Goal: Task Accomplishment & Management: Use online tool/utility

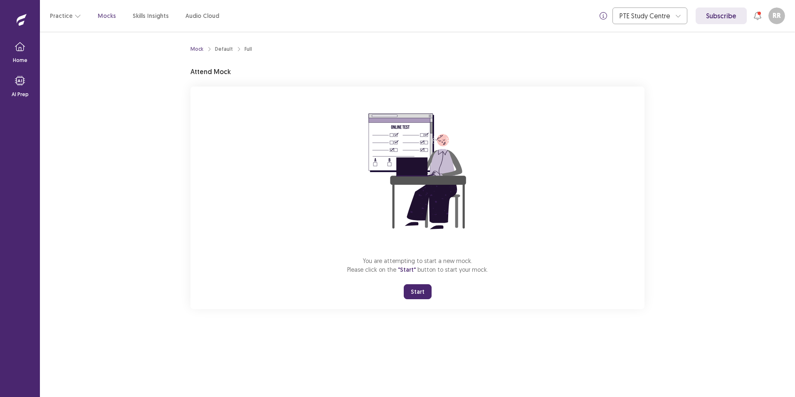
click at [415, 297] on button "Start" at bounding box center [418, 291] width 28 height 15
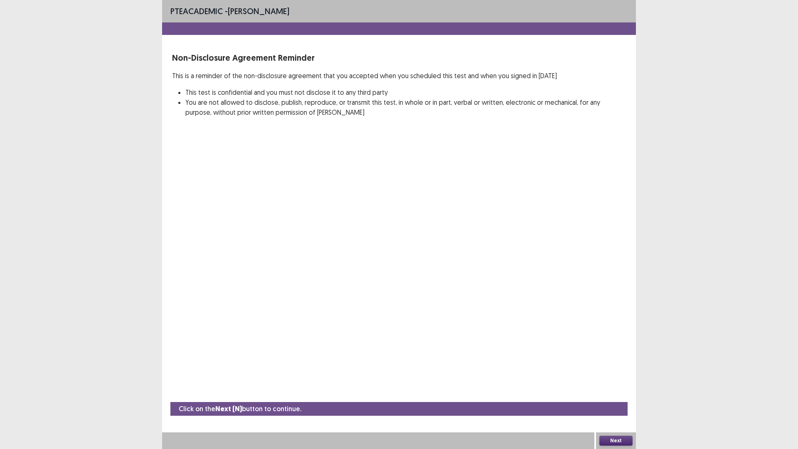
click at [620, 396] on button "Next" at bounding box center [616, 441] width 33 height 10
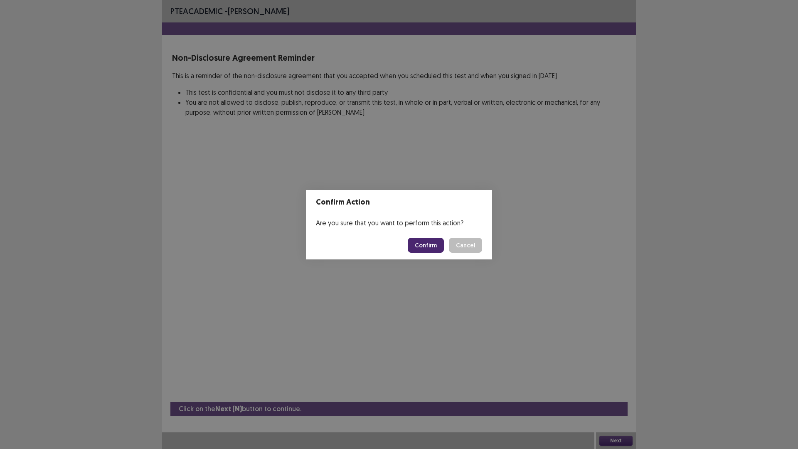
click at [427, 246] on button "Confirm" at bounding box center [426, 245] width 36 height 15
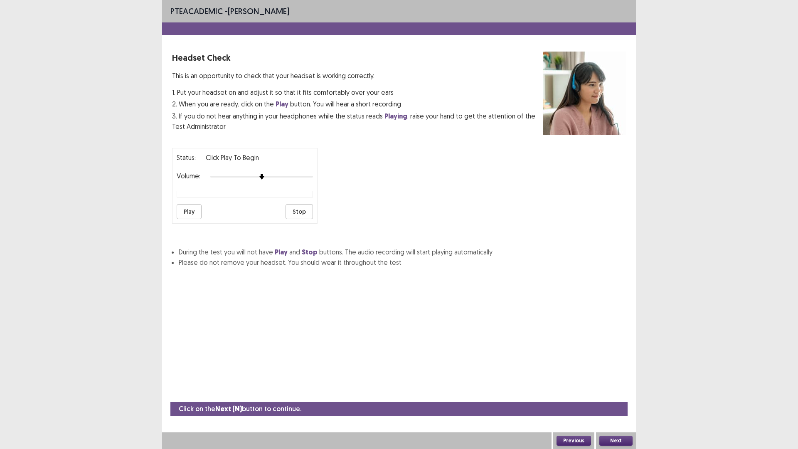
click at [188, 210] on button "Play" at bounding box center [189, 211] width 25 height 15
click at [299, 213] on button "Stop" at bounding box center [299, 211] width 27 height 15
click at [613, 396] on button "Next" at bounding box center [616, 441] width 33 height 10
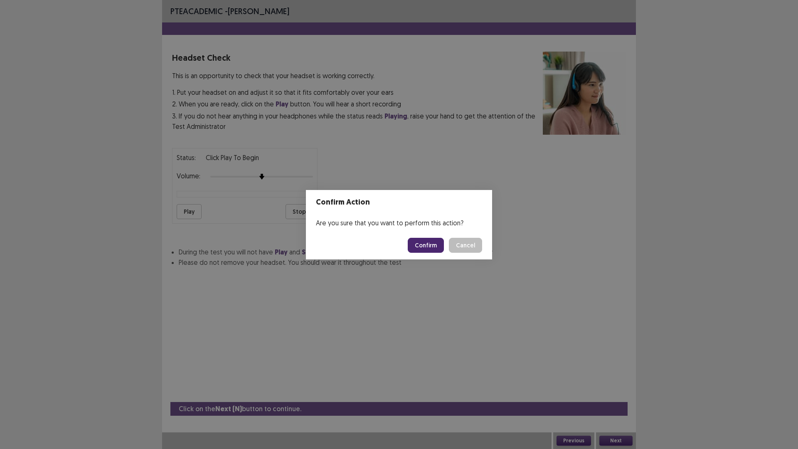
click at [430, 243] on button "Confirm" at bounding box center [426, 245] width 36 height 15
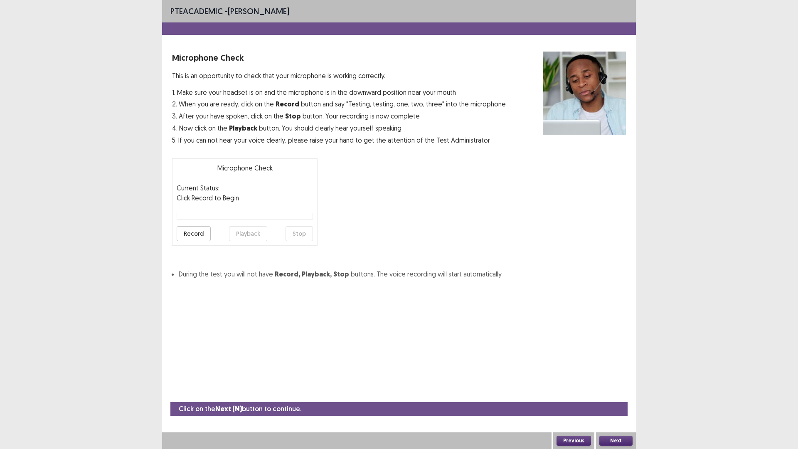
click at [190, 237] on button "Record" at bounding box center [194, 233] width 34 height 15
click at [307, 237] on button "Stop" at bounding box center [299, 233] width 27 height 15
click at [240, 236] on button "Playback" at bounding box center [248, 233] width 38 height 15
click at [622, 396] on button "Next" at bounding box center [616, 441] width 33 height 10
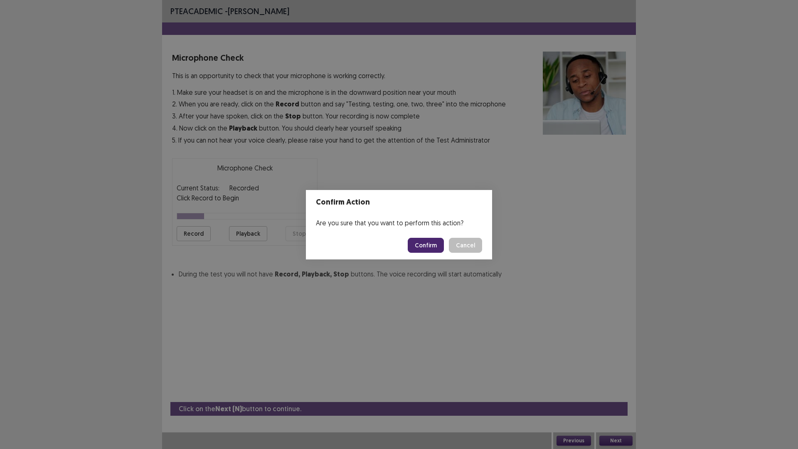
click at [426, 250] on button "Confirm" at bounding box center [426, 245] width 36 height 15
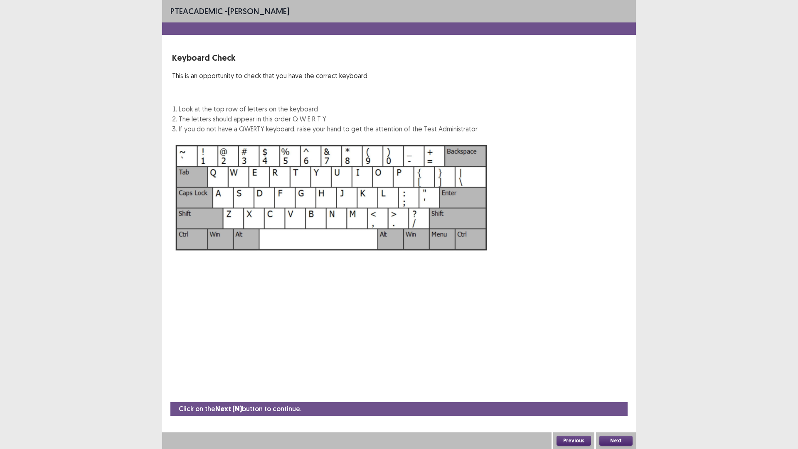
click at [621, 396] on button "Next" at bounding box center [616, 441] width 33 height 10
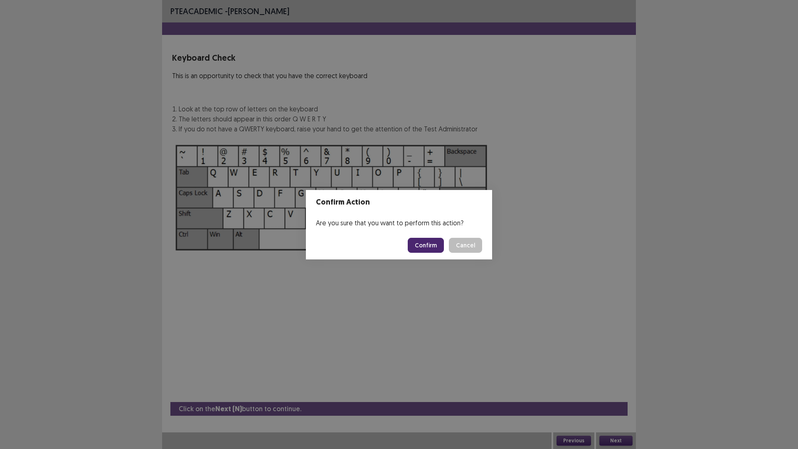
click at [426, 245] on button "Confirm" at bounding box center [426, 245] width 36 height 15
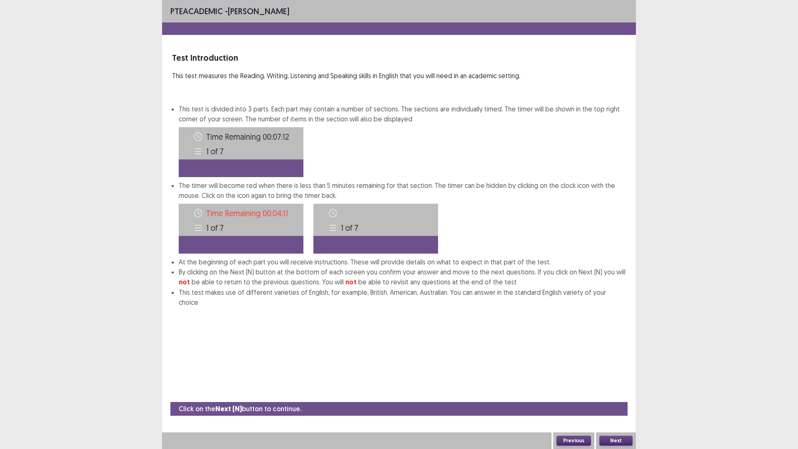
click at [621, 396] on button "Next" at bounding box center [616, 441] width 33 height 10
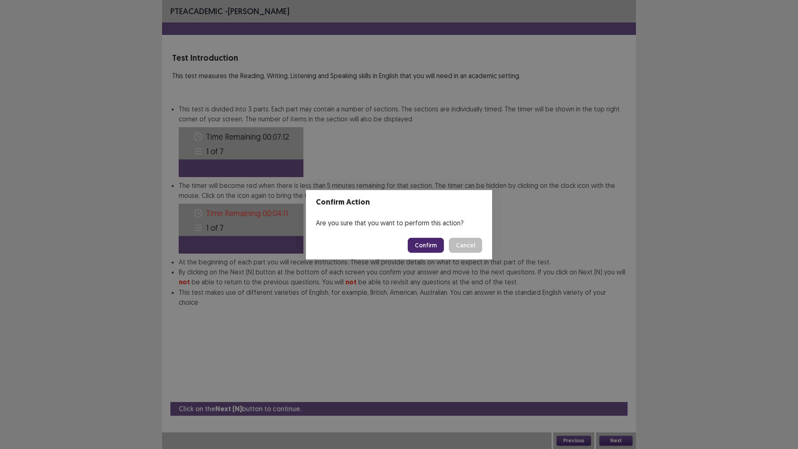
click at [424, 246] on button "Confirm" at bounding box center [426, 245] width 36 height 15
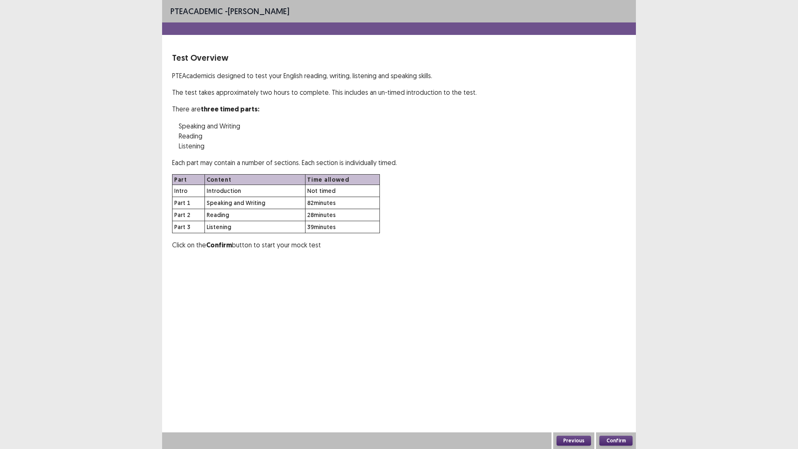
click at [626, 396] on button "Confirm" at bounding box center [616, 441] width 33 height 10
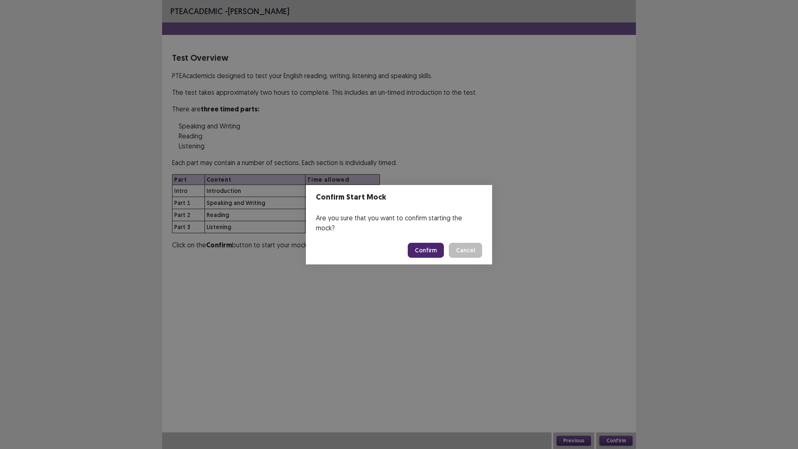
click at [428, 248] on button "Confirm" at bounding box center [426, 250] width 36 height 15
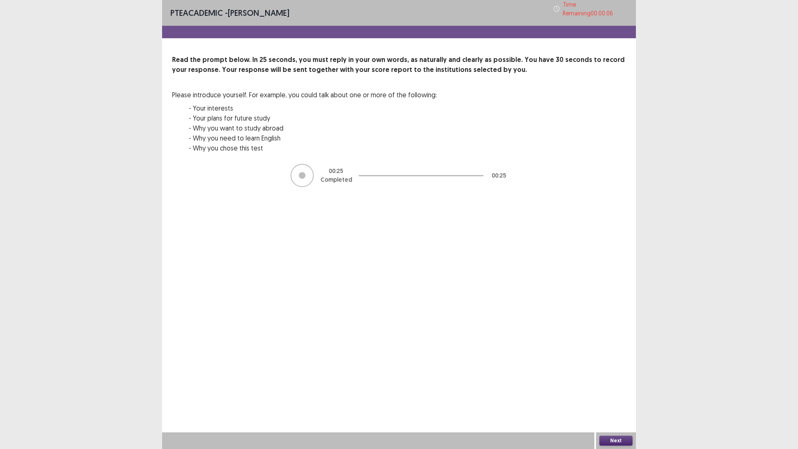
click at [625, 396] on button "Next" at bounding box center [616, 441] width 33 height 10
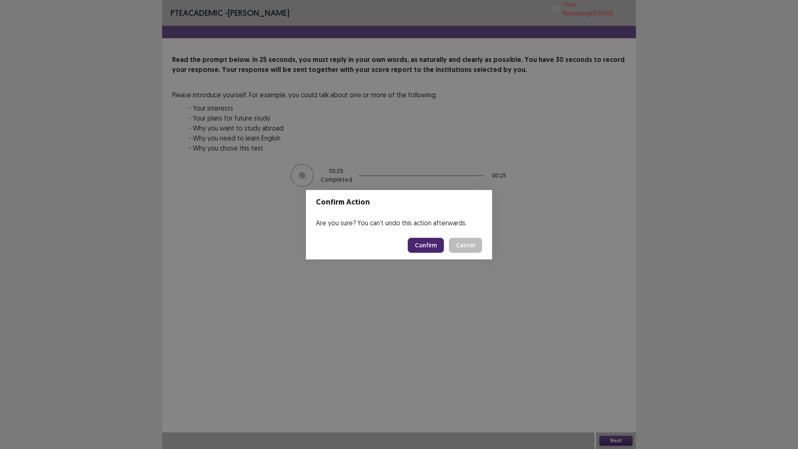
click at [437, 246] on button "Confirm" at bounding box center [426, 245] width 36 height 15
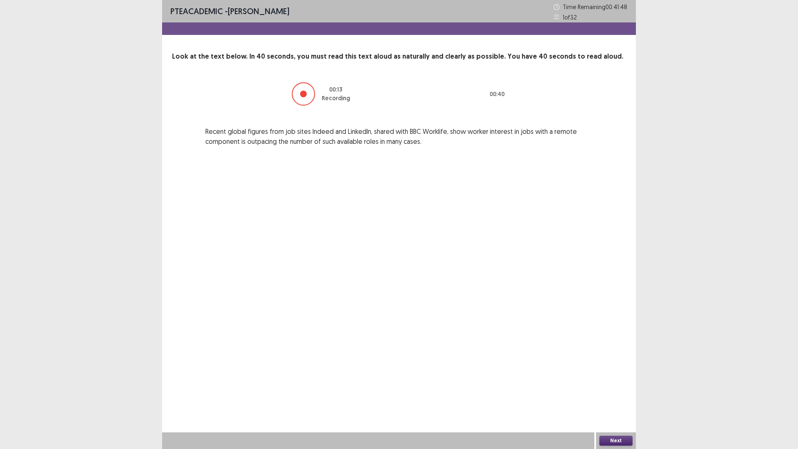
click at [623, 396] on button "Next" at bounding box center [616, 441] width 33 height 10
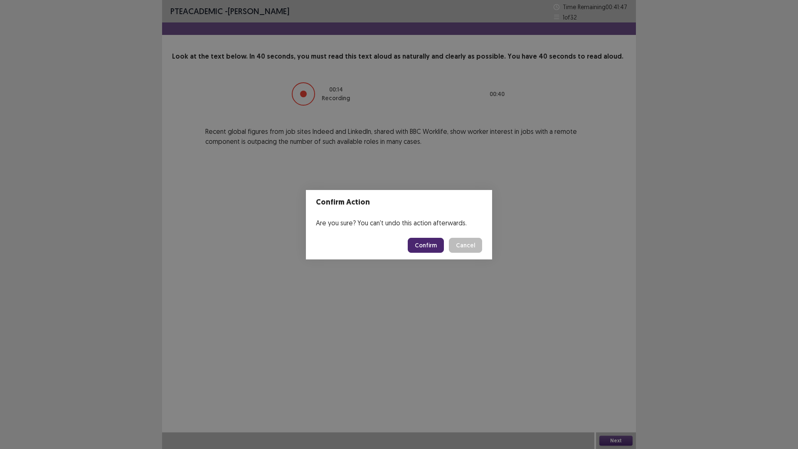
click at [425, 247] on button "Confirm" at bounding box center [426, 245] width 36 height 15
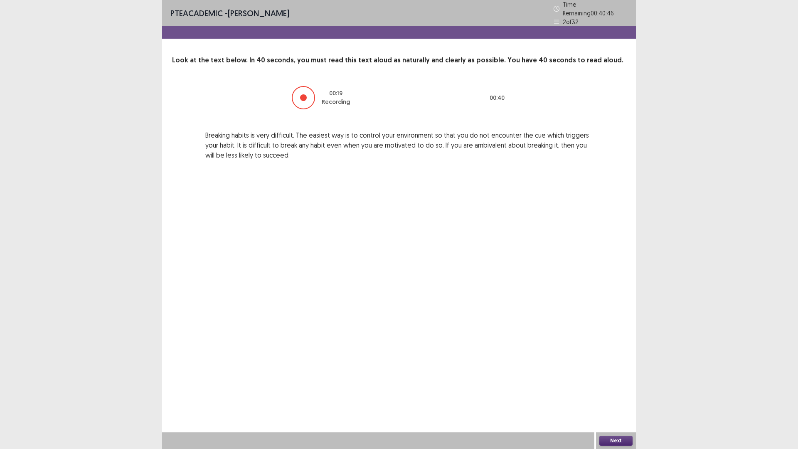
click at [619, 396] on button "Next" at bounding box center [616, 441] width 33 height 10
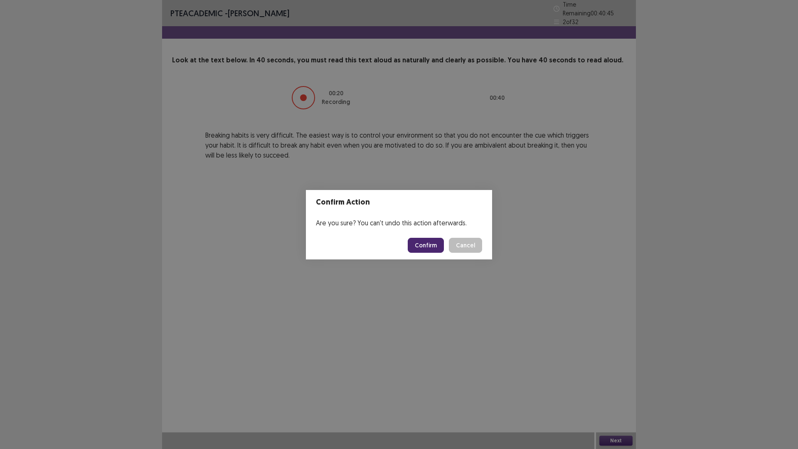
click at [430, 244] on button "Confirm" at bounding box center [426, 245] width 36 height 15
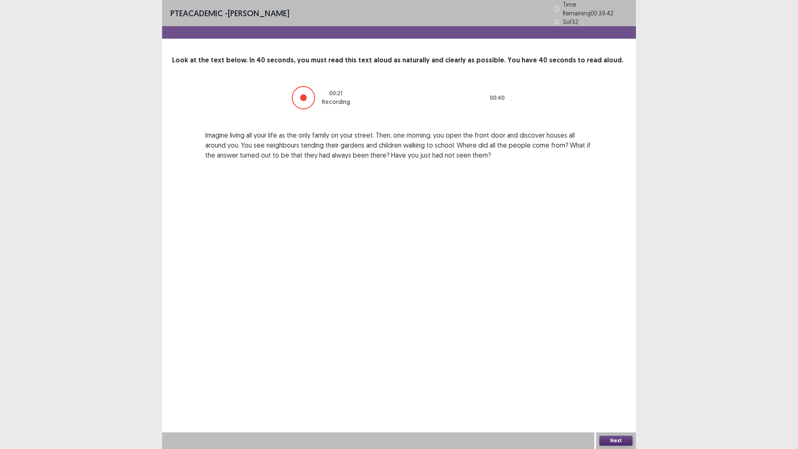
click at [609, 396] on button "Next" at bounding box center [616, 441] width 33 height 10
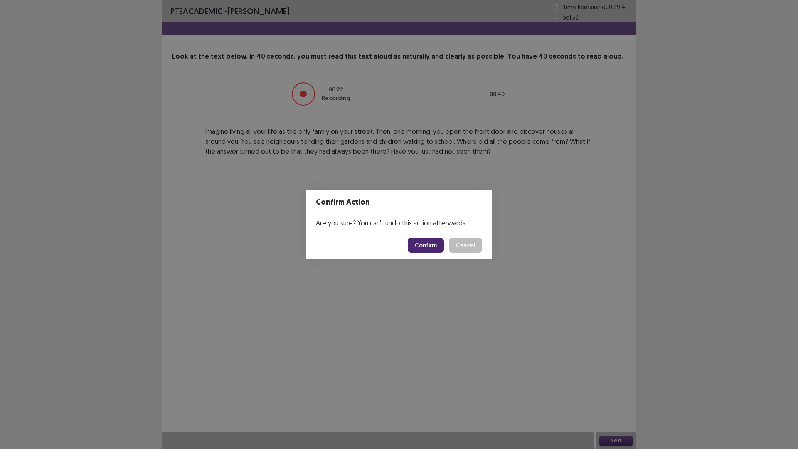
click at [432, 246] on button "Confirm" at bounding box center [426, 245] width 36 height 15
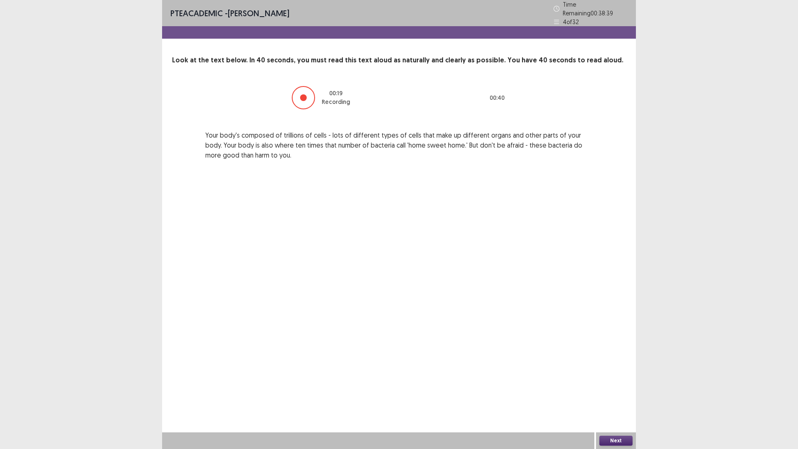
click at [623, 396] on button "Next" at bounding box center [616, 441] width 33 height 10
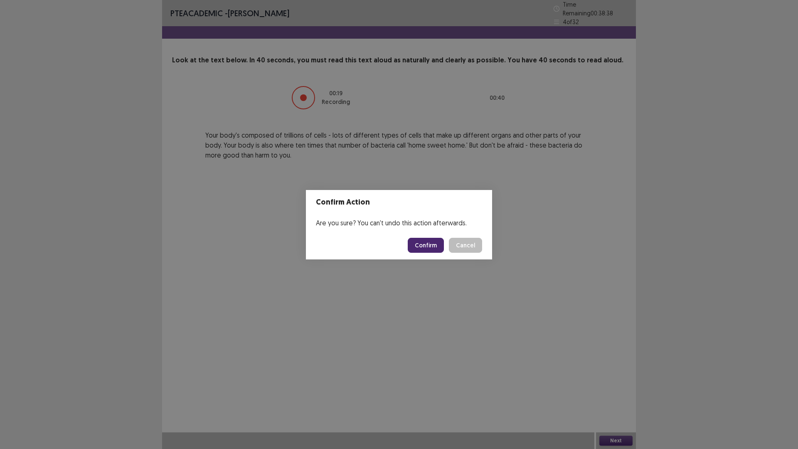
drag, startPoint x: 418, startPoint y: 237, endPoint x: 423, endPoint y: 239, distance: 5.6
click at [423, 239] on footer "Confirm Cancel" at bounding box center [399, 245] width 186 height 28
click at [425, 246] on button "Confirm" at bounding box center [426, 245] width 36 height 15
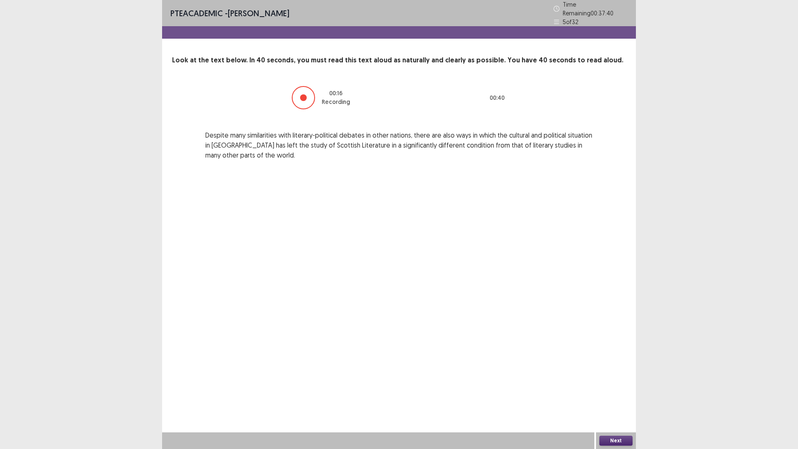
click at [611, 396] on button "Next" at bounding box center [616, 441] width 33 height 10
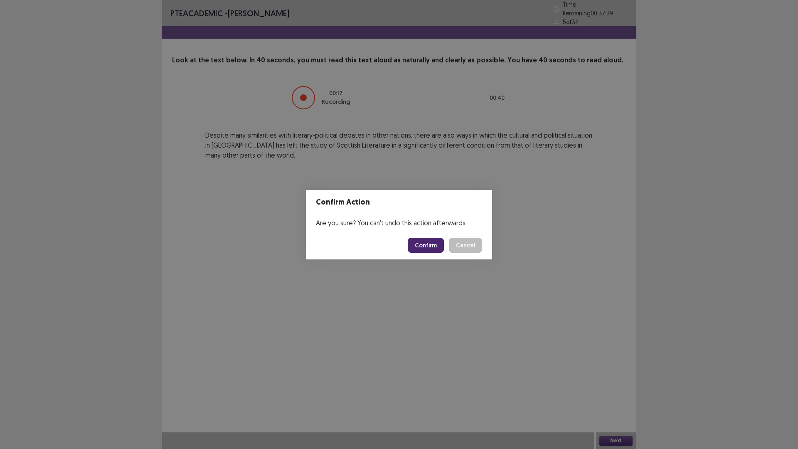
click at [435, 247] on button "Confirm" at bounding box center [426, 245] width 36 height 15
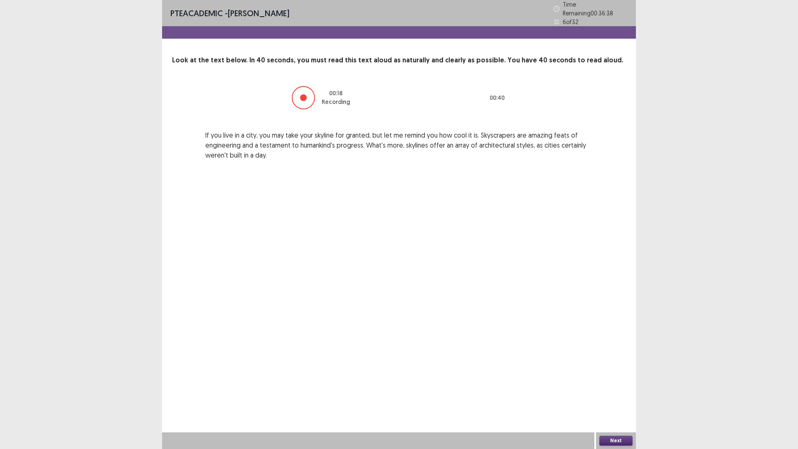
click at [610, 396] on button "Next" at bounding box center [616, 441] width 33 height 10
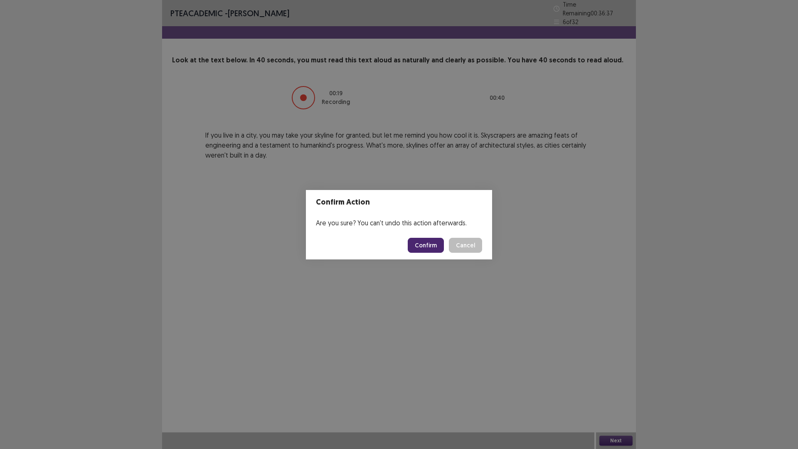
click at [420, 240] on button "Confirm" at bounding box center [426, 245] width 36 height 15
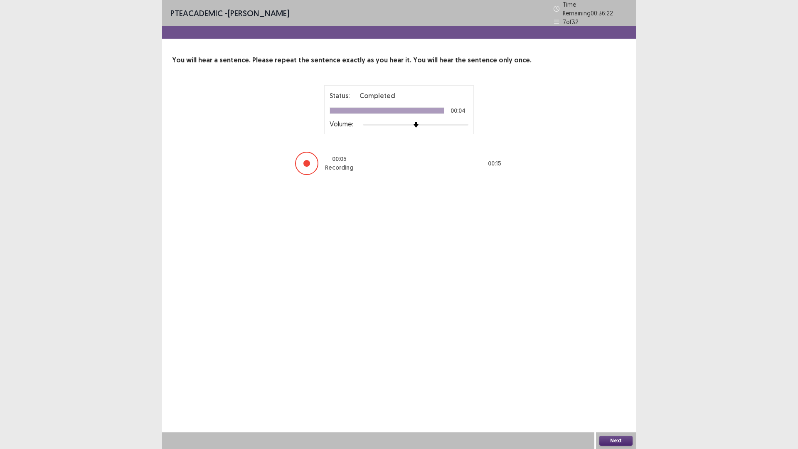
click at [622, 396] on button "Next" at bounding box center [616, 441] width 33 height 10
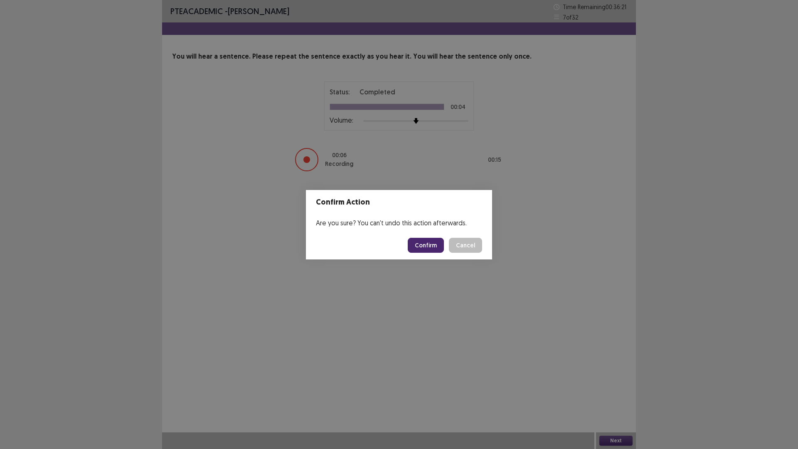
click at [432, 242] on button "Confirm" at bounding box center [426, 245] width 36 height 15
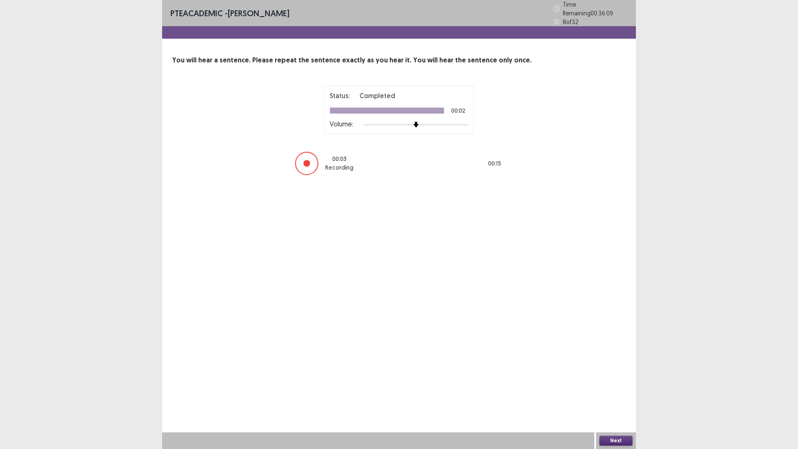
click at [623, 396] on button "Next" at bounding box center [616, 441] width 33 height 10
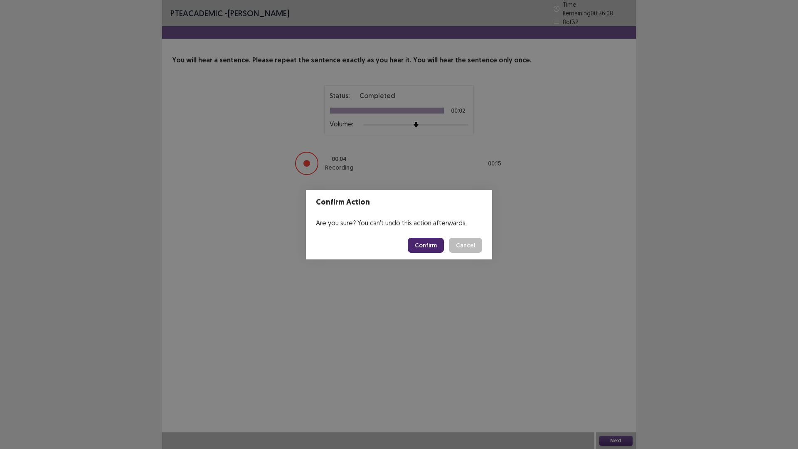
click at [430, 251] on button "Confirm" at bounding box center [426, 245] width 36 height 15
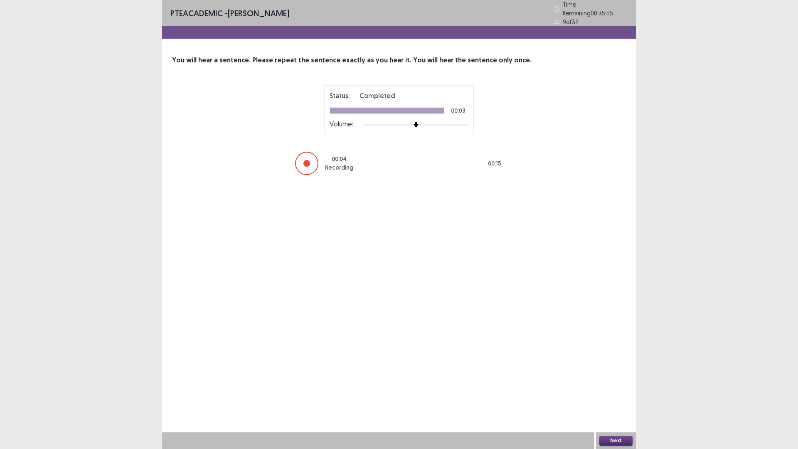
click at [607, 396] on button "Next" at bounding box center [616, 441] width 33 height 10
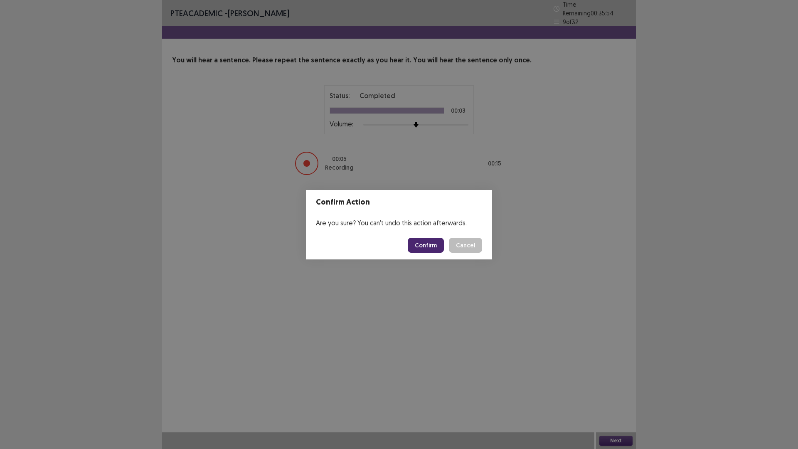
click at [425, 249] on button "Confirm" at bounding box center [426, 245] width 36 height 15
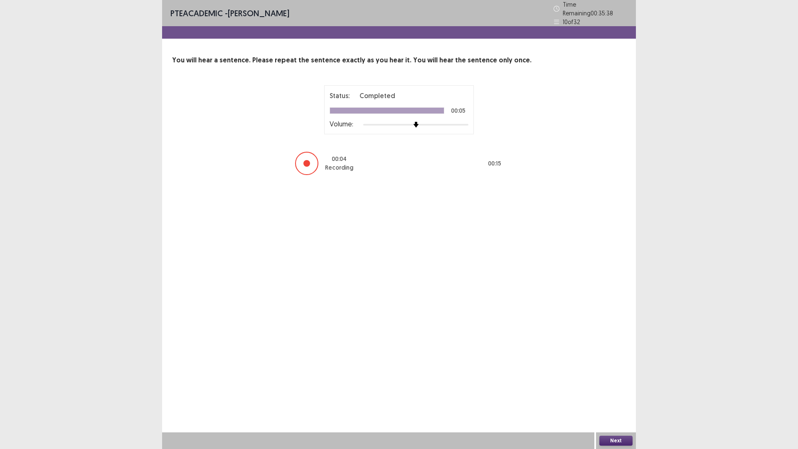
click at [616, 396] on button "Next" at bounding box center [616, 441] width 33 height 10
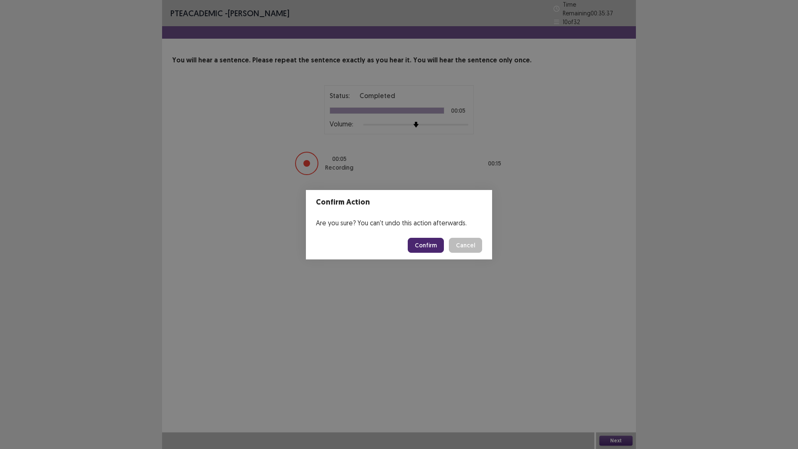
click at [426, 244] on button "Confirm" at bounding box center [426, 245] width 36 height 15
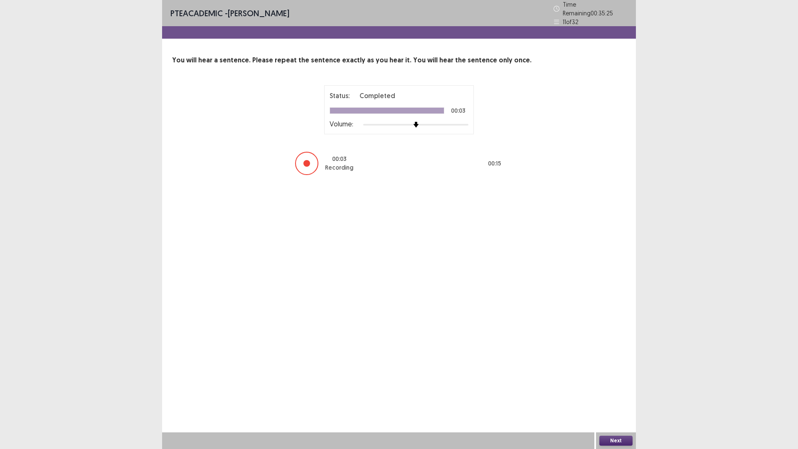
click at [613, 396] on button "Next" at bounding box center [616, 441] width 33 height 10
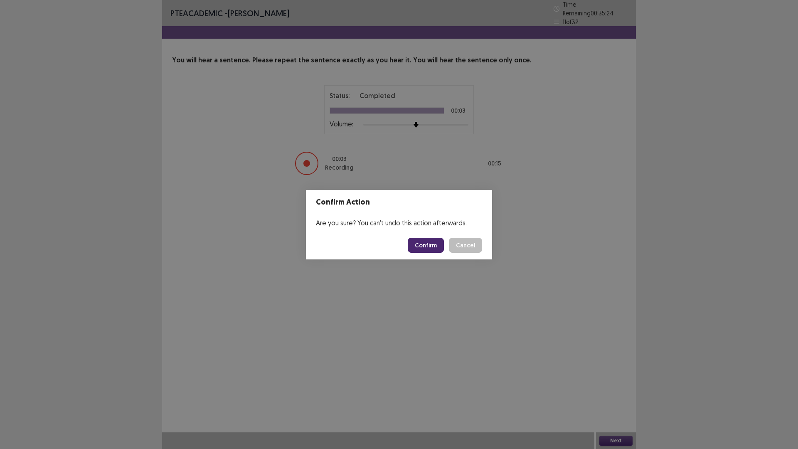
click at [427, 245] on button "Confirm" at bounding box center [426, 245] width 36 height 15
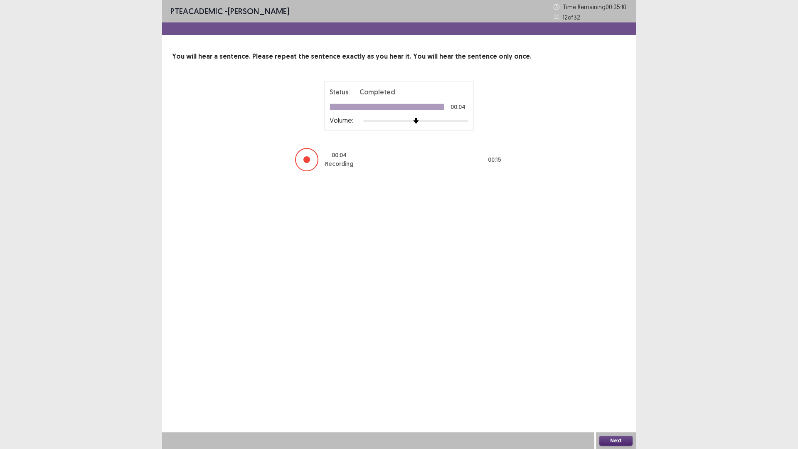
click at [626, 396] on button "Next" at bounding box center [616, 441] width 33 height 10
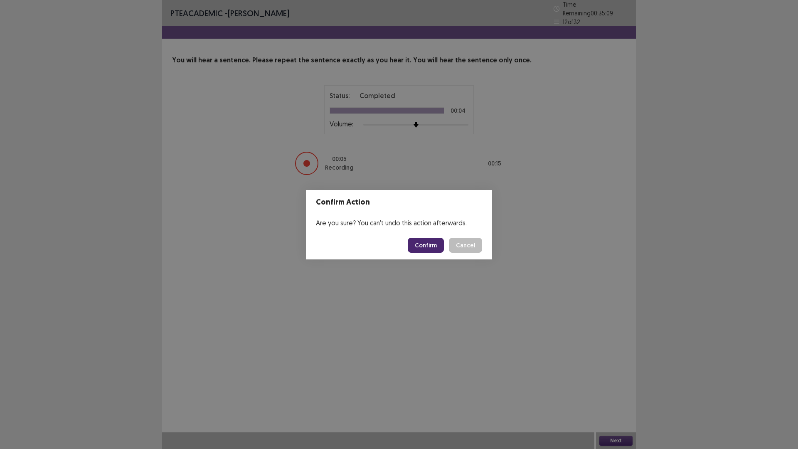
click at [434, 247] on button "Confirm" at bounding box center [426, 245] width 36 height 15
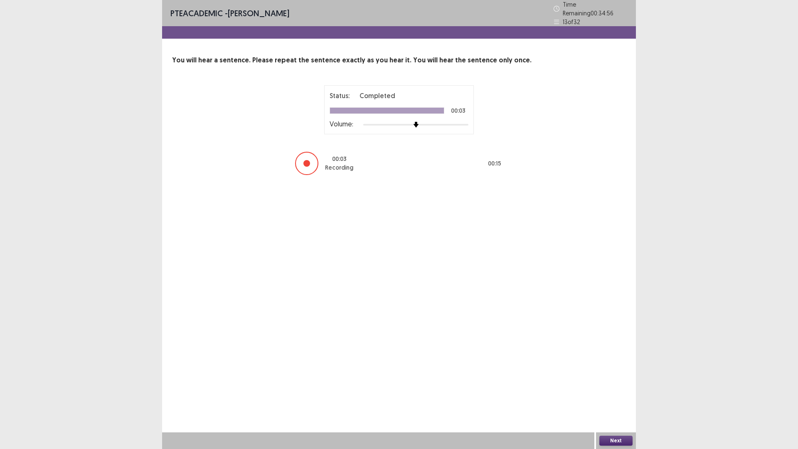
click at [616, 396] on button "Next" at bounding box center [616, 441] width 33 height 10
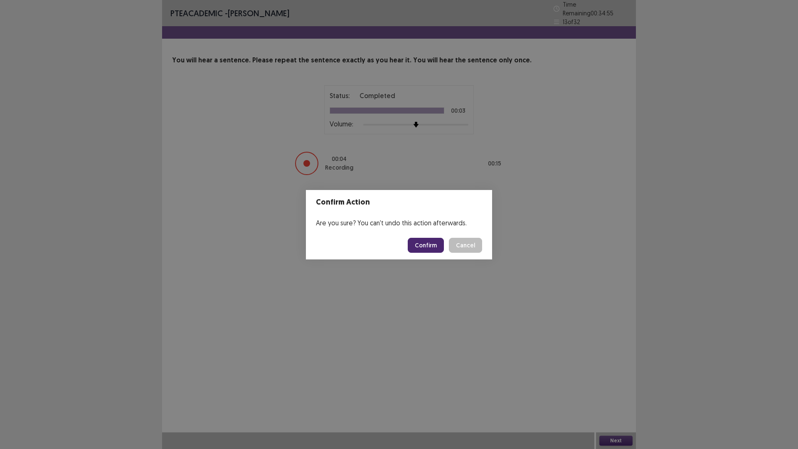
click at [435, 242] on button "Confirm" at bounding box center [426, 245] width 36 height 15
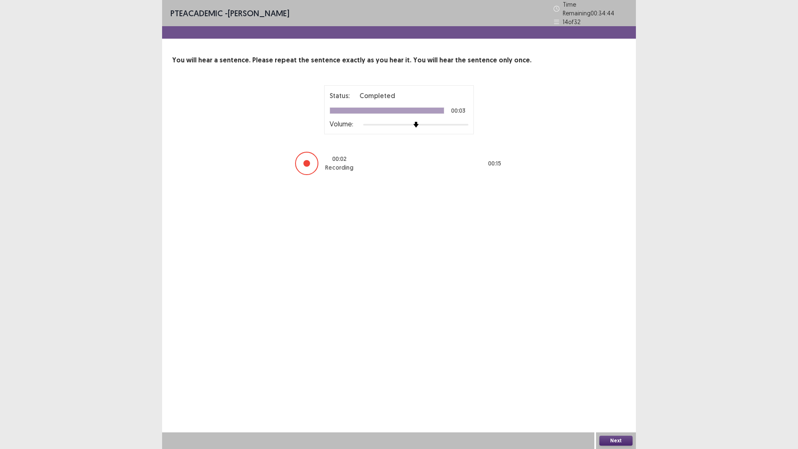
click at [620, 396] on button "Next" at bounding box center [616, 441] width 33 height 10
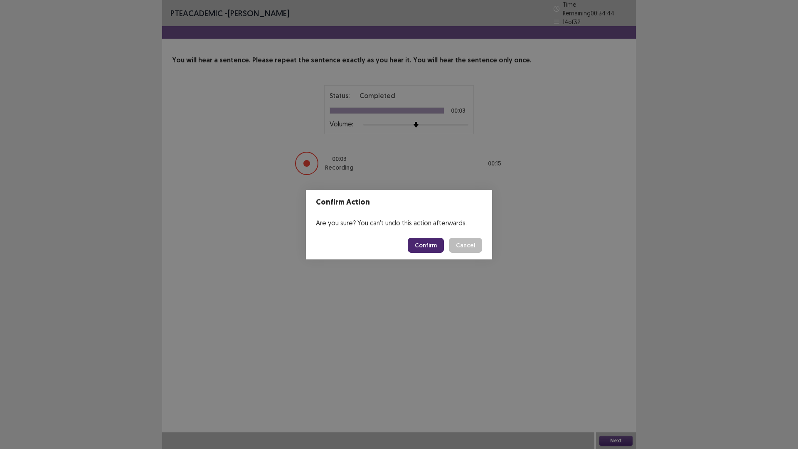
drag, startPoint x: 423, startPoint y: 247, endPoint x: 450, endPoint y: 299, distance: 58.4
click at [424, 247] on button "Confirm" at bounding box center [426, 245] width 36 height 15
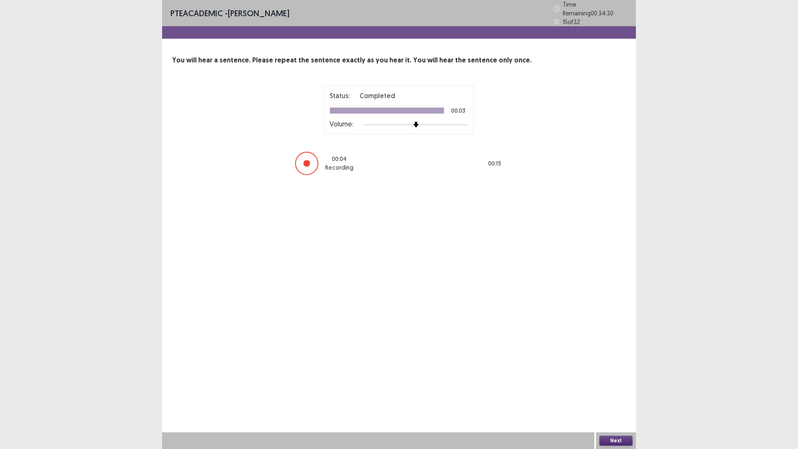
click at [613, 396] on button "Next" at bounding box center [616, 441] width 33 height 10
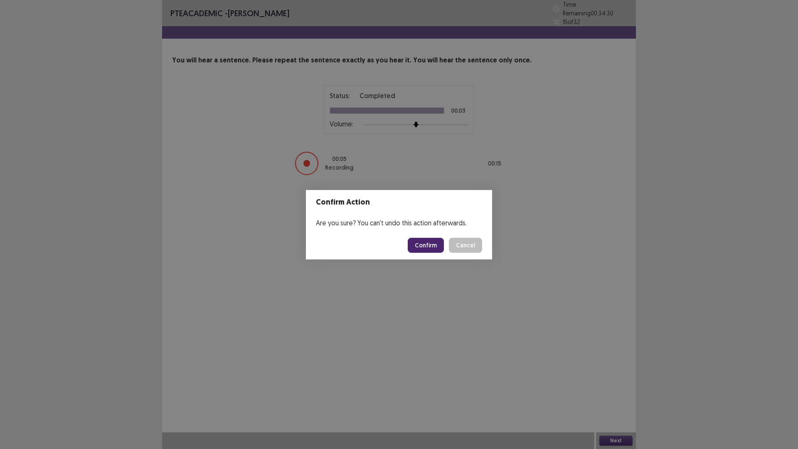
click at [437, 249] on button "Confirm" at bounding box center [426, 245] width 36 height 15
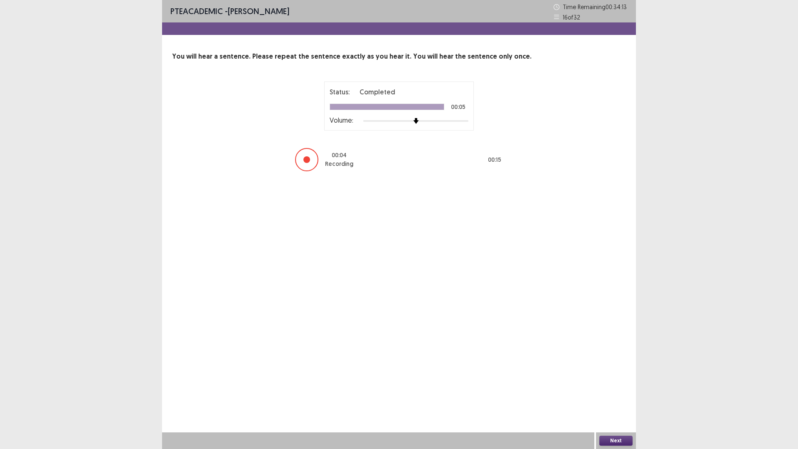
click at [619, 396] on button "Next" at bounding box center [616, 441] width 33 height 10
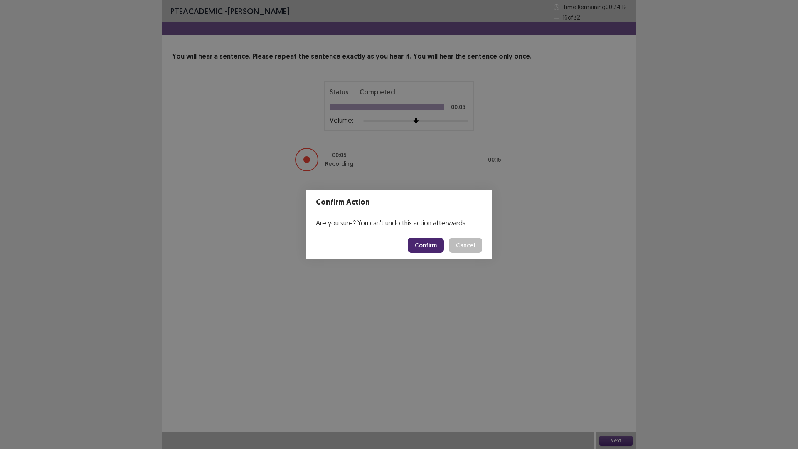
click at [428, 250] on button "Confirm" at bounding box center [426, 245] width 36 height 15
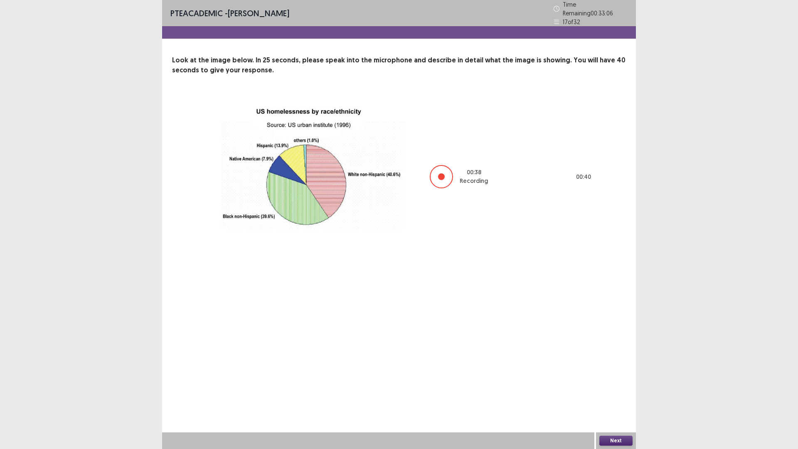
click at [617, 396] on button "Next" at bounding box center [616, 441] width 33 height 10
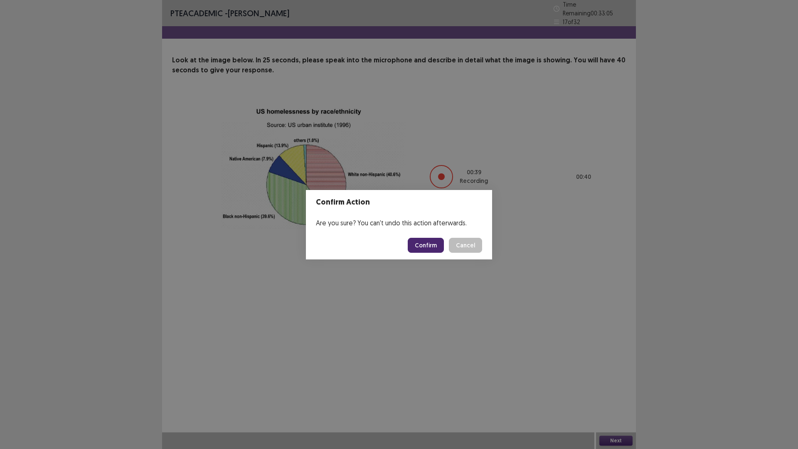
click at [418, 246] on button "Confirm" at bounding box center [426, 245] width 36 height 15
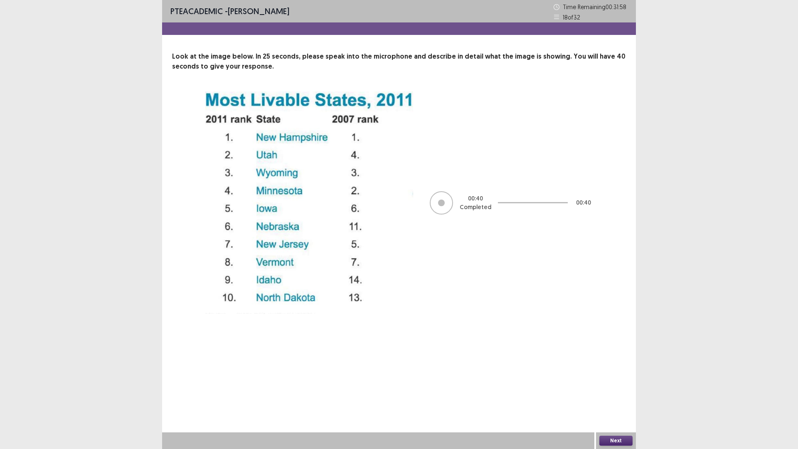
click at [621, 396] on button "Next" at bounding box center [616, 441] width 33 height 10
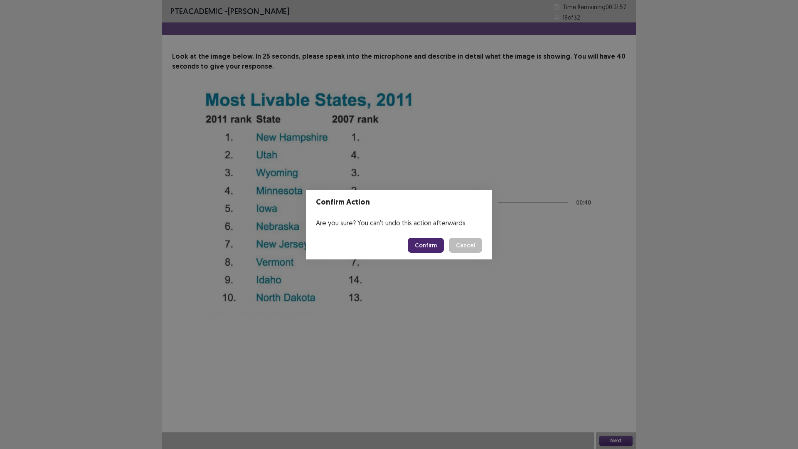
click at [424, 249] on button "Confirm" at bounding box center [426, 245] width 36 height 15
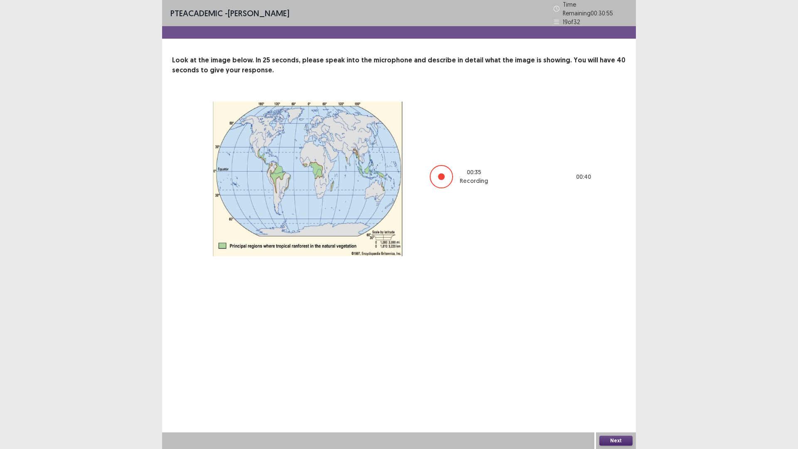
click at [622, 396] on button "Next" at bounding box center [616, 441] width 33 height 10
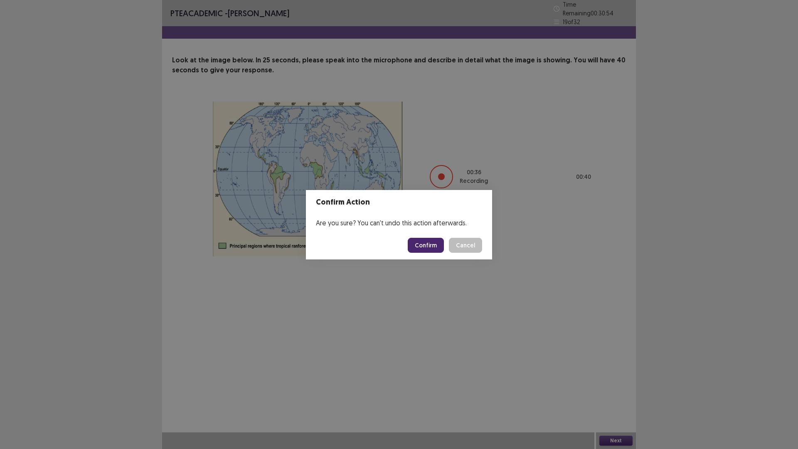
click at [444, 242] on button "Confirm" at bounding box center [426, 245] width 36 height 15
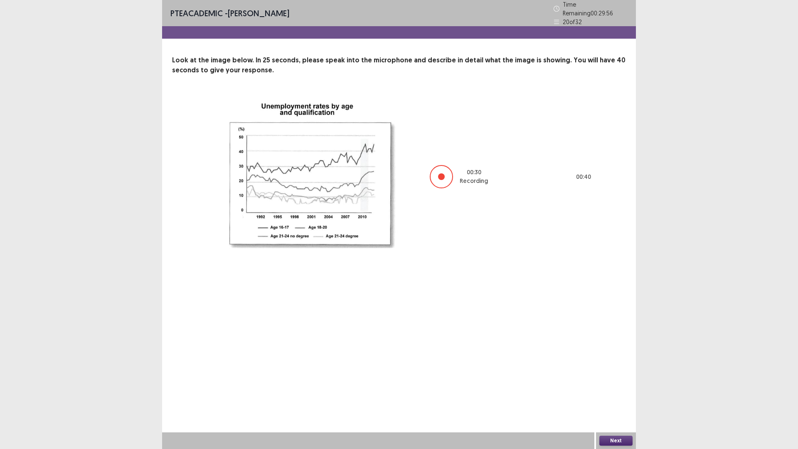
click at [611, 396] on button "Next" at bounding box center [616, 441] width 33 height 10
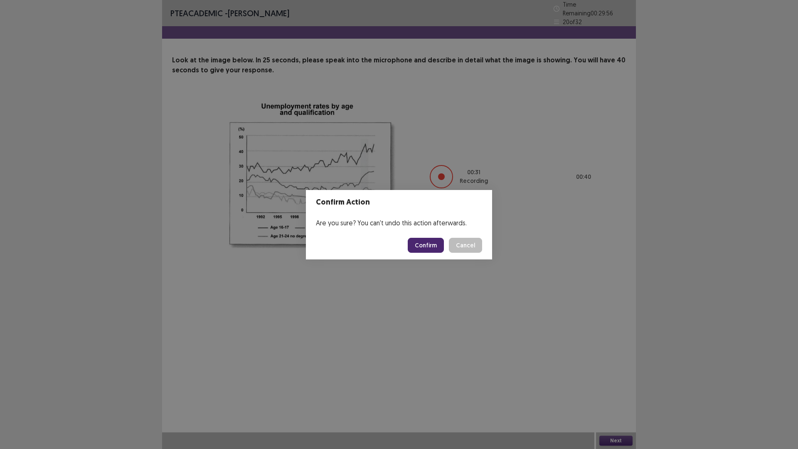
click at [427, 242] on button "Confirm" at bounding box center [426, 245] width 36 height 15
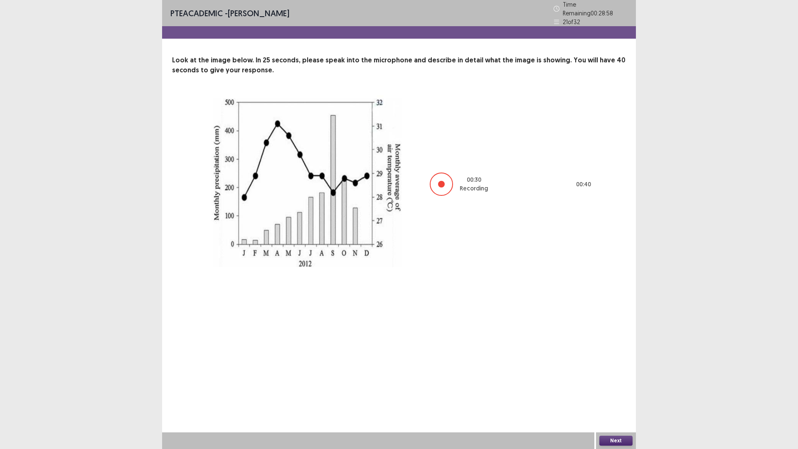
click at [627, 396] on button "Next" at bounding box center [616, 441] width 33 height 10
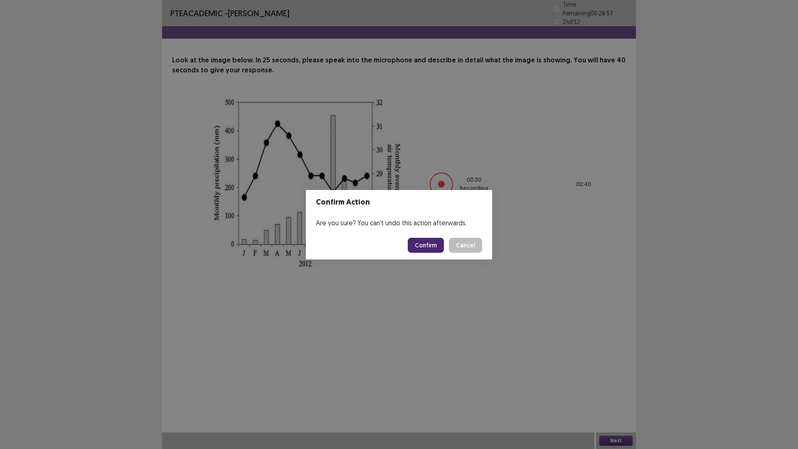
click at [428, 250] on button "Confirm" at bounding box center [426, 245] width 36 height 15
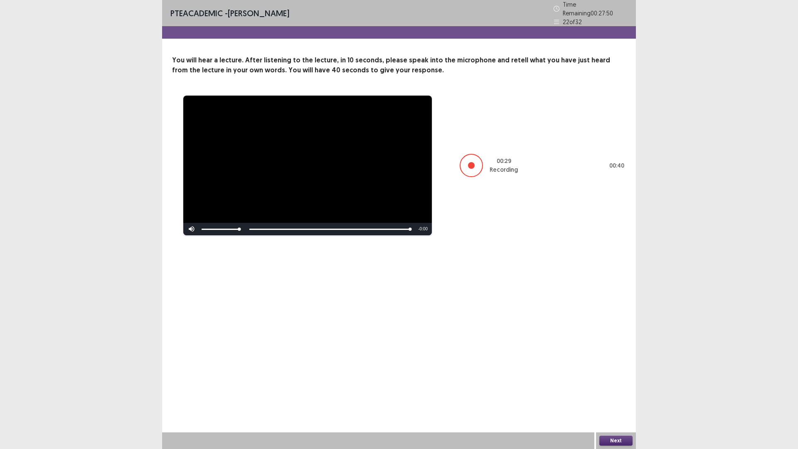
click at [622, 396] on button "Next" at bounding box center [616, 441] width 33 height 10
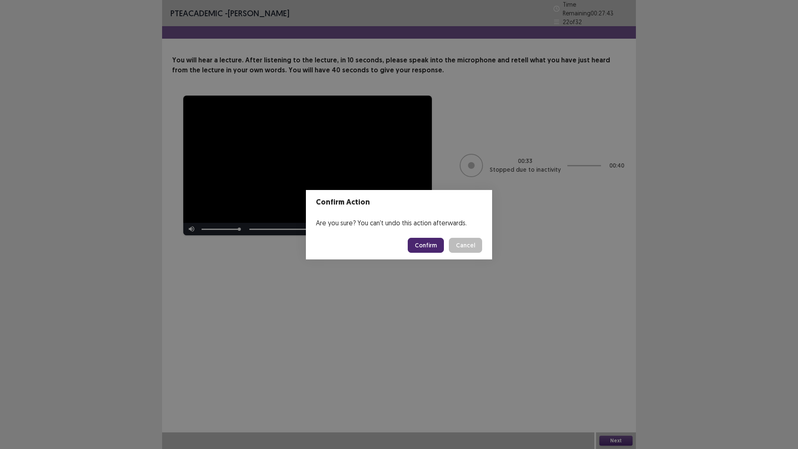
click at [422, 245] on button "Confirm" at bounding box center [426, 245] width 36 height 15
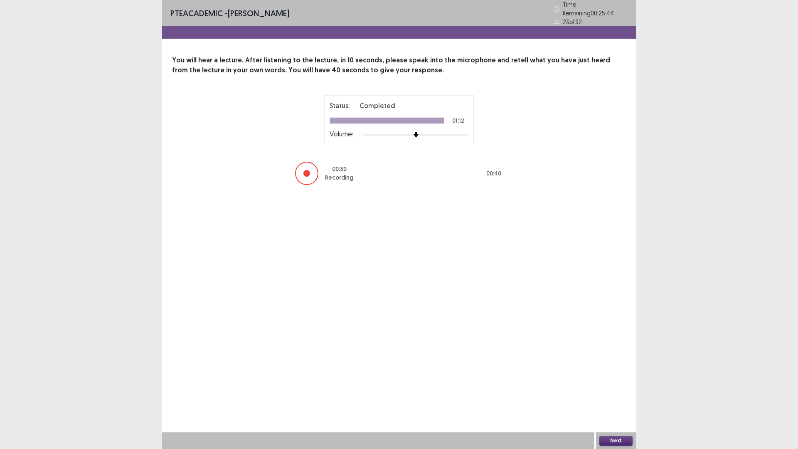
click at [620, 396] on button "Next" at bounding box center [616, 441] width 33 height 10
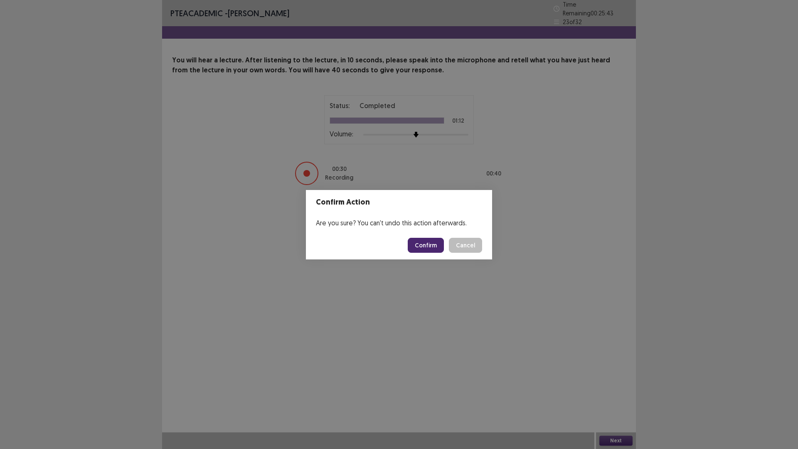
click at [427, 246] on button "Confirm" at bounding box center [426, 245] width 36 height 15
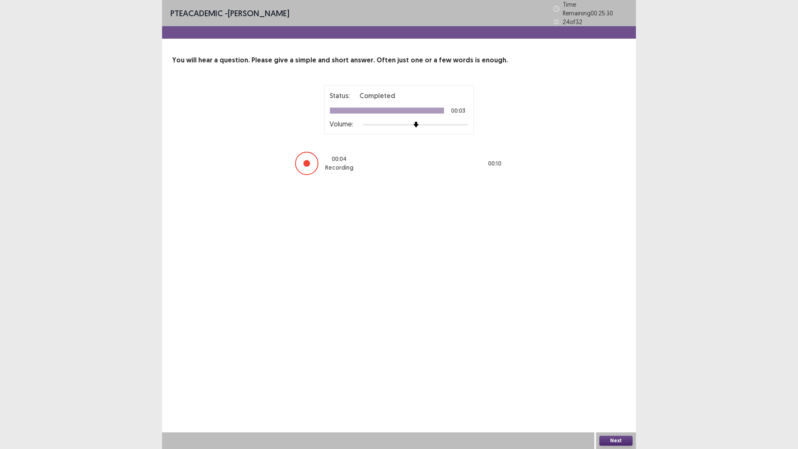
click at [622, 396] on button "Next" at bounding box center [616, 441] width 33 height 10
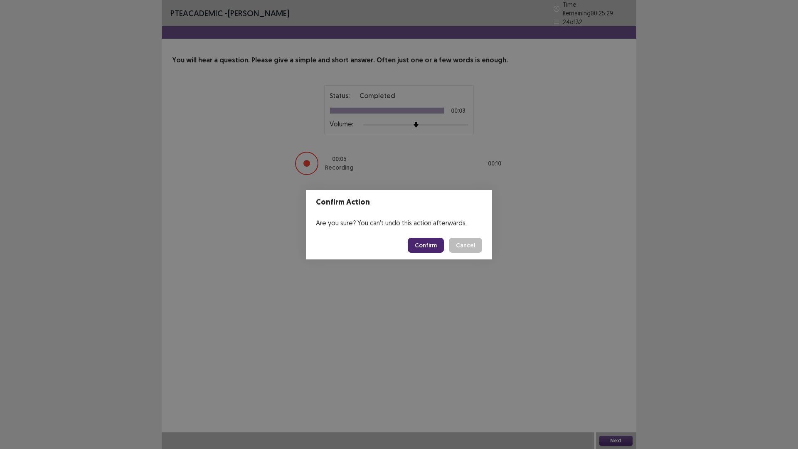
drag, startPoint x: 426, startPoint y: 246, endPoint x: 402, endPoint y: 232, distance: 28.0
click at [422, 243] on button "Confirm" at bounding box center [426, 245] width 36 height 15
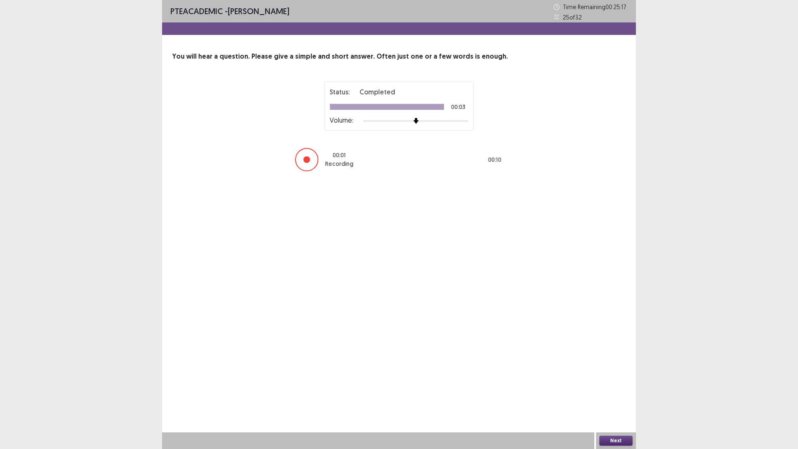
click at [621, 396] on button "Next" at bounding box center [616, 441] width 33 height 10
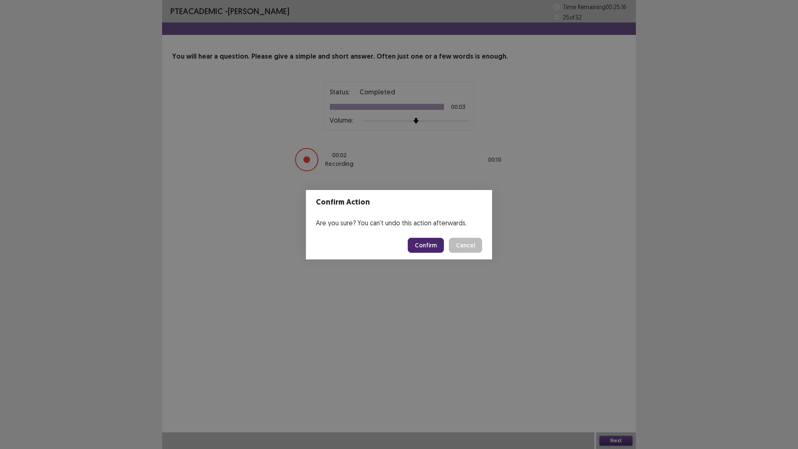
click at [420, 243] on button "Confirm" at bounding box center [426, 245] width 36 height 15
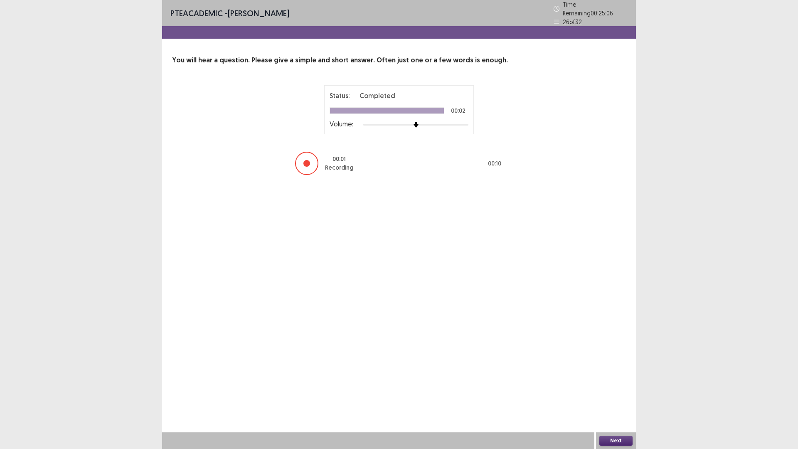
click at [613, 396] on button "Next" at bounding box center [616, 441] width 33 height 10
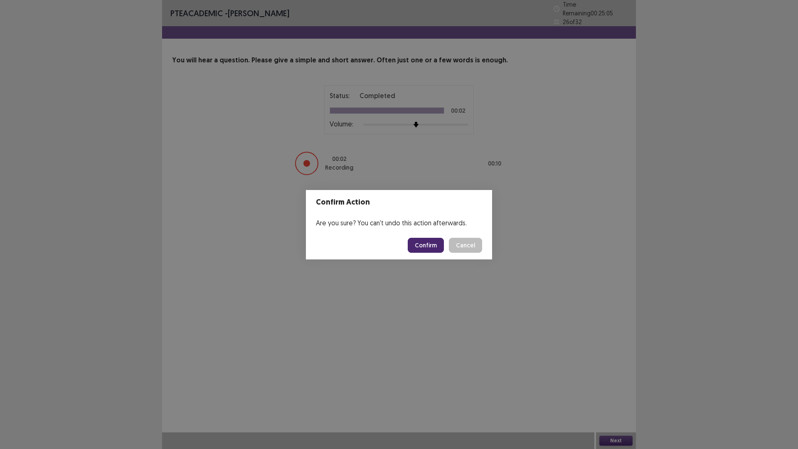
click at [422, 252] on button "Confirm" at bounding box center [426, 245] width 36 height 15
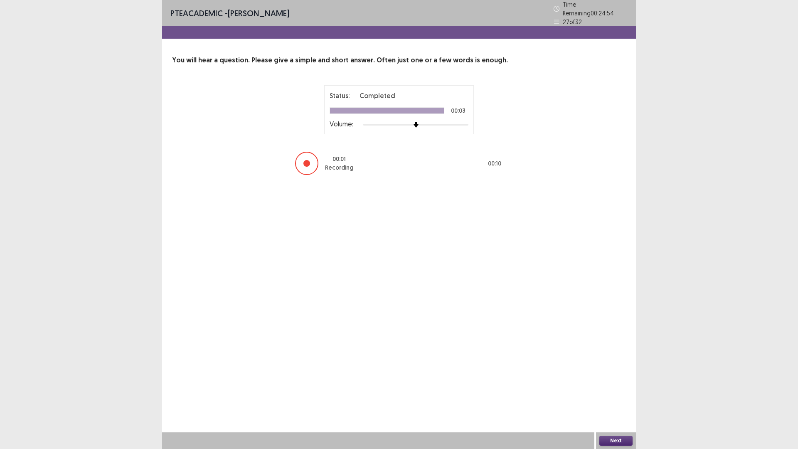
click at [614, 396] on button "Next" at bounding box center [616, 441] width 33 height 10
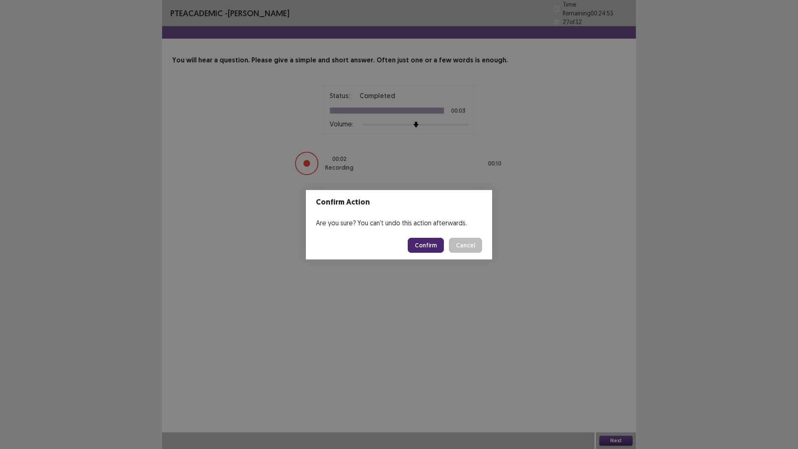
click at [422, 243] on button "Confirm" at bounding box center [426, 245] width 36 height 15
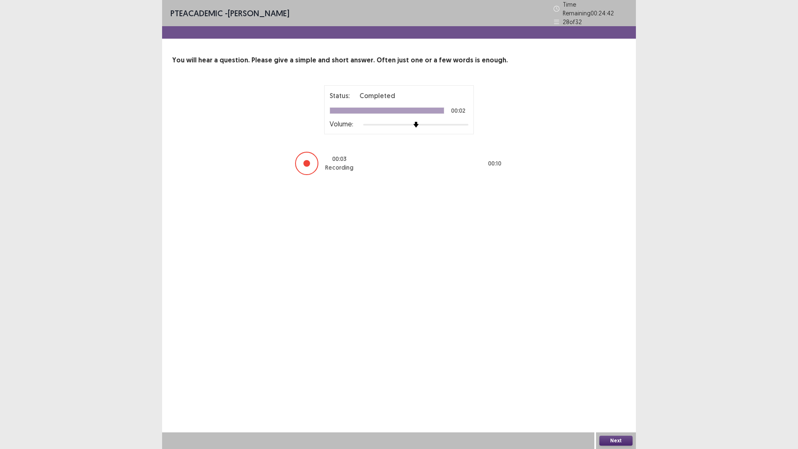
click at [615, 396] on button "Next" at bounding box center [616, 441] width 33 height 10
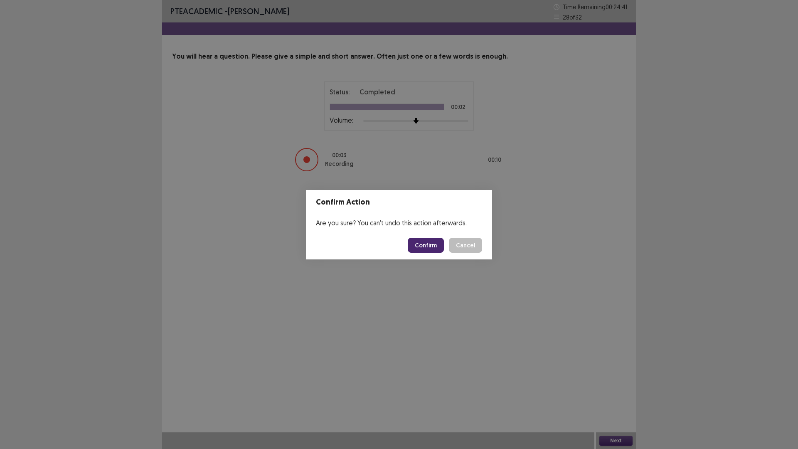
click at [425, 244] on button "Confirm" at bounding box center [426, 245] width 36 height 15
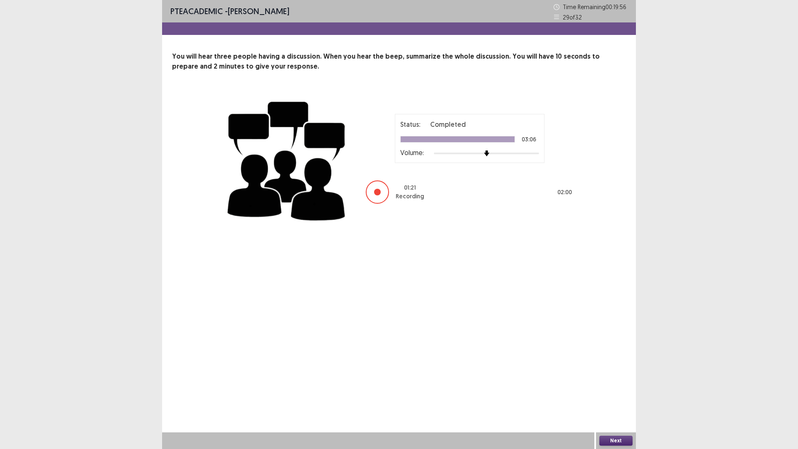
click at [612, 396] on button "Next" at bounding box center [616, 441] width 33 height 10
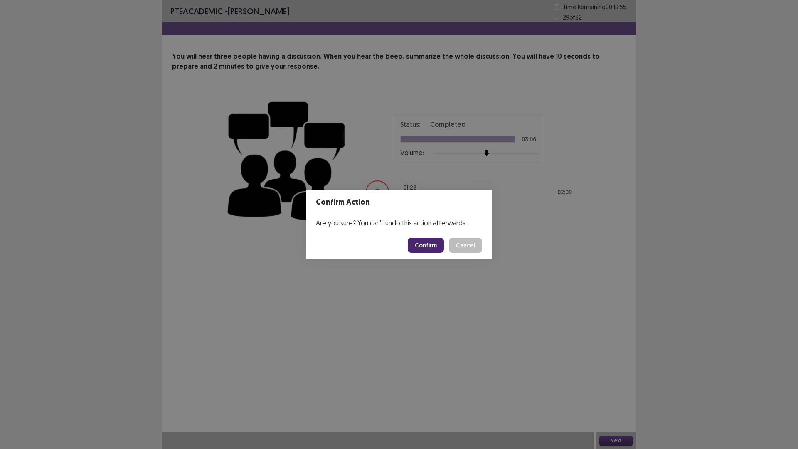
click at [429, 249] on button "Confirm" at bounding box center [426, 245] width 36 height 15
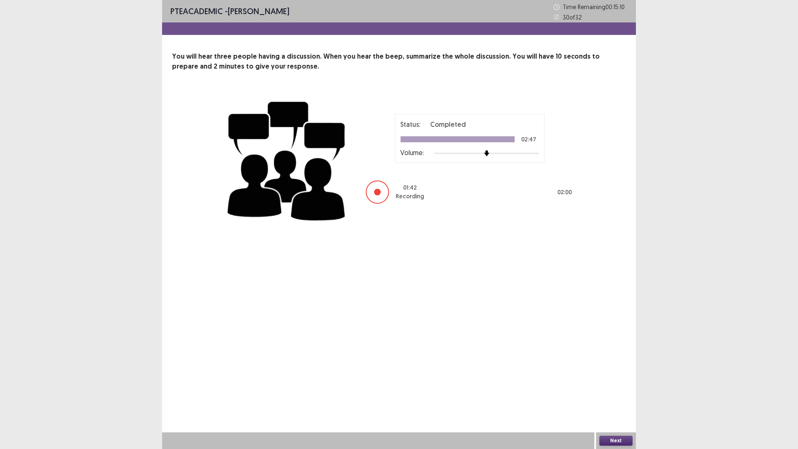
click at [625, 396] on button "Next" at bounding box center [616, 441] width 33 height 10
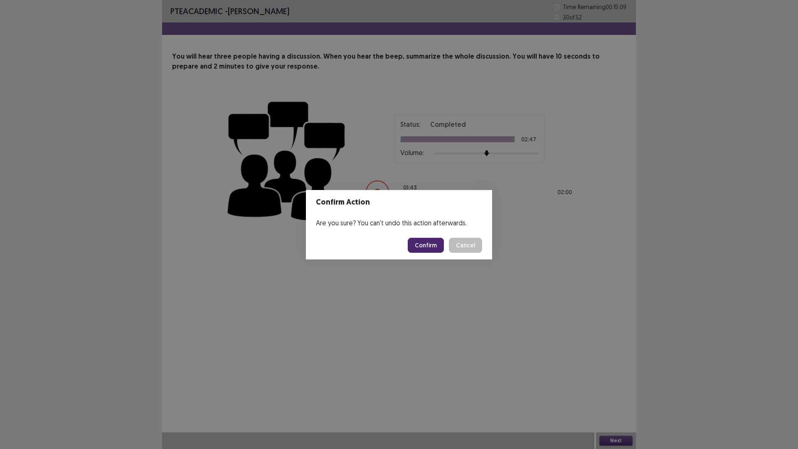
click at [424, 240] on button "Confirm" at bounding box center [426, 245] width 36 height 15
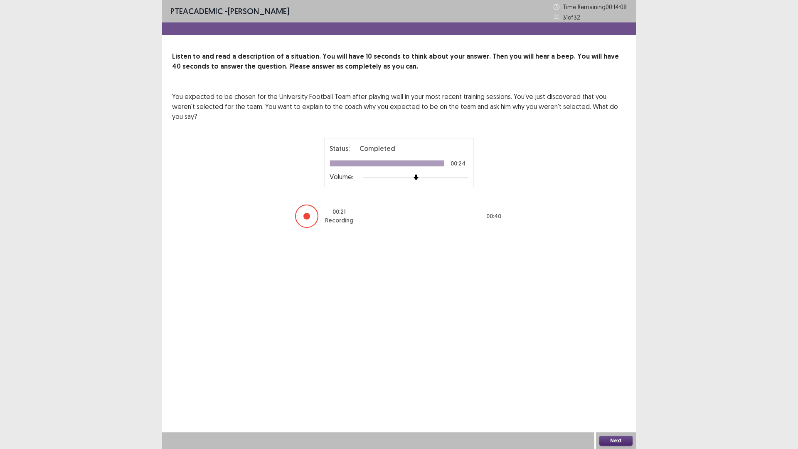
click at [619, 396] on button "Next" at bounding box center [616, 441] width 33 height 10
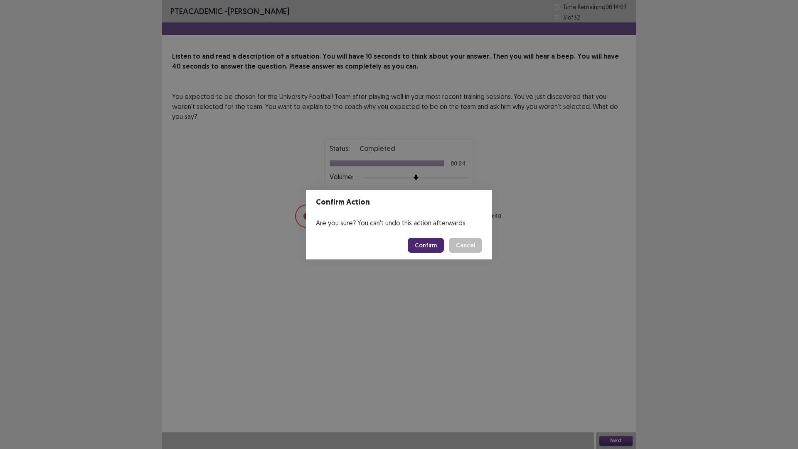
click at [432, 243] on button "Confirm" at bounding box center [426, 245] width 36 height 15
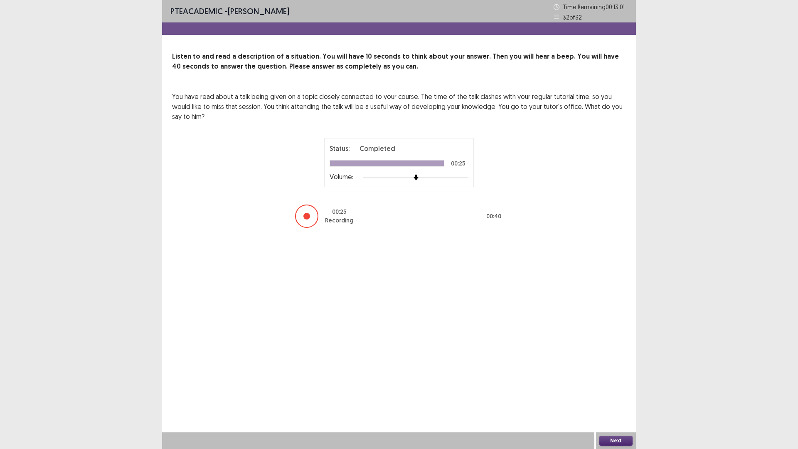
click at [614, 396] on button "Next" at bounding box center [616, 441] width 33 height 10
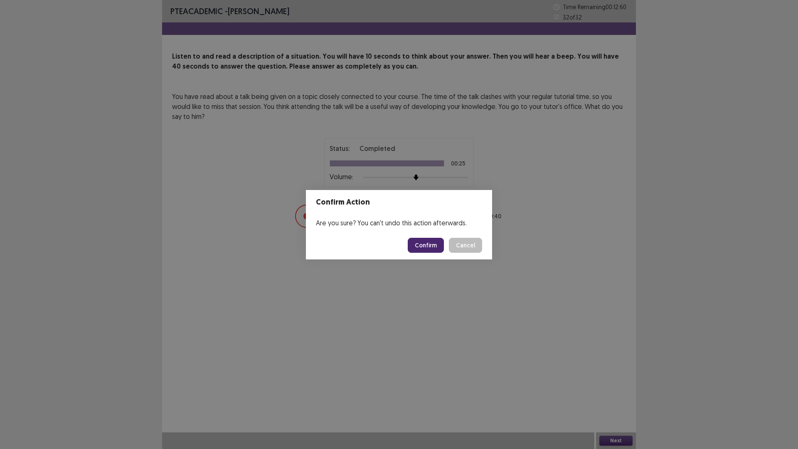
click at [431, 247] on button "Confirm" at bounding box center [426, 245] width 36 height 15
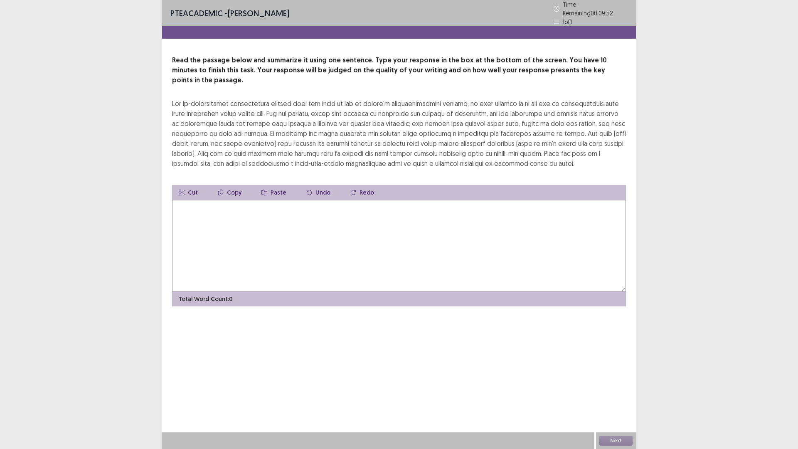
click at [269, 205] on textarea at bounding box center [399, 245] width 454 height 91
click at [356, 217] on textarea at bounding box center [399, 245] width 454 height 91
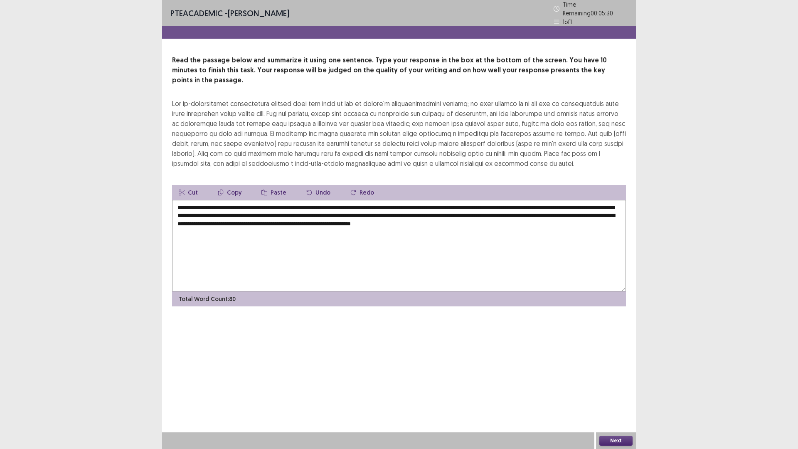
click at [292, 200] on textarea "**********" at bounding box center [399, 245] width 454 height 91
click at [343, 200] on textarea "**********" at bounding box center [399, 245] width 454 height 91
drag, startPoint x: 227, startPoint y: 201, endPoint x: 177, endPoint y: 180, distance: 55.0
click at [177, 185] on div "**********" at bounding box center [399, 245] width 454 height 121
drag, startPoint x: 230, startPoint y: 202, endPoint x: 177, endPoint y: 195, distance: 52.8
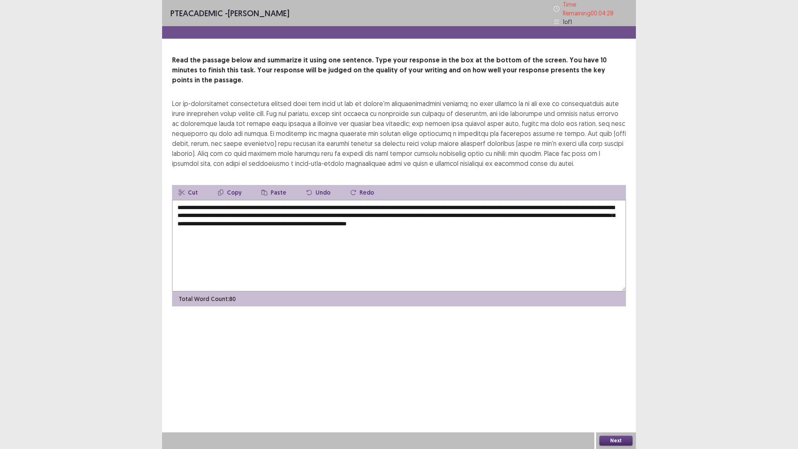
click at [177, 200] on textarea "**********" at bounding box center [399, 245] width 454 height 91
type textarea "**********"
click at [610, 396] on button "Next" at bounding box center [616, 441] width 33 height 10
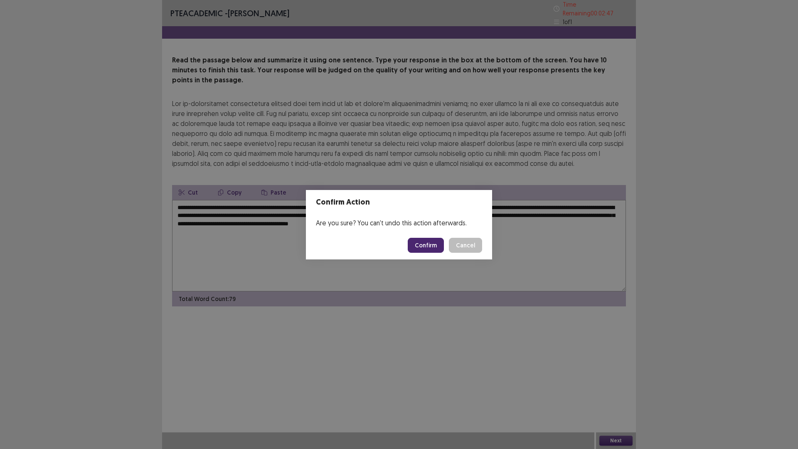
click at [427, 245] on button "Confirm" at bounding box center [426, 245] width 36 height 15
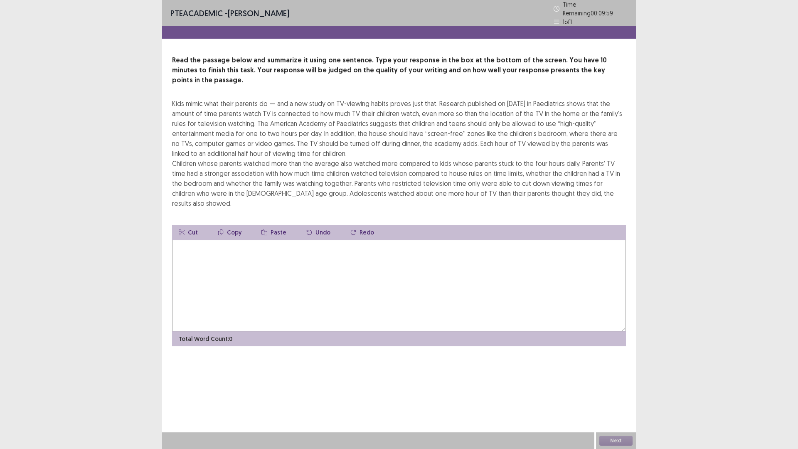
click at [281, 254] on textarea at bounding box center [399, 285] width 454 height 91
click at [419, 240] on textarea at bounding box center [399, 285] width 454 height 91
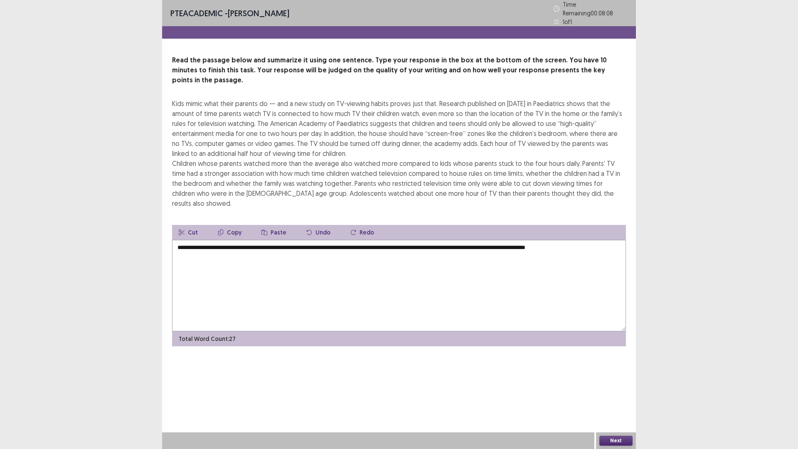
click at [438, 240] on textarea "**********" at bounding box center [399, 285] width 454 height 91
click at [616, 240] on textarea "**********" at bounding box center [399, 285] width 454 height 91
click at [417, 240] on textarea "**********" at bounding box center [399, 285] width 454 height 91
click at [190, 240] on textarea "**********" at bounding box center [399, 285] width 454 height 91
click at [215, 240] on textarea "**********" at bounding box center [399, 285] width 454 height 91
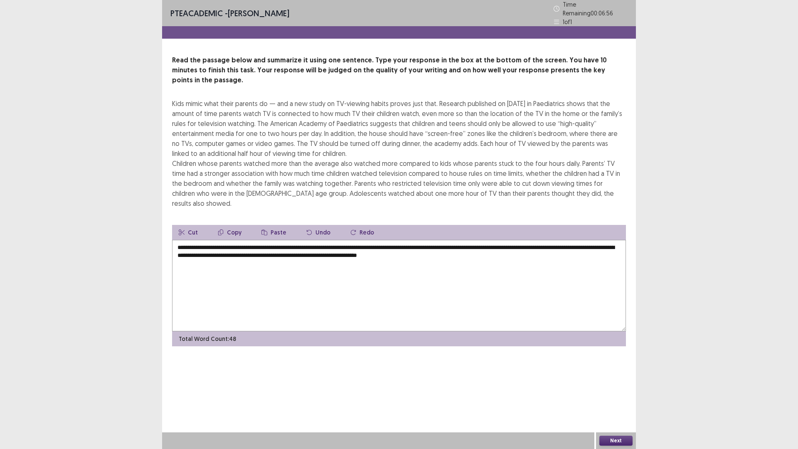
click at [542, 240] on textarea "**********" at bounding box center [399, 285] width 454 height 91
click at [351, 241] on textarea "**********" at bounding box center [399, 285] width 454 height 91
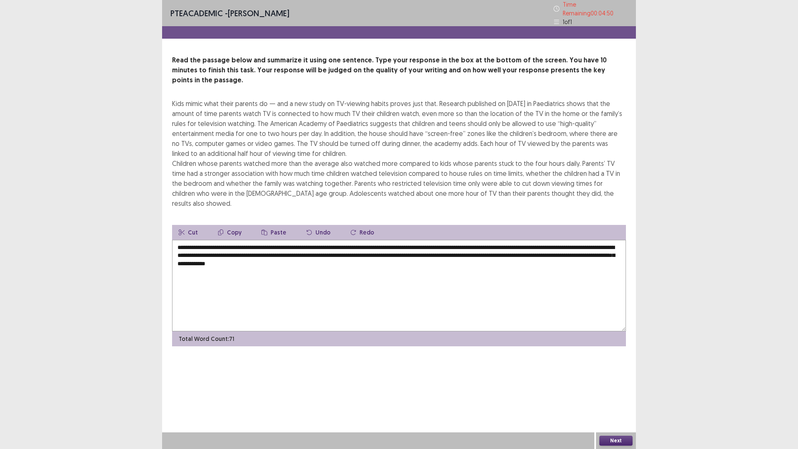
type textarea "**********"
click at [613, 396] on button "Next" at bounding box center [616, 441] width 33 height 10
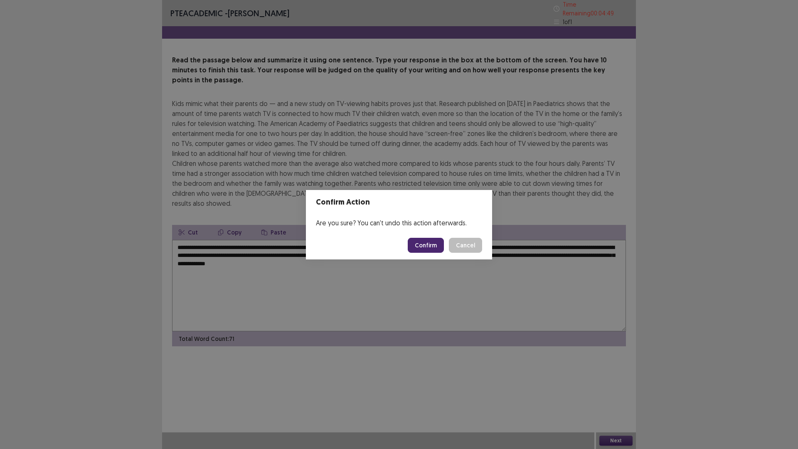
click at [433, 245] on button "Confirm" at bounding box center [426, 245] width 36 height 15
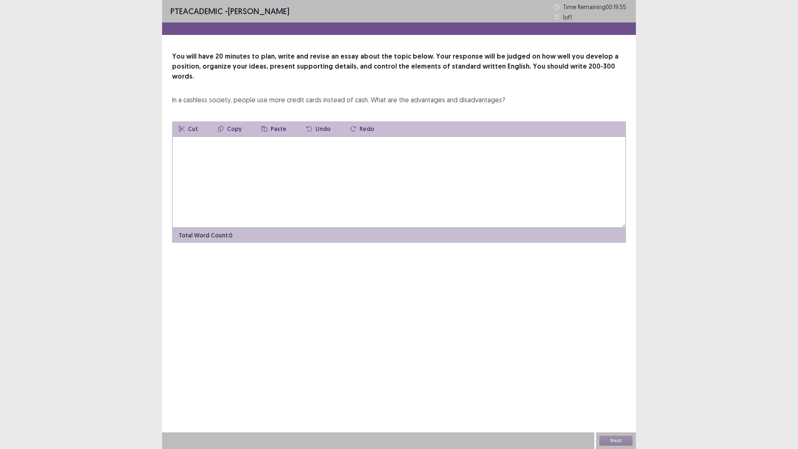
click at [368, 142] on textarea at bounding box center [399, 181] width 454 height 91
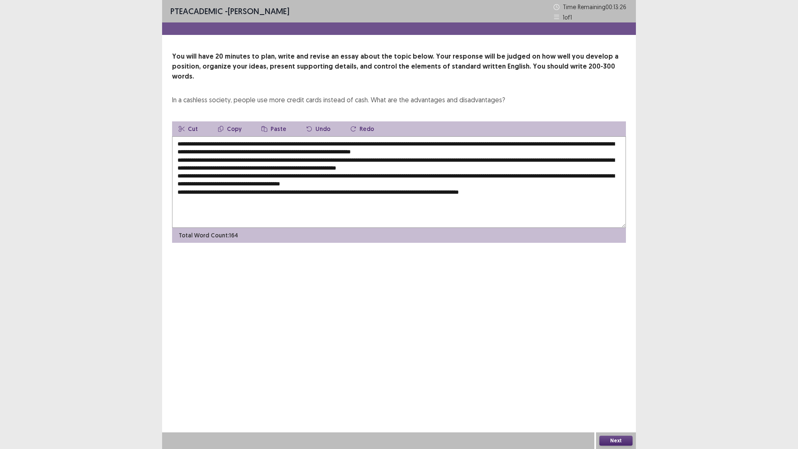
click at [242, 136] on textarea "**********" at bounding box center [399, 181] width 454 height 91
click at [513, 142] on textarea at bounding box center [399, 181] width 454 height 91
click at [529, 143] on textarea at bounding box center [399, 181] width 454 height 91
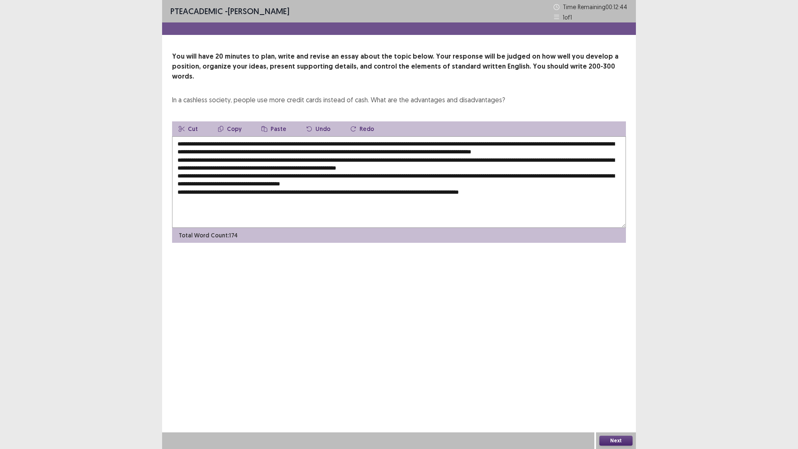
click at [529, 143] on textarea at bounding box center [399, 181] width 454 height 91
drag, startPoint x: 236, startPoint y: 134, endPoint x: 403, endPoint y: 137, distance: 167.6
click at [403, 137] on textarea at bounding box center [399, 181] width 454 height 91
click at [235, 121] on button "Copy" at bounding box center [229, 128] width 37 height 15
click at [303, 158] on textarea at bounding box center [399, 181] width 454 height 91
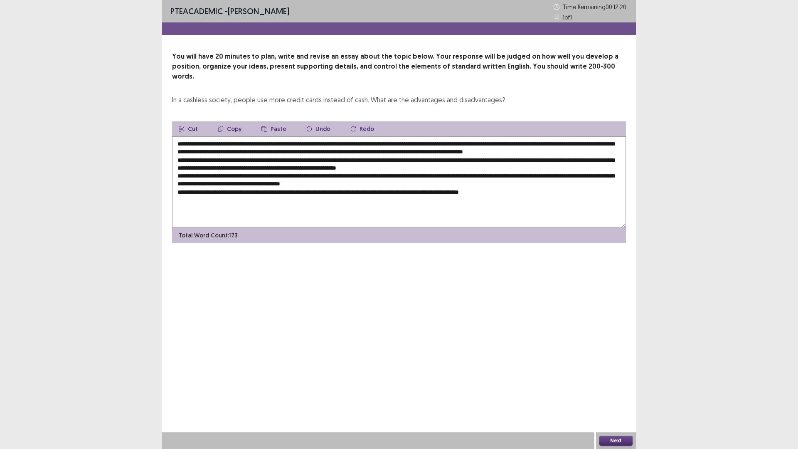
click at [303, 158] on textarea at bounding box center [399, 181] width 454 height 91
click at [272, 121] on button "Paste" at bounding box center [274, 128] width 38 height 15
click at [215, 167] on textarea at bounding box center [399, 181] width 454 height 91
drag, startPoint x: 294, startPoint y: 165, endPoint x: 215, endPoint y: 167, distance: 79.0
click at [215, 167] on textarea at bounding box center [399, 181] width 454 height 91
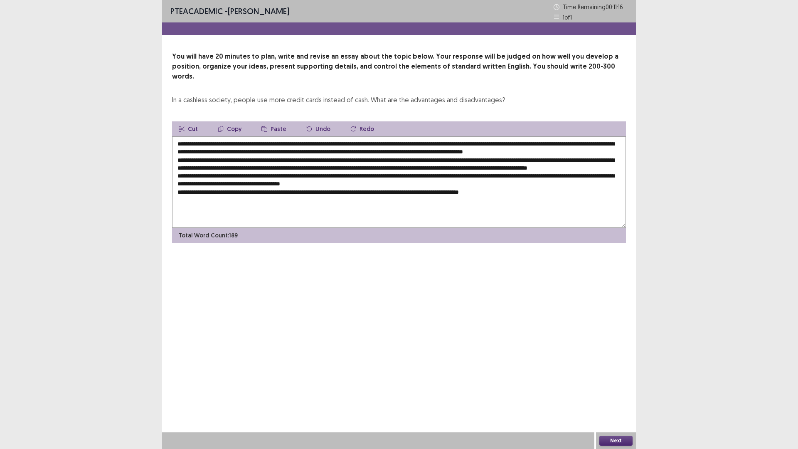
click at [294, 166] on textarea at bounding box center [399, 181] width 454 height 91
click at [286, 167] on textarea at bounding box center [399, 181] width 454 height 91
click at [294, 167] on textarea at bounding box center [399, 181] width 454 height 91
click at [477, 168] on textarea at bounding box center [399, 181] width 454 height 91
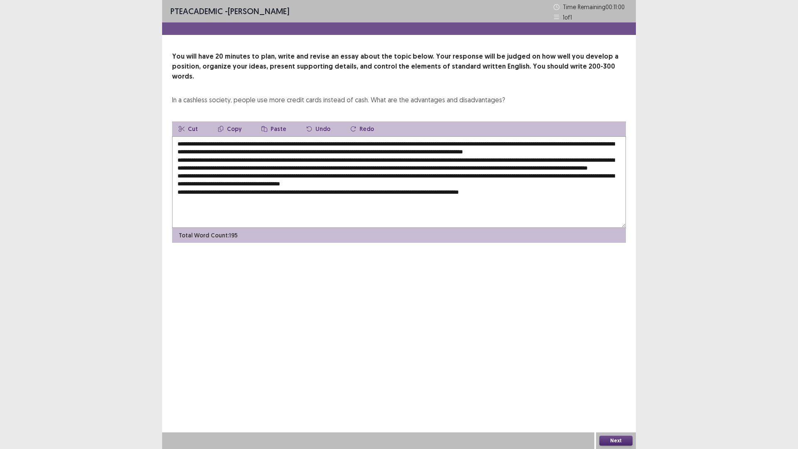
click at [477, 168] on textarea at bounding box center [399, 181] width 454 height 91
drag, startPoint x: 213, startPoint y: 166, endPoint x: 364, endPoint y: 164, distance: 151.4
click at [364, 164] on textarea at bounding box center [399, 181] width 454 height 91
click at [420, 164] on textarea at bounding box center [399, 181] width 454 height 91
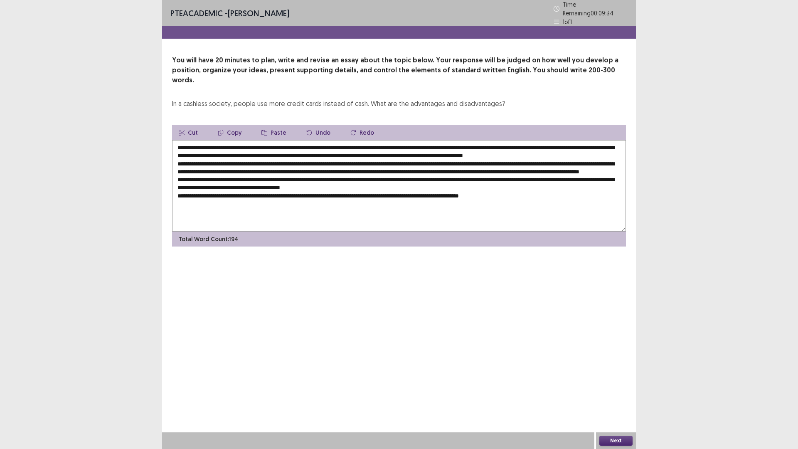
click at [471, 165] on textarea at bounding box center [399, 185] width 454 height 91
click at [477, 167] on textarea at bounding box center [399, 185] width 454 height 91
click at [591, 168] on textarea at bounding box center [399, 185] width 454 height 91
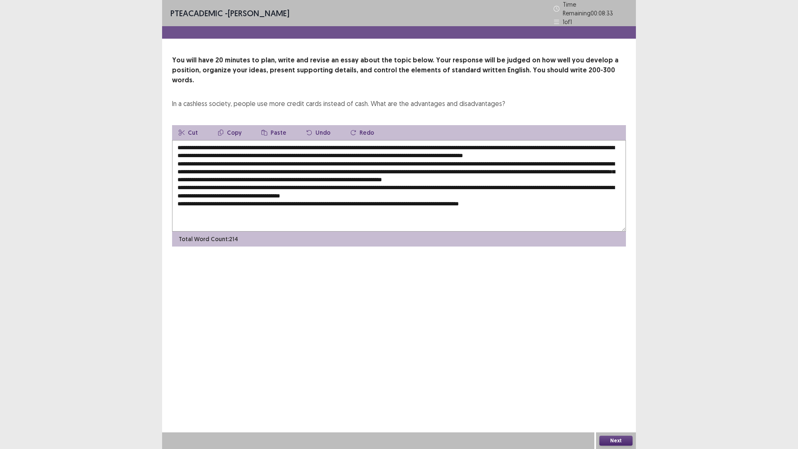
drag, startPoint x: 446, startPoint y: 175, endPoint x: 459, endPoint y: 175, distance: 12.9
click at [459, 175] on textarea at bounding box center [399, 185] width 454 height 91
click at [450, 175] on textarea at bounding box center [399, 185] width 454 height 91
click at [441, 176] on textarea at bounding box center [399, 185] width 454 height 91
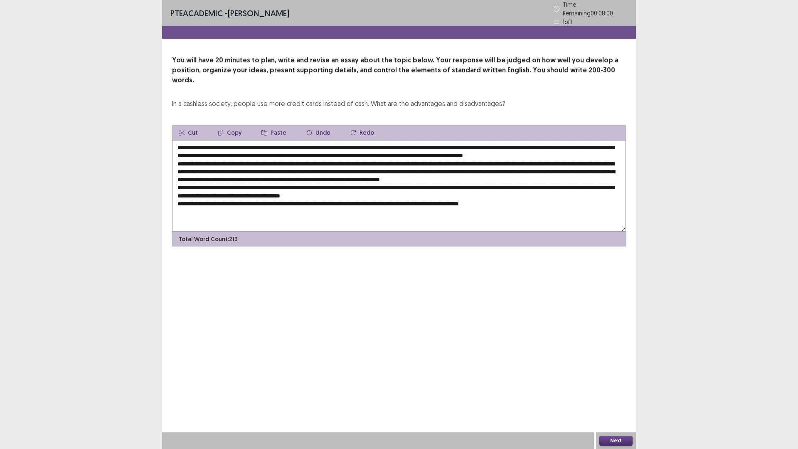
drag, startPoint x: 230, startPoint y: 92, endPoint x: 317, endPoint y: 93, distance: 87.7
click at [317, 99] on div "In a cashless society, people use more credit cards instead of cash. What are t…" at bounding box center [338, 104] width 333 height 10
drag, startPoint x: 289, startPoint y: 134, endPoint x: 405, endPoint y: 133, distance: 116.0
click at [405, 140] on textarea at bounding box center [399, 185] width 454 height 91
click at [571, 175] on textarea at bounding box center [399, 185] width 454 height 91
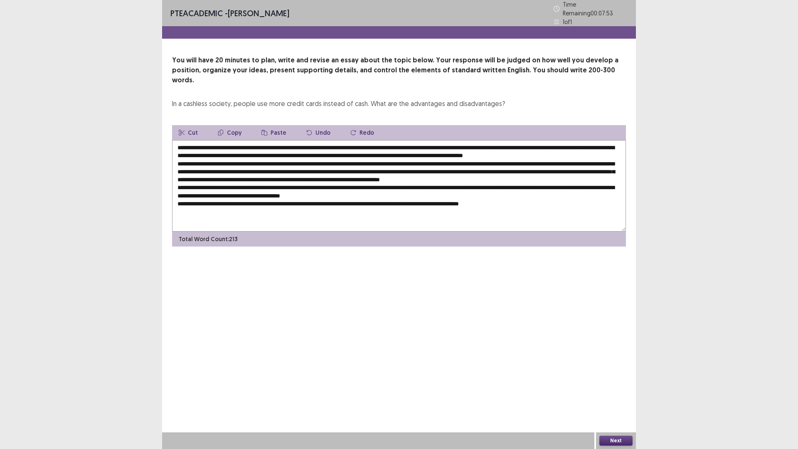
click at [571, 175] on textarea at bounding box center [399, 185] width 454 height 91
paste textarea "**********"
drag, startPoint x: 235, startPoint y: 134, endPoint x: 406, endPoint y: 134, distance: 170.9
click at [406, 140] on textarea at bounding box center [399, 185] width 454 height 91
click at [317, 189] on textarea at bounding box center [399, 185] width 454 height 91
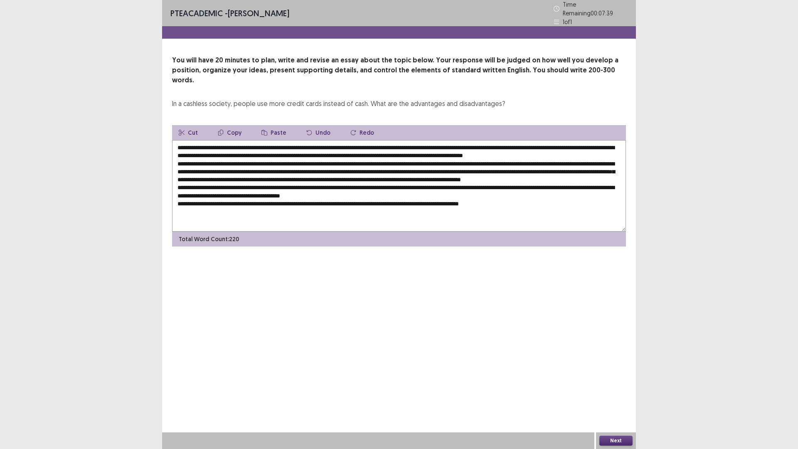
click at [317, 189] on textarea at bounding box center [399, 185] width 454 height 91
paste textarea "**********"
click at [318, 199] on textarea at bounding box center [399, 185] width 454 height 91
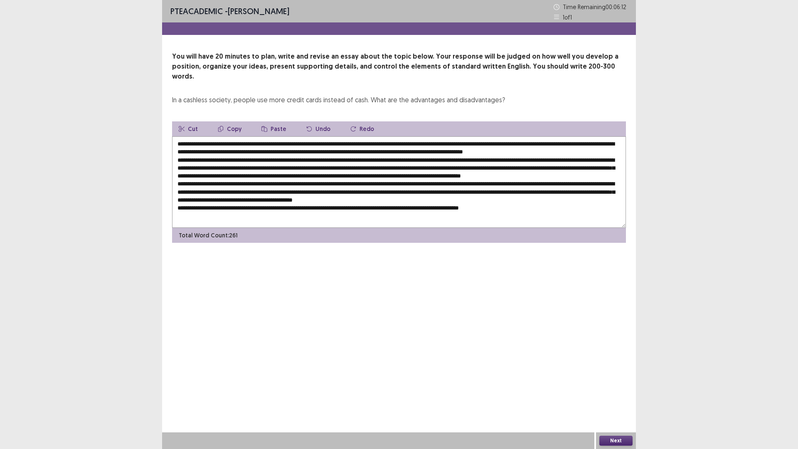
click at [378, 206] on textarea at bounding box center [399, 181] width 454 height 91
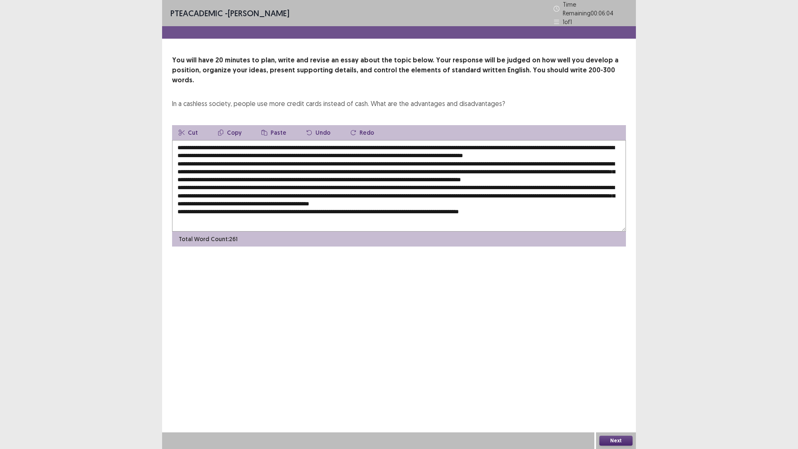
click at [381, 207] on textarea at bounding box center [399, 185] width 454 height 91
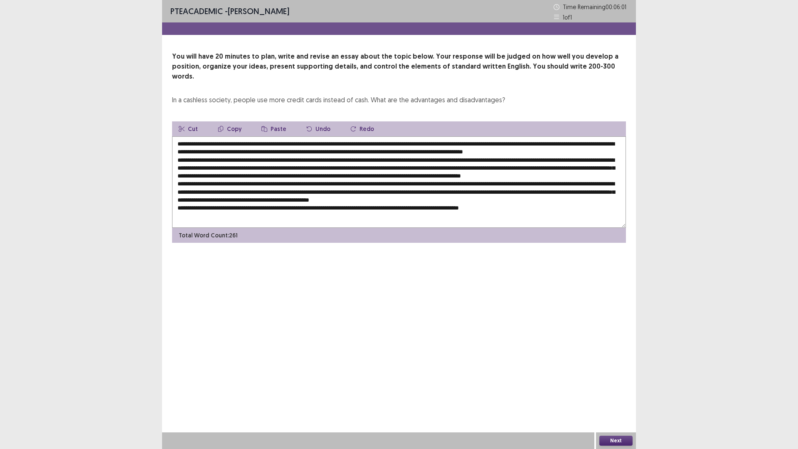
click at [400, 207] on textarea at bounding box center [399, 181] width 454 height 91
drag, startPoint x: 320, startPoint y: 178, endPoint x: 480, endPoint y: 181, distance: 160.1
click at [480, 181] on textarea at bounding box center [399, 181] width 454 height 91
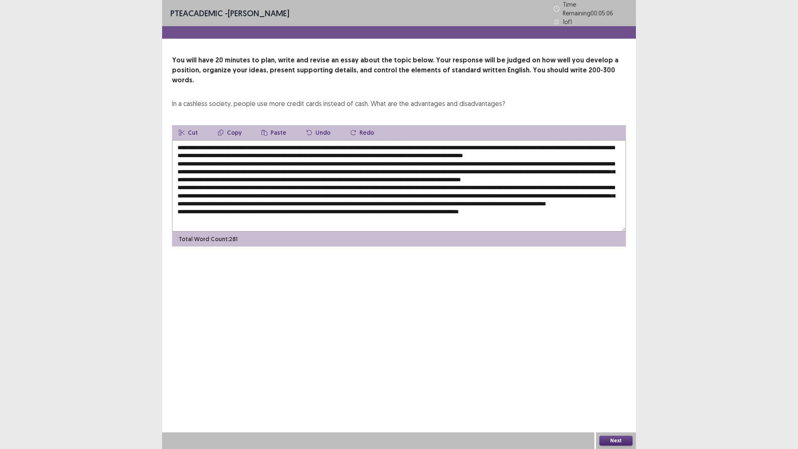
click at [350, 202] on textarea at bounding box center [399, 185] width 454 height 91
paste textarea "**********"
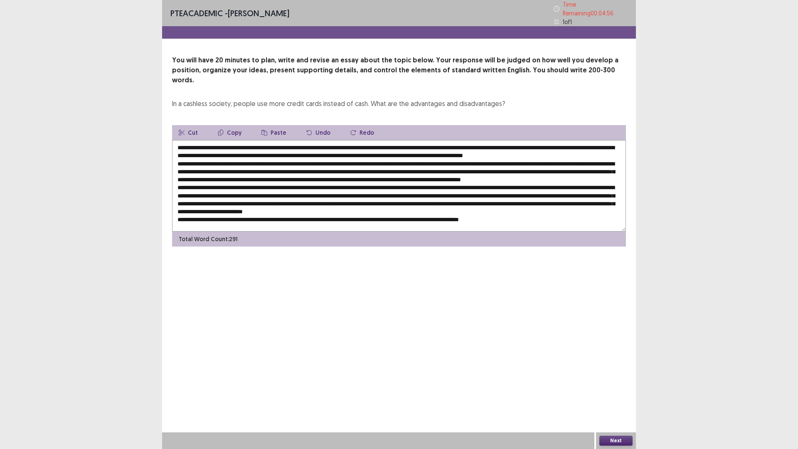
click at [369, 212] on textarea at bounding box center [399, 185] width 454 height 91
paste textarea "**********"
click at [370, 210] on textarea at bounding box center [399, 185] width 454 height 91
click at [529, 212] on textarea at bounding box center [399, 185] width 454 height 91
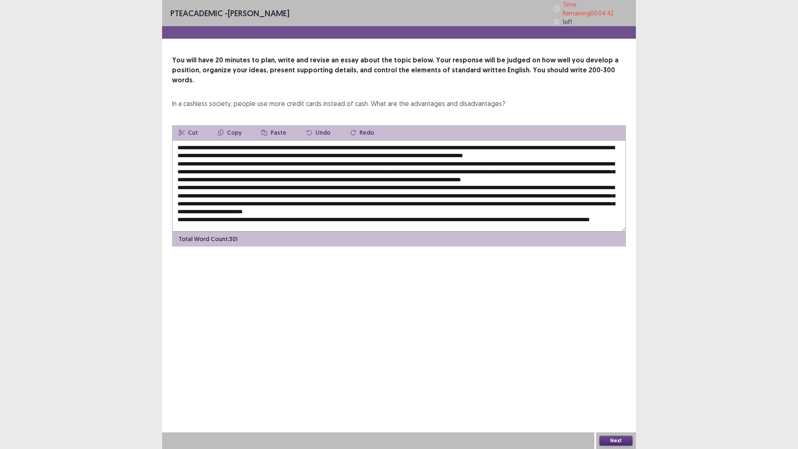
click at [613, 203] on textarea at bounding box center [399, 185] width 454 height 91
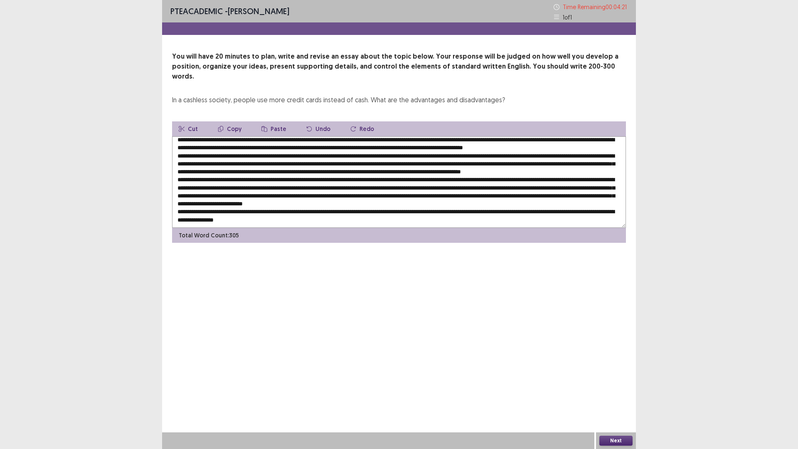
scroll to position [0, 0]
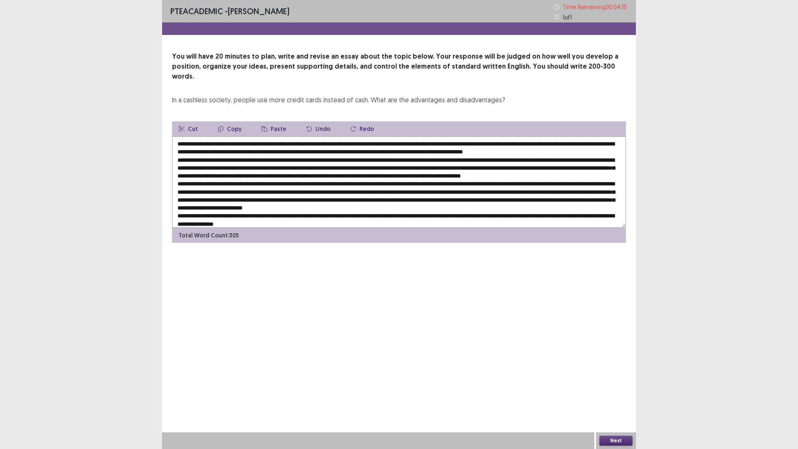
click at [510, 143] on textarea at bounding box center [399, 181] width 454 height 91
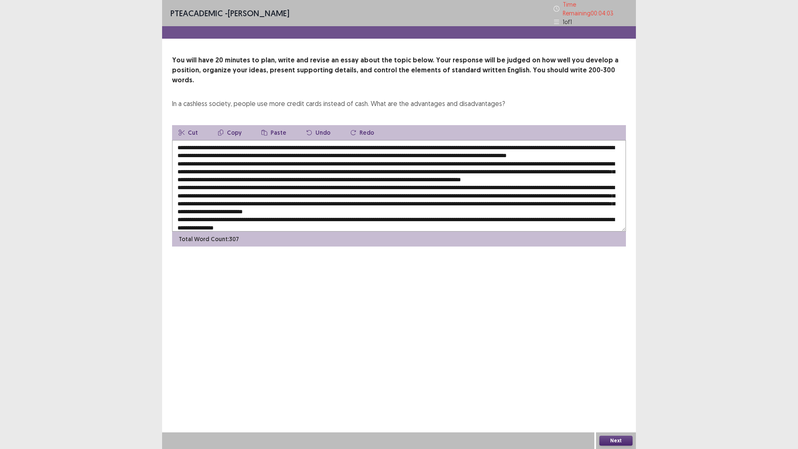
click at [561, 143] on textarea at bounding box center [399, 185] width 454 height 91
click at [563, 143] on textarea at bounding box center [399, 185] width 454 height 91
click at [580, 142] on textarea at bounding box center [399, 185] width 454 height 91
click at [575, 143] on textarea at bounding box center [399, 185] width 454 height 91
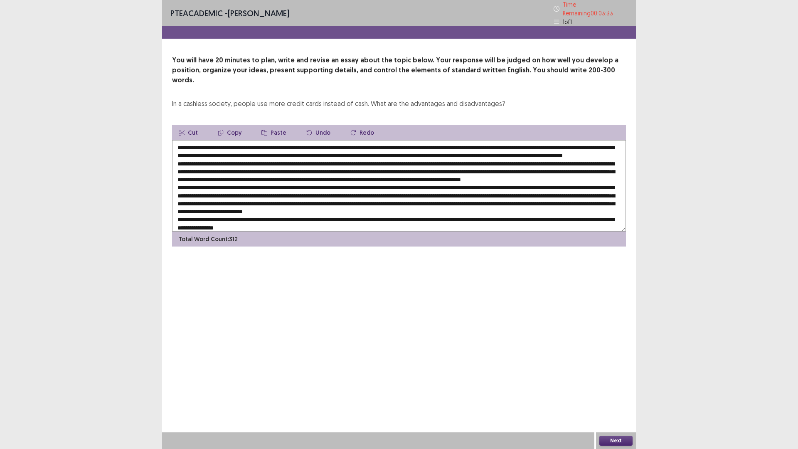
click at [229, 140] on textarea at bounding box center [399, 185] width 454 height 91
drag, startPoint x: 226, startPoint y: 135, endPoint x: 236, endPoint y: 135, distance: 10.0
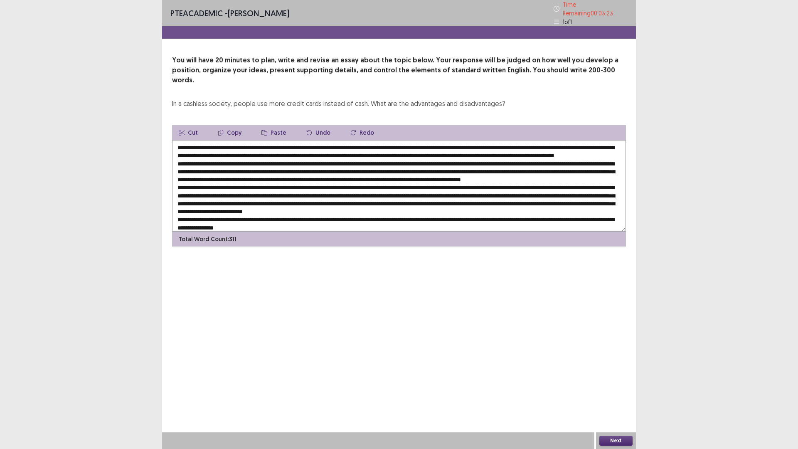
click at [236, 140] on textarea at bounding box center [399, 185] width 454 height 91
click at [338, 143] on textarea at bounding box center [399, 185] width 454 height 91
click at [336, 145] on textarea at bounding box center [399, 185] width 454 height 91
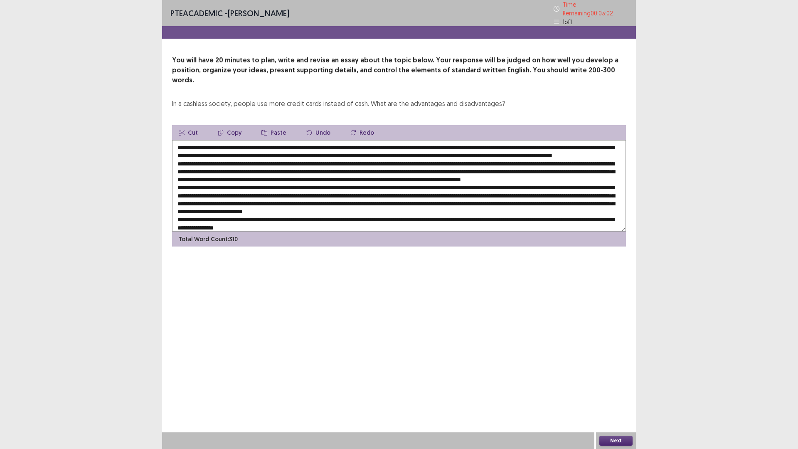
click at [356, 144] on textarea at bounding box center [399, 185] width 454 height 91
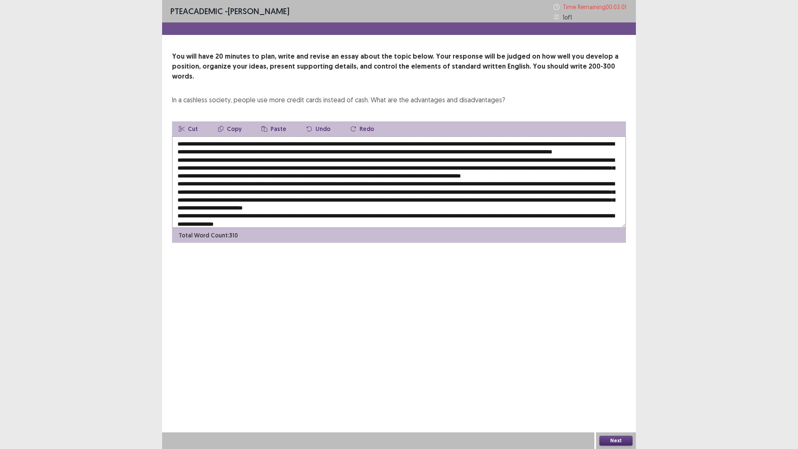
click at [340, 141] on textarea at bounding box center [399, 181] width 454 height 91
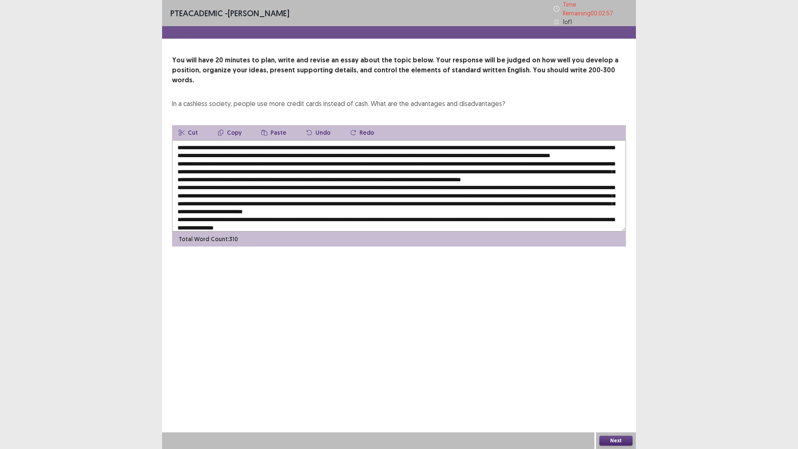
click at [351, 142] on textarea at bounding box center [399, 185] width 454 height 91
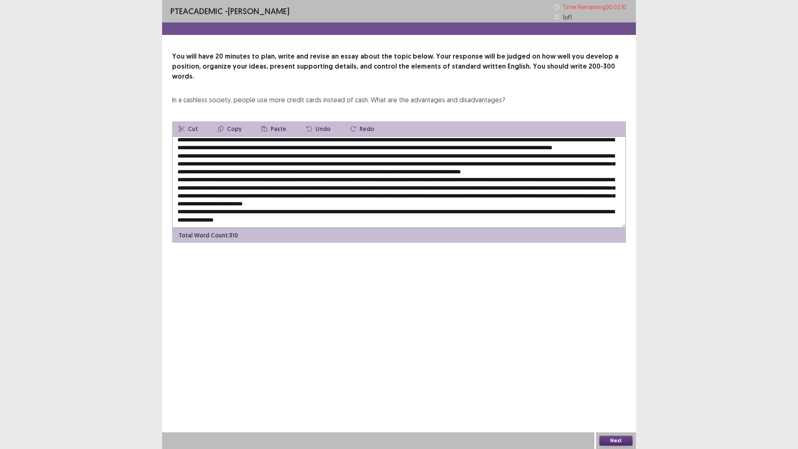
scroll to position [20, 0]
click at [303, 170] on textarea at bounding box center [399, 181] width 454 height 91
click at [300, 169] on textarea at bounding box center [399, 181] width 454 height 91
drag, startPoint x: 300, startPoint y: 169, endPoint x: 305, endPoint y: 170, distance: 5.1
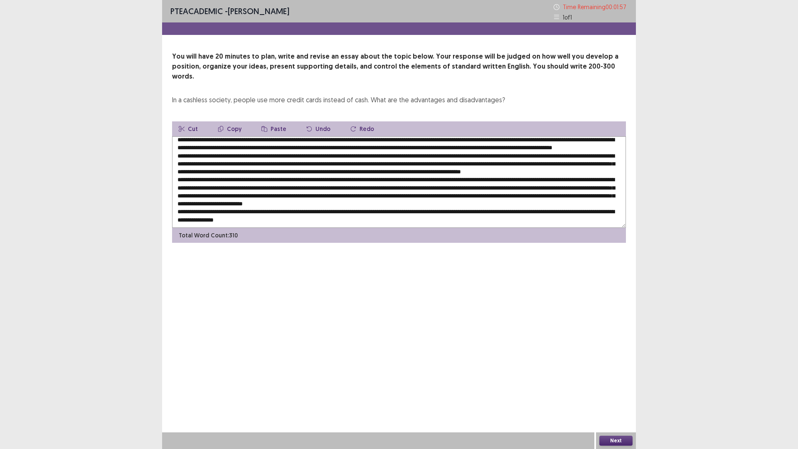
click at [305, 170] on textarea at bounding box center [399, 181] width 454 height 91
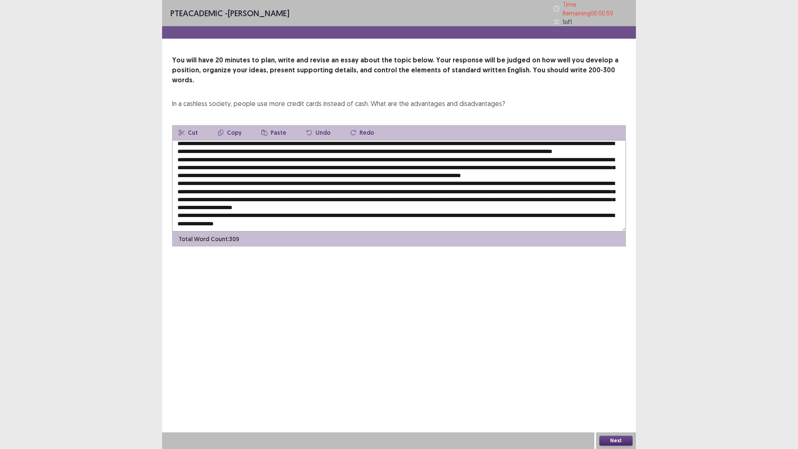
type textarea "**********"
click at [624, 396] on button "Next" at bounding box center [616, 441] width 33 height 10
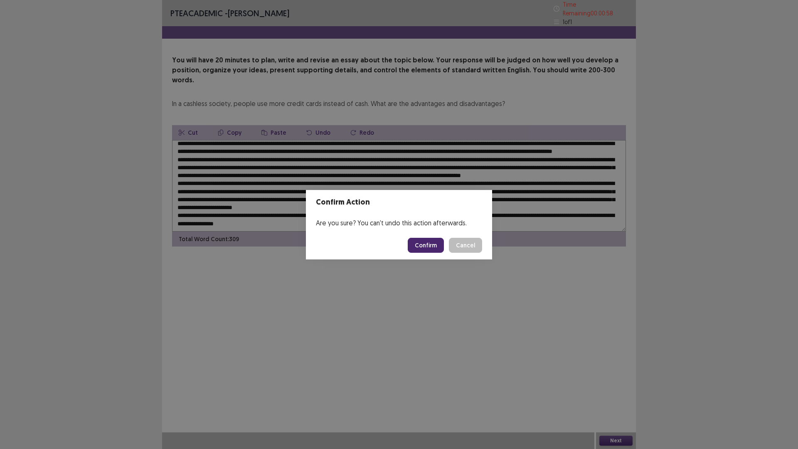
click at [420, 242] on button "Confirm" at bounding box center [426, 245] width 36 height 15
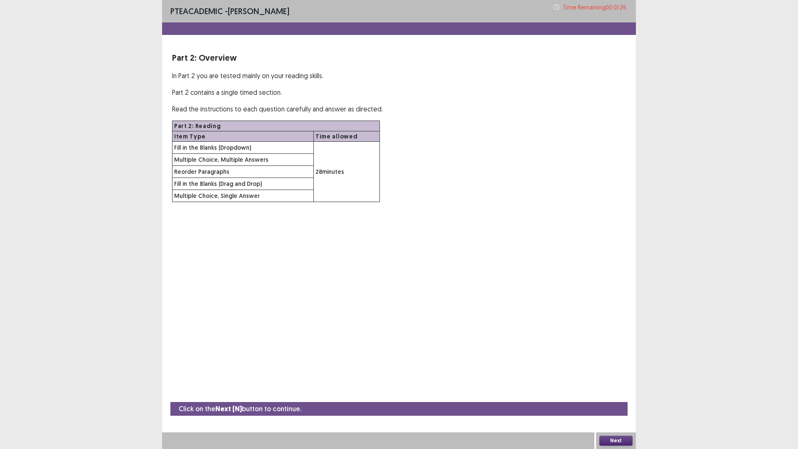
click at [623, 396] on button "Next" at bounding box center [616, 441] width 33 height 10
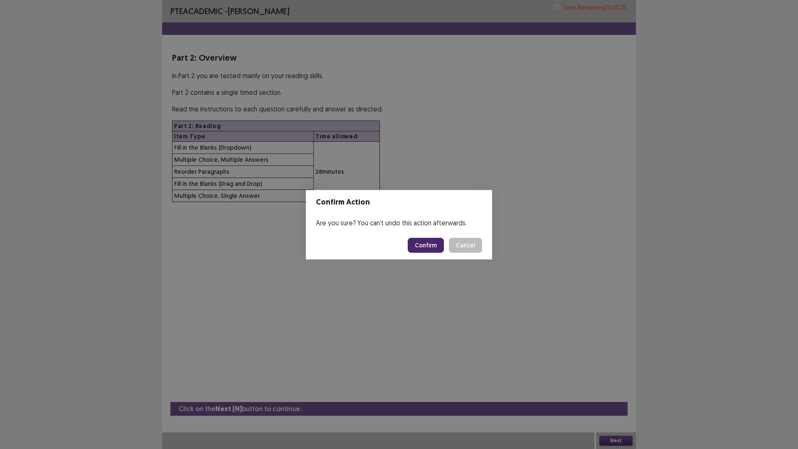
click at [416, 242] on button "Confirm" at bounding box center [426, 245] width 36 height 15
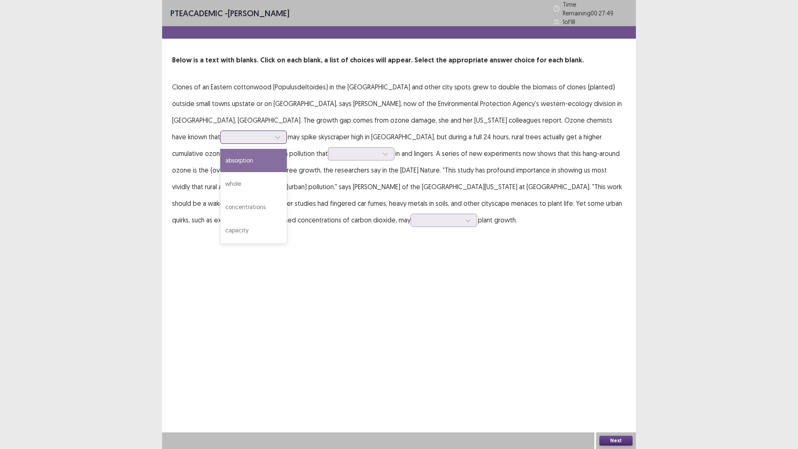
click at [281, 134] on icon at bounding box center [278, 137] width 6 height 6
click at [287, 149] on div "absorption" at bounding box center [253, 160] width 67 height 23
click at [388, 151] on icon at bounding box center [386, 154] width 6 height 6
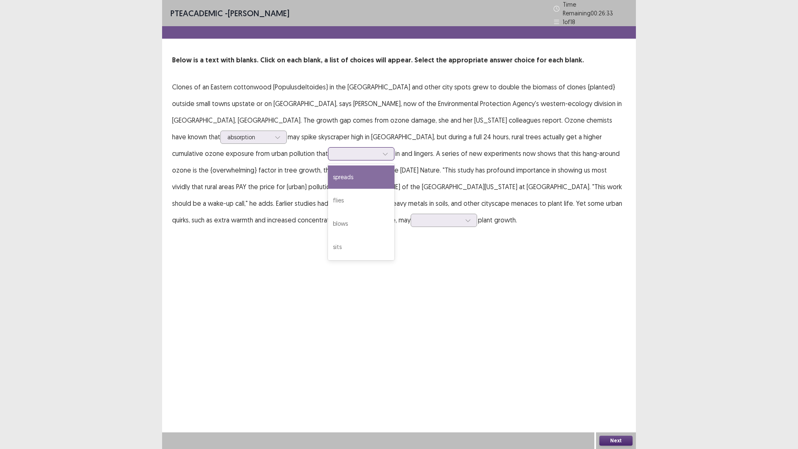
click at [395, 165] on div "spreads" at bounding box center [361, 176] width 67 height 23
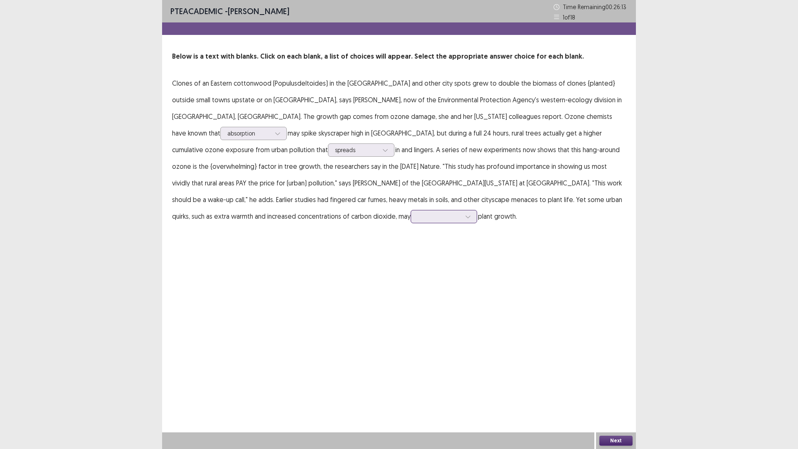
click at [465, 217] on icon at bounding box center [468, 217] width 6 height 6
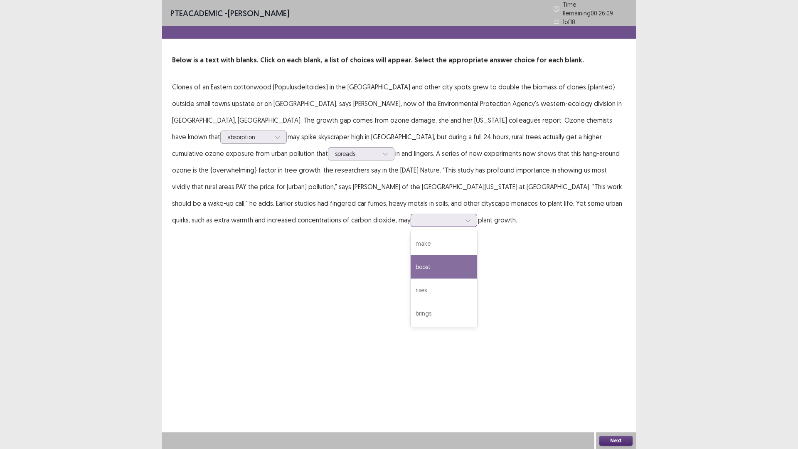
click at [411, 269] on div "boost" at bounding box center [444, 266] width 67 height 23
click at [621, 396] on button "Next" at bounding box center [616, 441] width 33 height 10
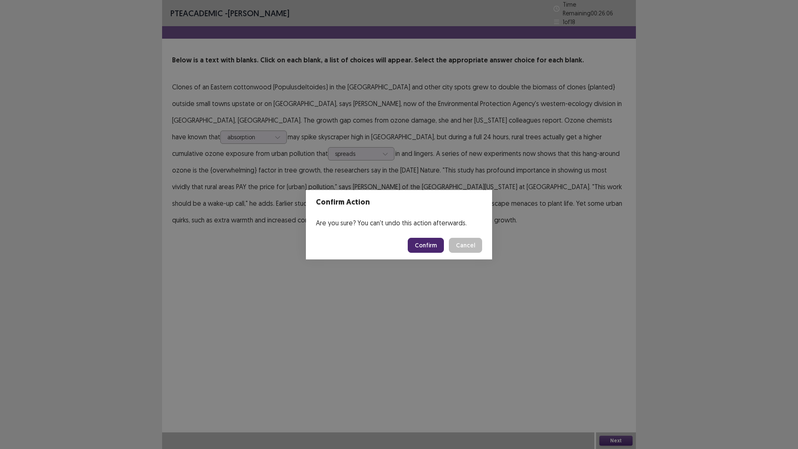
click at [427, 247] on button "Confirm" at bounding box center [426, 245] width 36 height 15
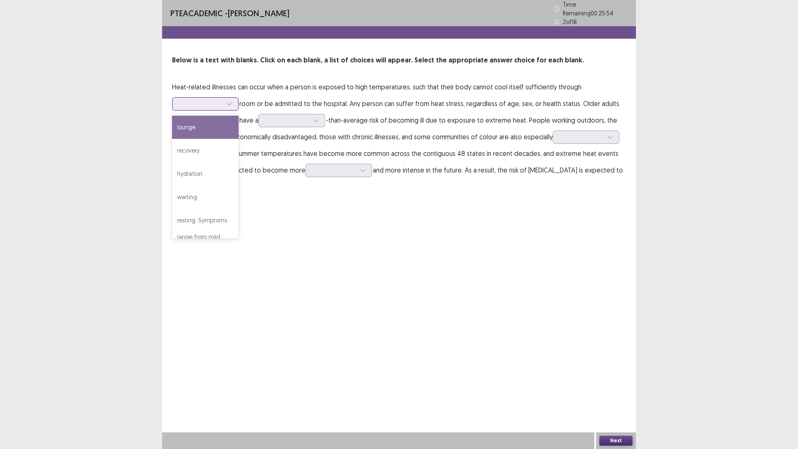
click at [225, 98] on div at bounding box center [229, 104] width 12 height 12
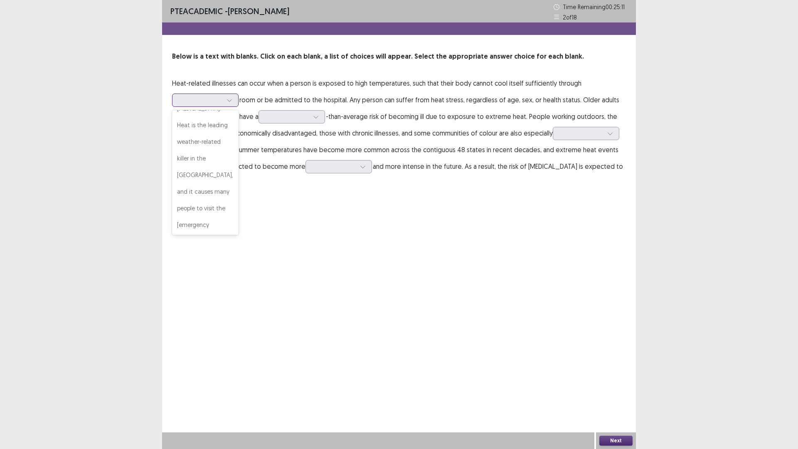
scroll to position [241, 0]
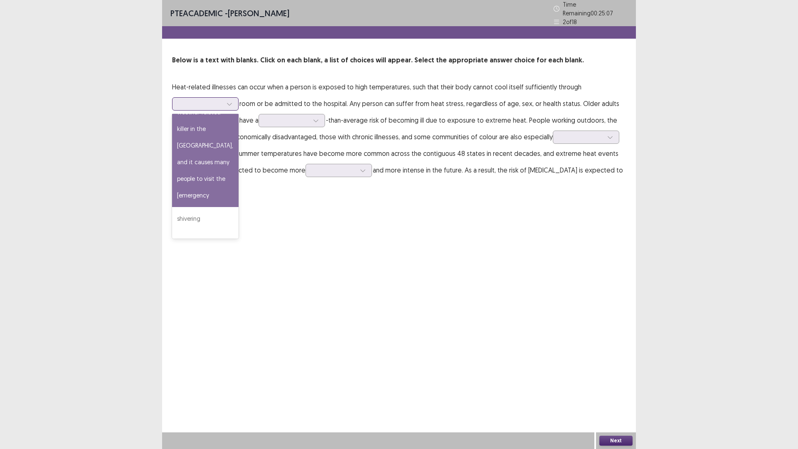
click at [207, 173] on div "resting. Symptoms range from mild swelling, rashes, or cramps to potentially de…" at bounding box center [205, 88] width 67 height 240
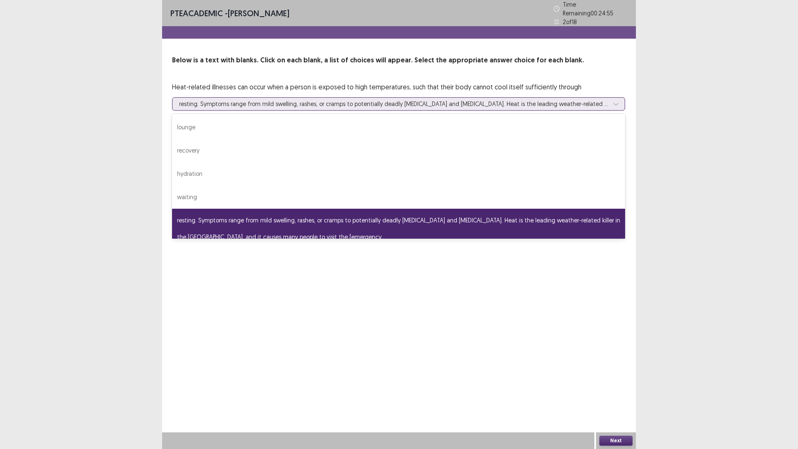
click at [615, 101] on icon at bounding box center [616, 104] width 6 height 6
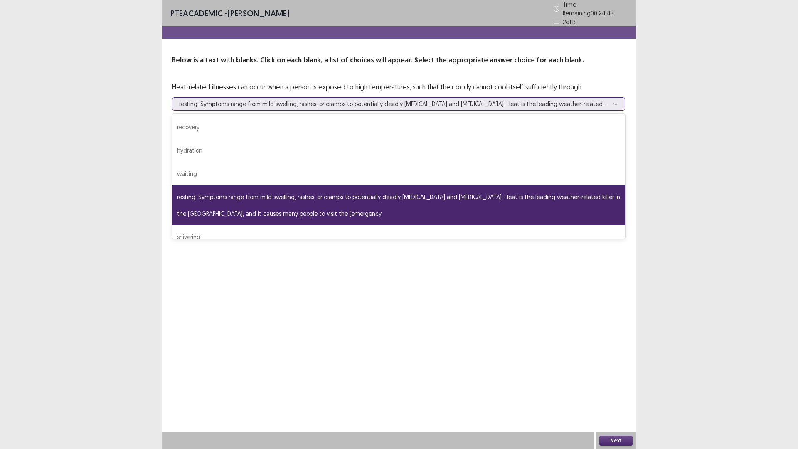
click at [279, 212] on div "resting. Symptoms range from mild swelling, rashes, or cramps to potentially de…" at bounding box center [398, 205] width 453 height 40
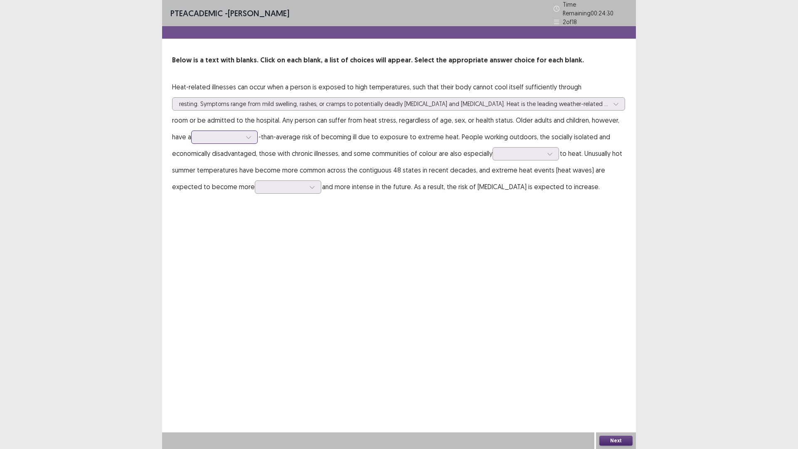
click at [249, 134] on icon at bounding box center [249, 137] width 6 height 6
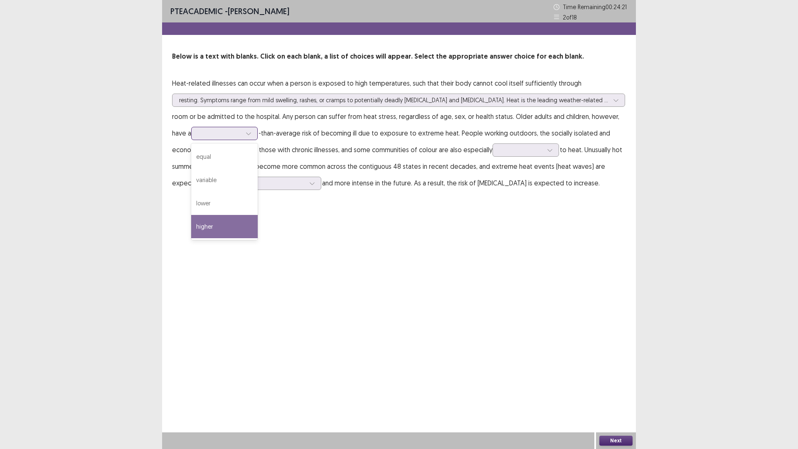
click at [237, 230] on div "higher" at bounding box center [224, 226] width 67 height 23
click at [255, 134] on div at bounding box center [248, 133] width 12 height 12
click at [235, 221] on div "higher" at bounding box center [224, 226] width 67 height 23
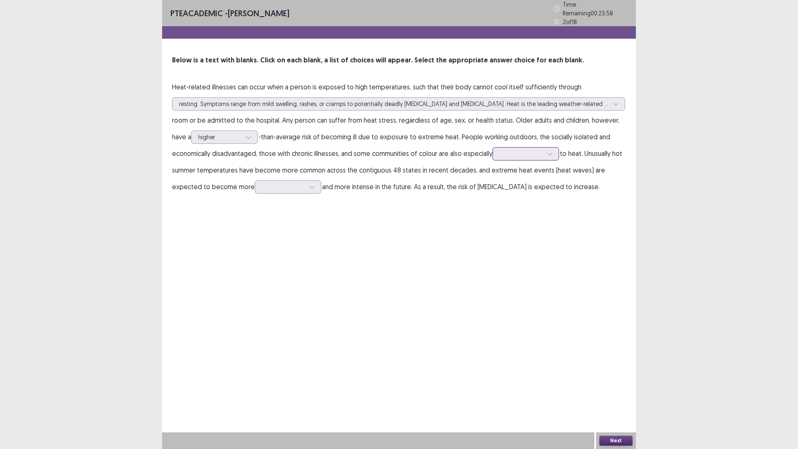
click at [555, 152] on div at bounding box center [550, 154] width 12 height 12
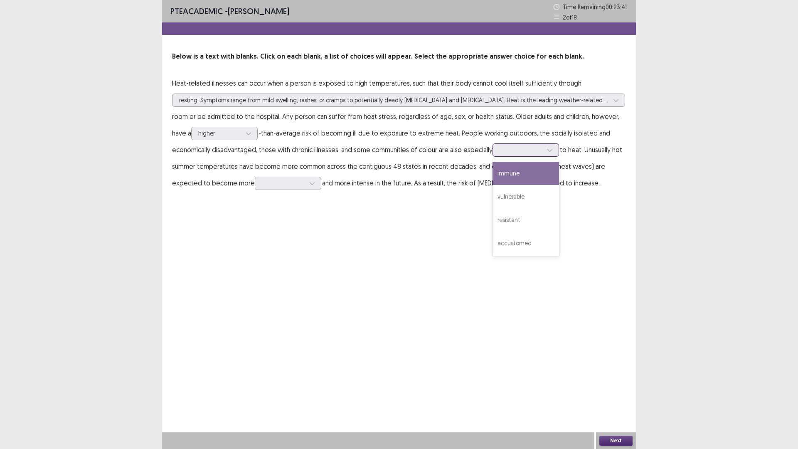
click at [522, 176] on div "immune" at bounding box center [526, 173] width 67 height 23
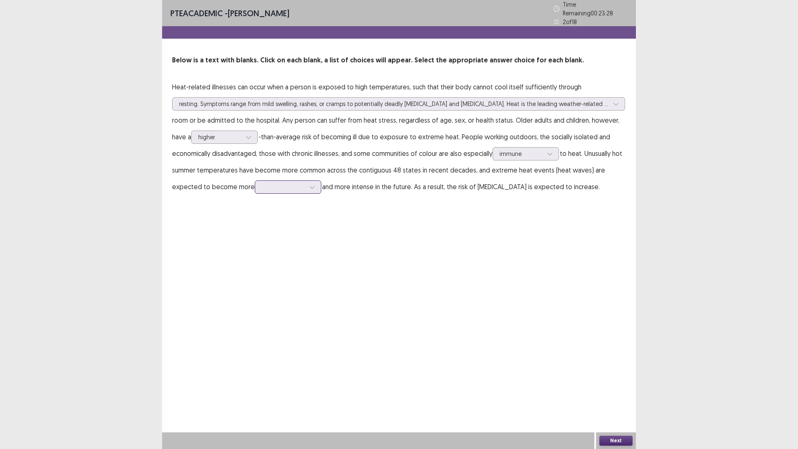
click at [274, 183] on div at bounding box center [283, 187] width 45 height 10
click at [261, 273] on div "frequent" at bounding box center [288, 280] width 67 height 23
click at [558, 151] on div "immune" at bounding box center [526, 153] width 67 height 13
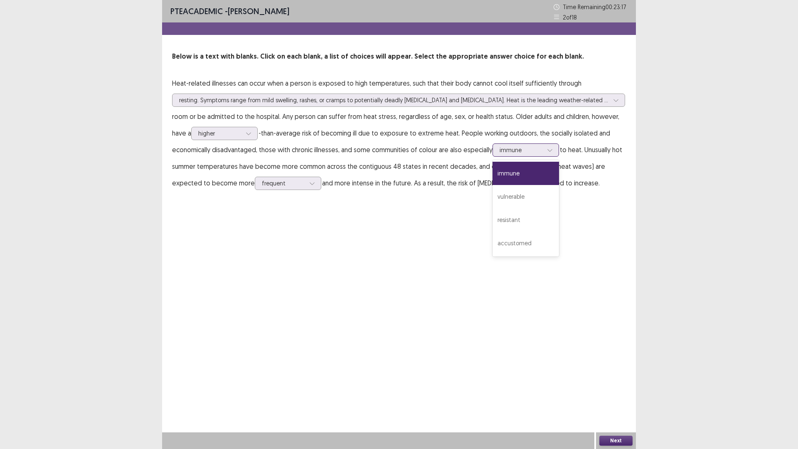
click at [522, 174] on div "immune" at bounding box center [526, 173] width 67 height 23
click at [605, 396] on button "Next" at bounding box center [616, 441] width 33 height 10
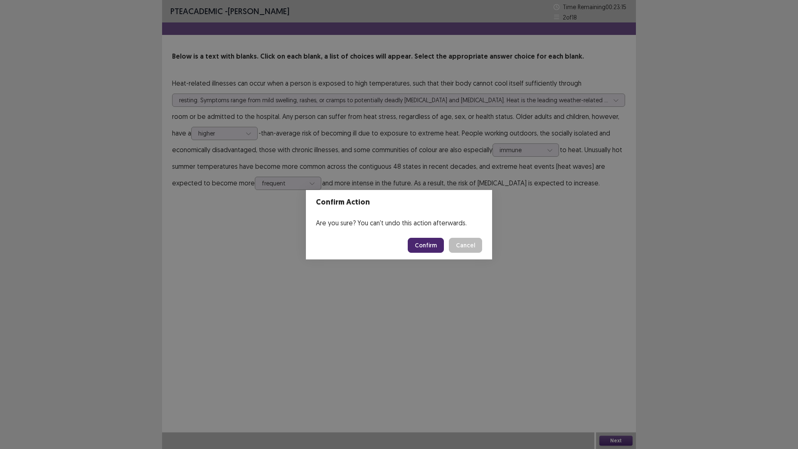
click at [438, 249] on button "Confirm" at bounding box center [426, 245] width 36 height 15
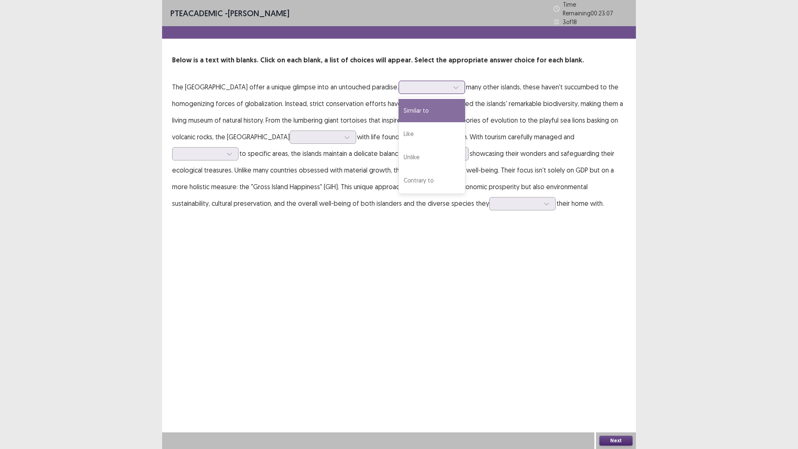
click at [453, 84] on icon at bounding box center [456, 87] width 6 height 6
click at [419, 156] on div "Unlike" at bounding box center [432, 157] width 67 height 23
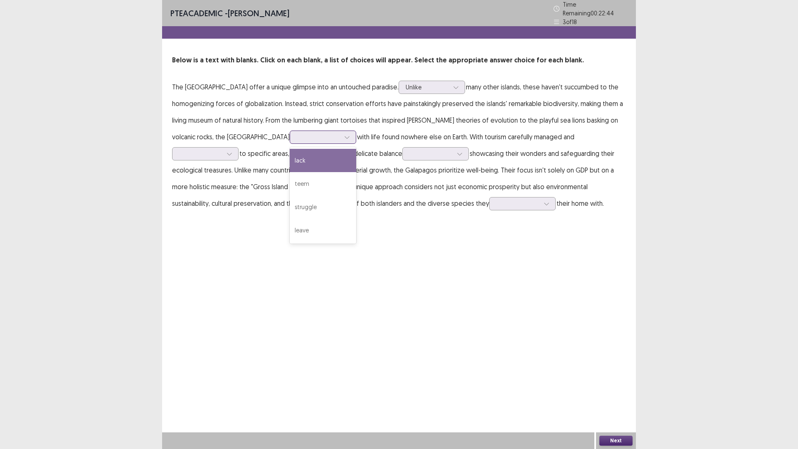
click at [344, 134] on icon at bounding box center [347, 137] width 6 height 6
click at [290, 202] on div "struggle" at bounding box center [323, 206] width 67 height 23
click at [232, 151] on icon at bounding box center [230, 154] width 6 height 6
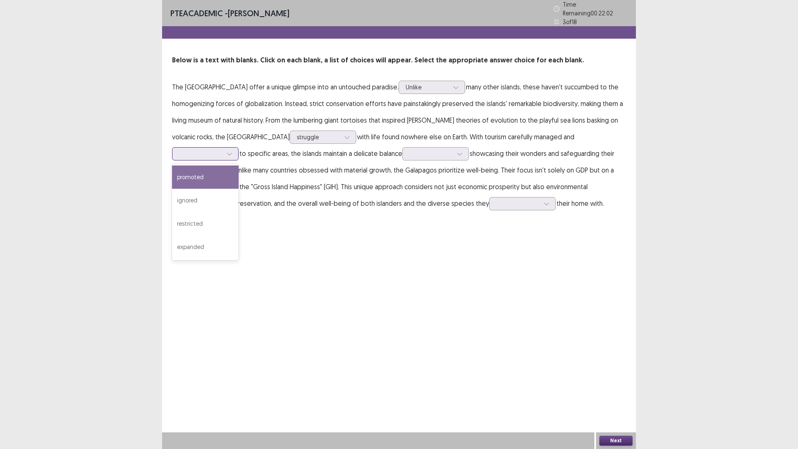
click at [239, 165] on div "promoted" at bounding box center [205, 176] width 67 height 23
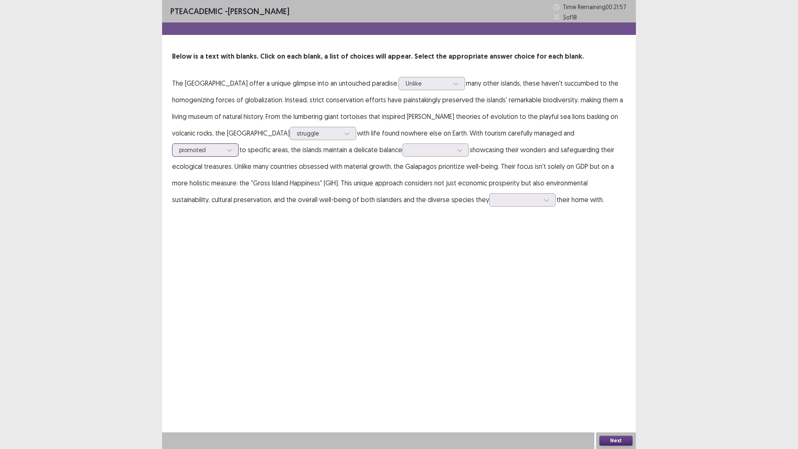
click at [232, 147] on icon at bounding box center [230, 150] width 6 height 6
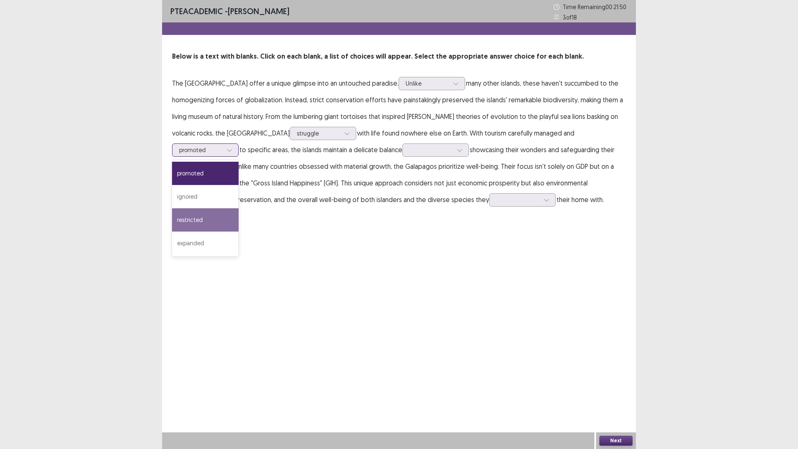
click at [239, 208] on div "restricted" at bounding box center [205, 219] width 67 height 23
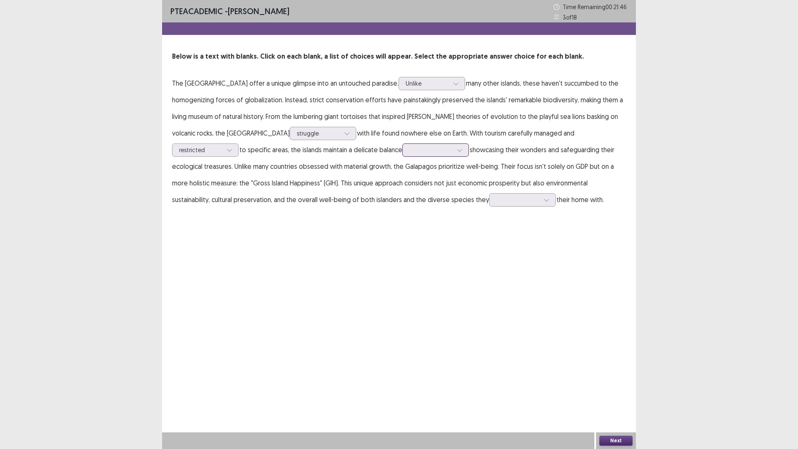
click at [457, 147] on icon at bounding box center [460, 150] width 6 height 6
click at [403, 173] on div "beside" at bounding box center [436, 173] width 67 height 23
click at [544, 198] on icon at bounding box center [547, 200] width 6 height 6
click at [489, 222] on div "share" at bounding box center [522, 223] width 67 height 23
click at [622, 396] on button "Next" at bounding box center [616, 441] width 33 height 10
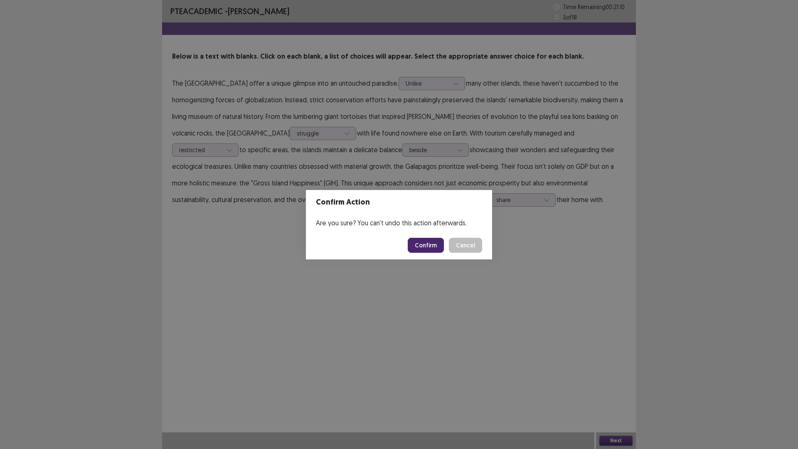
click at [428, 247] on button "Confirm" at bounding box center [426, 245] width 36 height 15
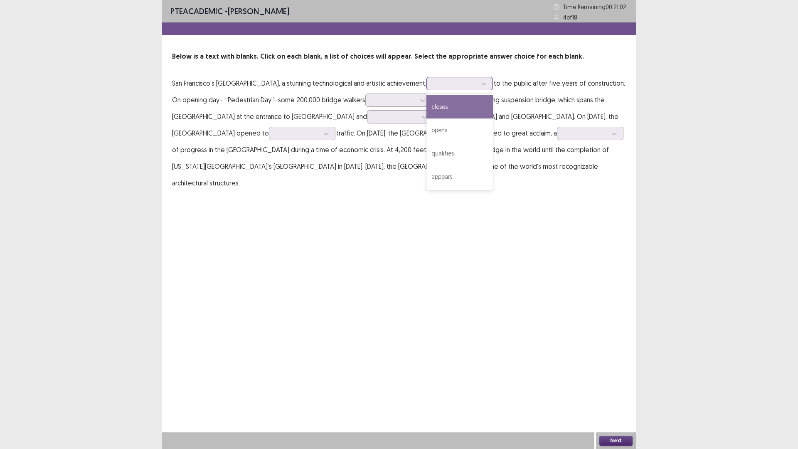
click at [479, 82] on div at bounding box center [484, 83] width 12 height 12
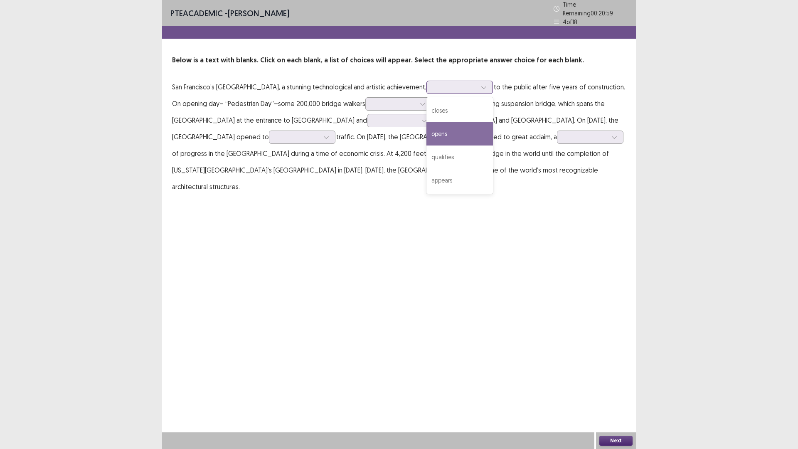
click at [466, 137] on div "opens" at bounding box center [460, 133] width 67 height 23
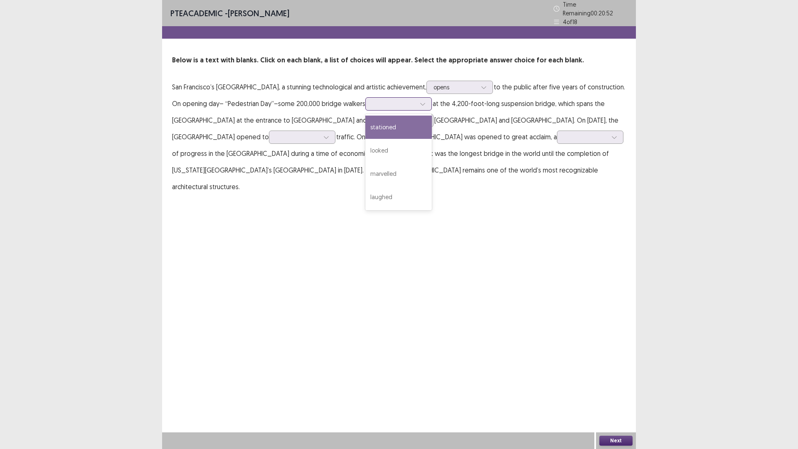
click at [420, 101] on icon at bounding box center [423, 104] width 6 height 6
click at [400, 151] on div "looked" at bounding box center [399, 150] width 67 height 23
click at [426, 100] on div at bounding box center [423, 104] width 12 height 12
click at [404, 131] on div "stationed" at bounding box center [399, 127] width 67 height 23
click at [418, 116] on div at bounding box center [424, 120] width 12 height 12
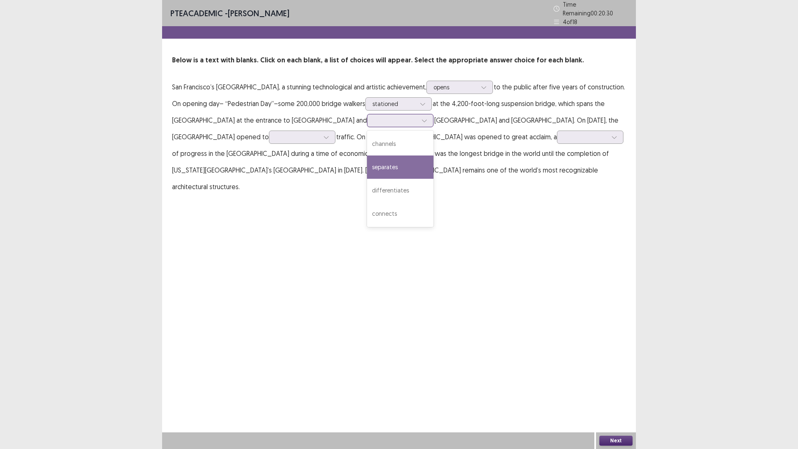
click at [374, 159] on div "separates" at bounding box center [400, 167] width 67 height 23
click at [418, 114] on div at bounding box center [424, 120] width 12 height 12
click at [367, 210] on div "connects" at bounding box center [400, 213] width 67 height 23
click at [324, 134] on icon at bounding box center [327, 137] width 6 height 6
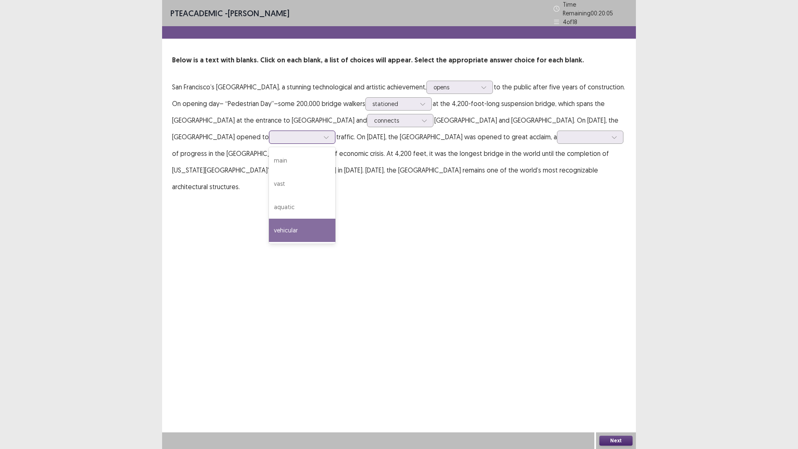
click at [269, 227] on div "vehicular" at bounding box center [302, 230] width 67 height 23
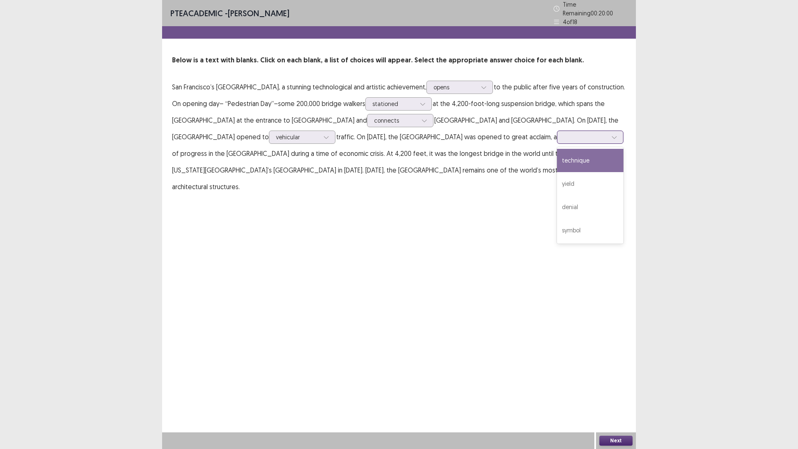
click at [612, 134] on icon at bounding box center [615, 137] width 6 height 6
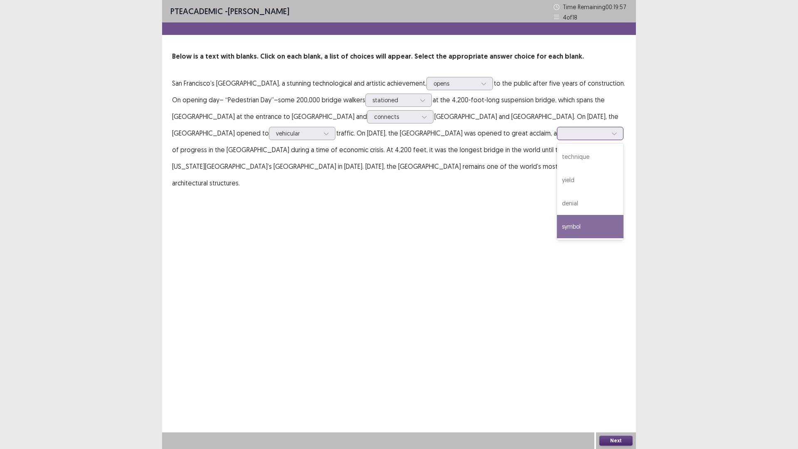
click at [557, 226] on div "symbol" at bounding box center [590, 226] width 67 height 23
click at [619, 396] on button "Next" at bounding box center [616, 441] width 33 height 10
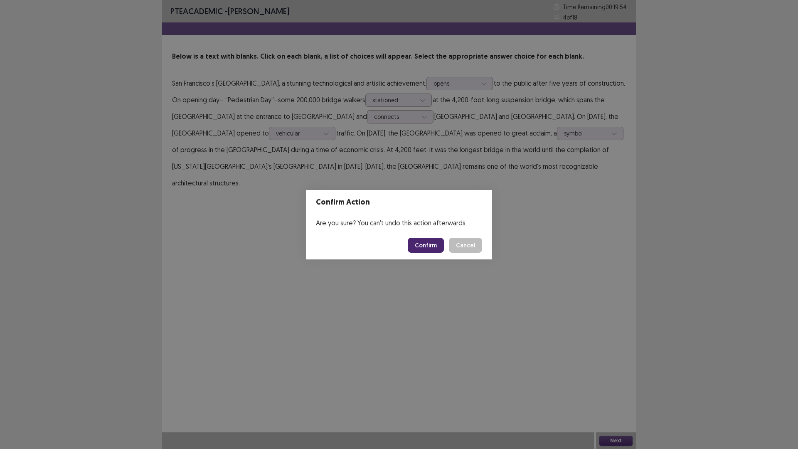
click at [424, 245] on button "Confirm" at bounding box center [426, 245] width 36 height 15
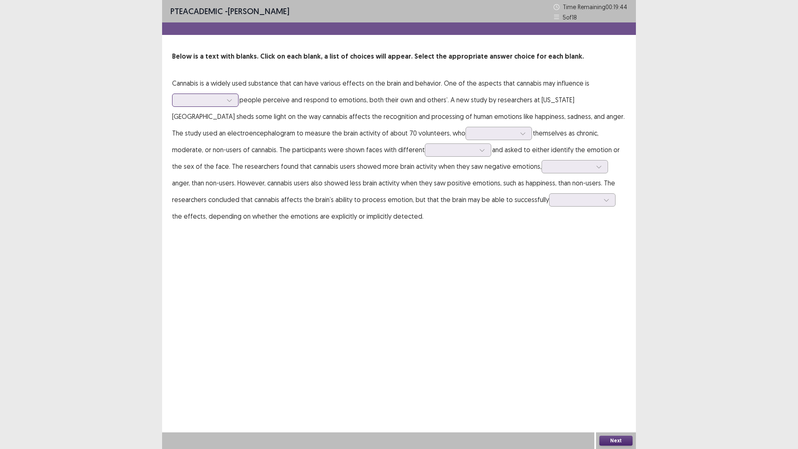
click at [232, 103] on div at bounding box center [229, 100] width 12 height 12
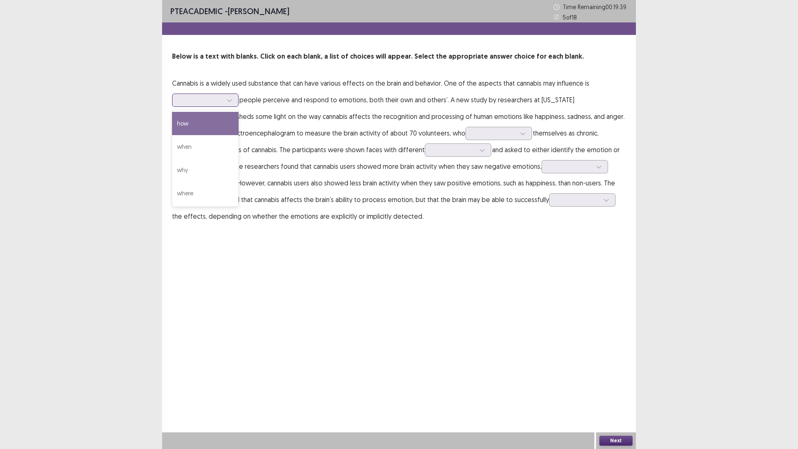
click at [230, 119] on div "how" at bounding box center [205, 123] width 67 height 23
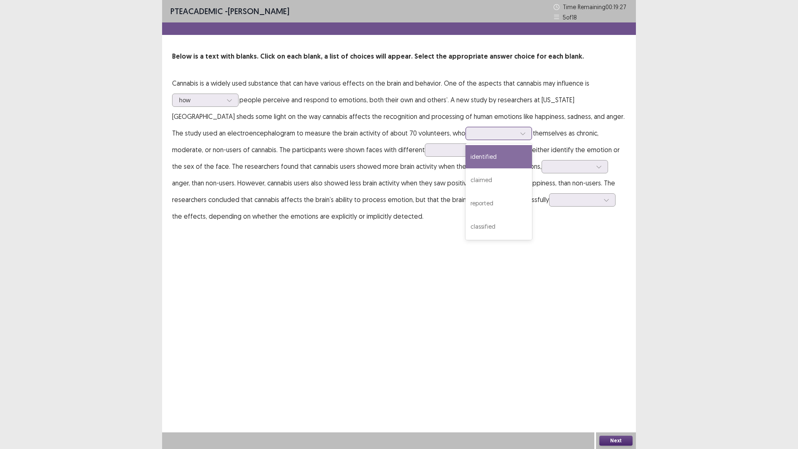
click at [520, 133] on icon at bounding box center [523, 134] width 6 height 6
click at [466, 181] on div "claimed" at bounding box center [499, 179] width 67 height 23
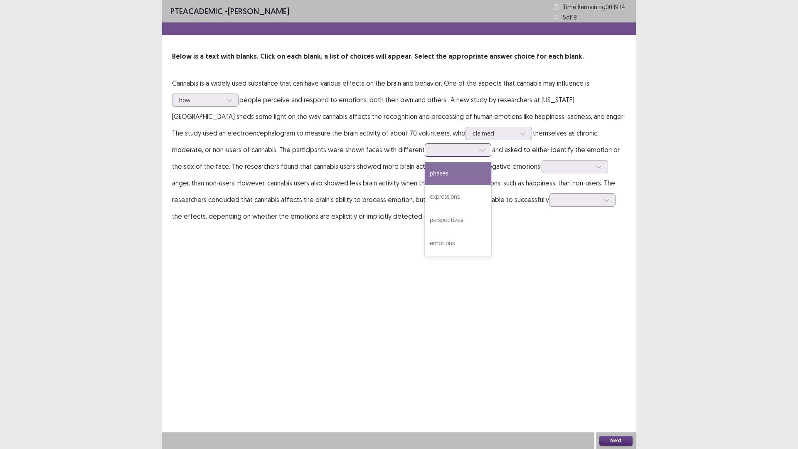
click at [476, 151] on div at bounding box center [482, 150] width 12 height 12
click at [425, 195] on div "expressions" at bounding box center [458, 196] width 67 height 23
click at [476, 153] on div at bounding box center [482, 150] width 12 height 12
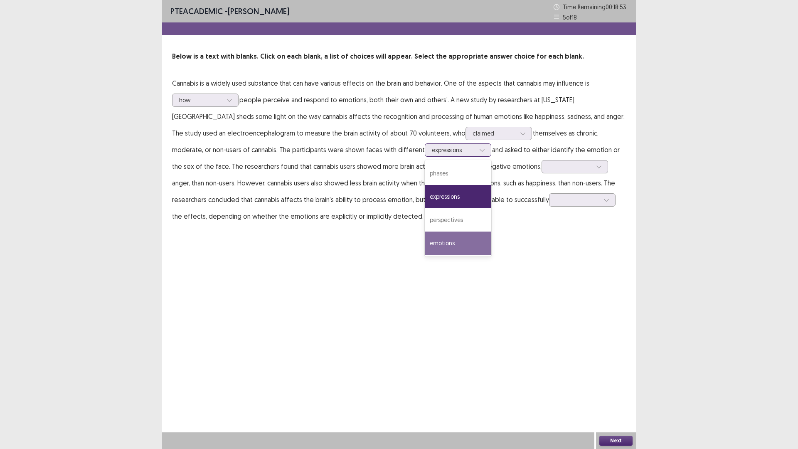
click at [425, 240] on div "emotions" at bounding box center [458, 243] width 67 height 23
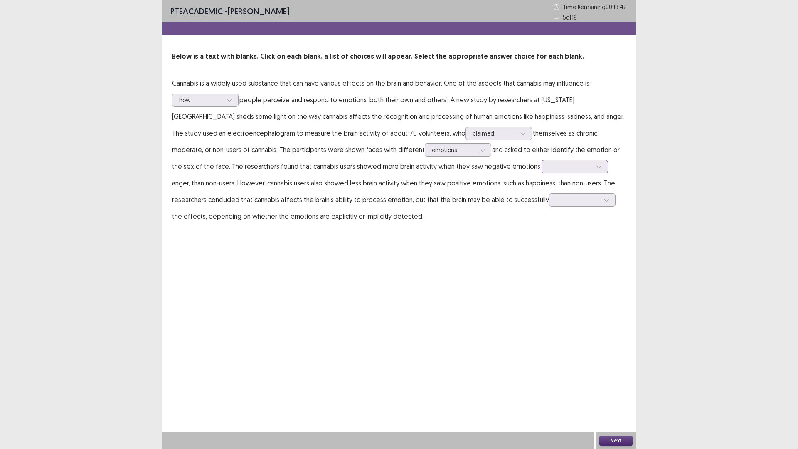
click at [596, 166] on icon at bounding box center [599, 167] width 6 height 6
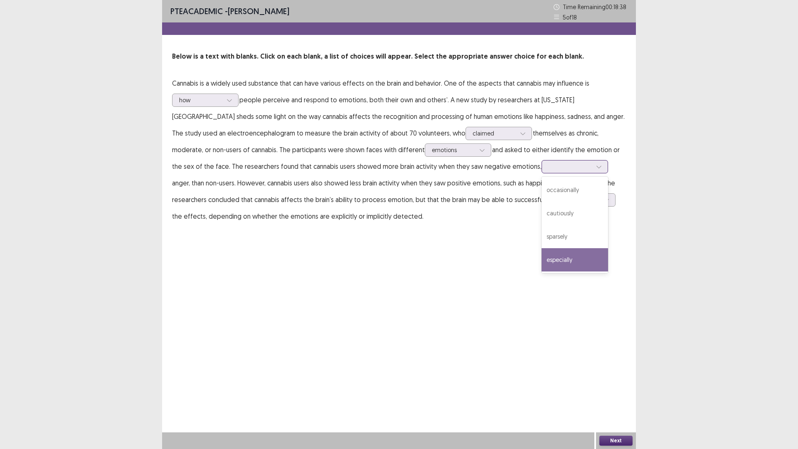
click at [542, 260] on div "especially" at bounding box center [575, 259] width 67 height 23
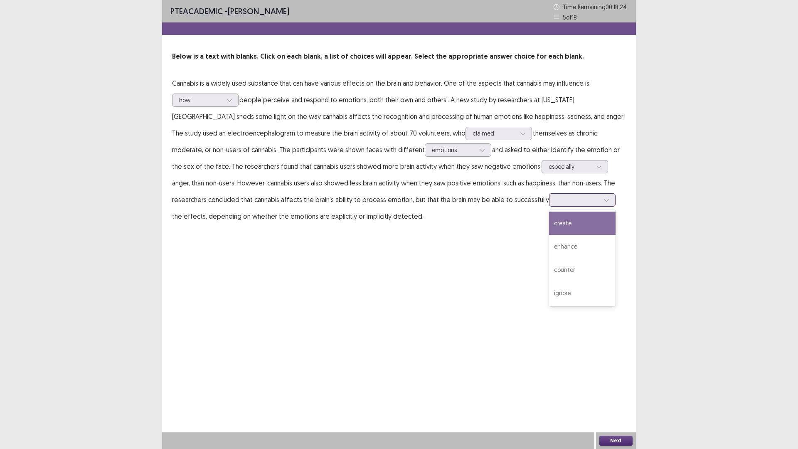
click at [604, 199] on icon at bounding box center [607, 200] width 6 height 6
click at [549, 250] on div "enhance" at bounding box center [582, 246] width 67 height 23
click at [609, 396] on button "Next" at bounding box center [616, 441] width 33 height 10
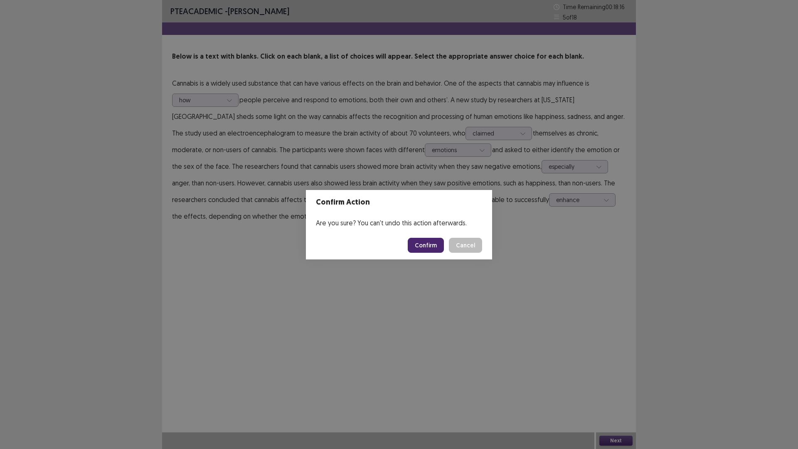
click at [422, 248] on button "Confirm" at bounding box center [426, 245] width 36 height 15
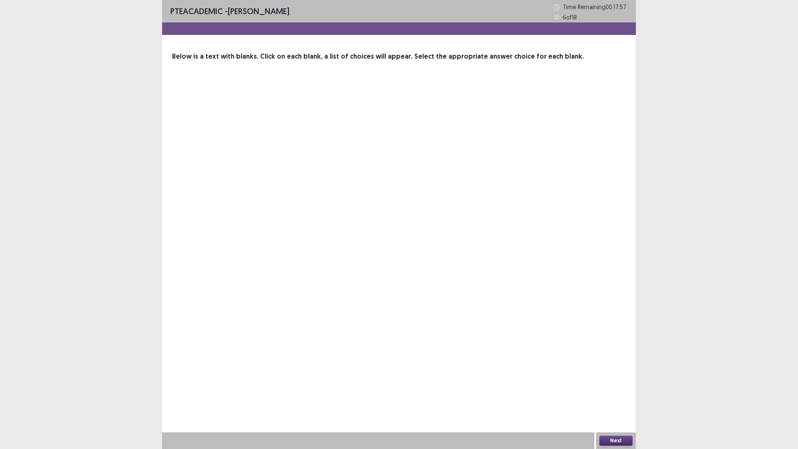
click at [615, 396] on button "Next" at bounding box center [616, 441] width 33 height 10
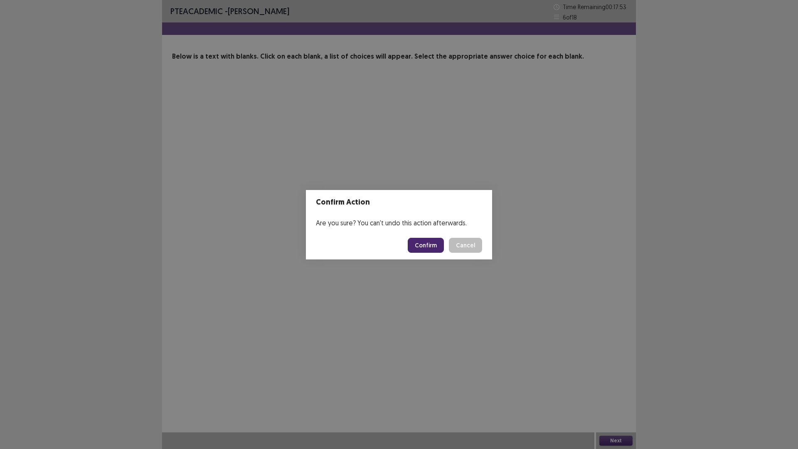
click at [434, 248] on button "Confirm" at bounding box center [426, 245] width 36 height 15
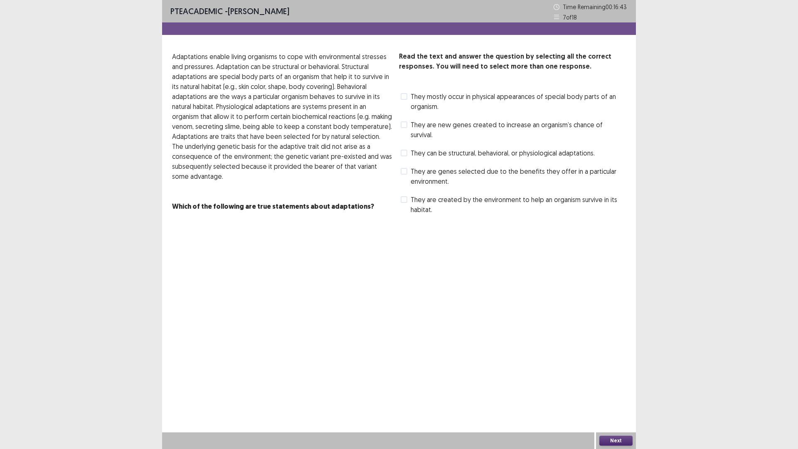
click at [406, 94] on span at bounding box center [404, 96] width 7 height 7
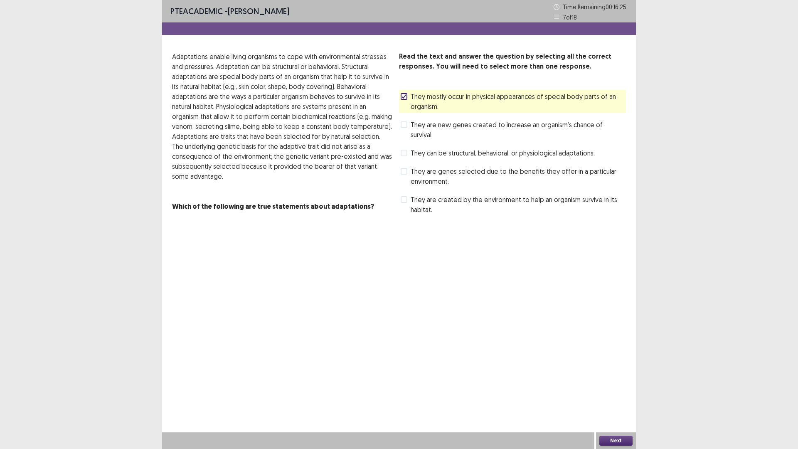
click at [614, 396] on button "Next" at bounding box center [616, 441] width 33 height 10
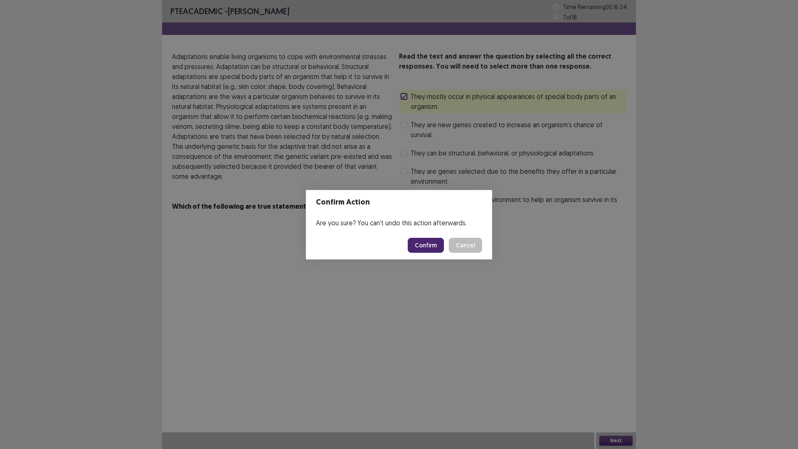
click at [427, 248] on button "Confirm" at bounding box center [426, 245] width 36 height 15
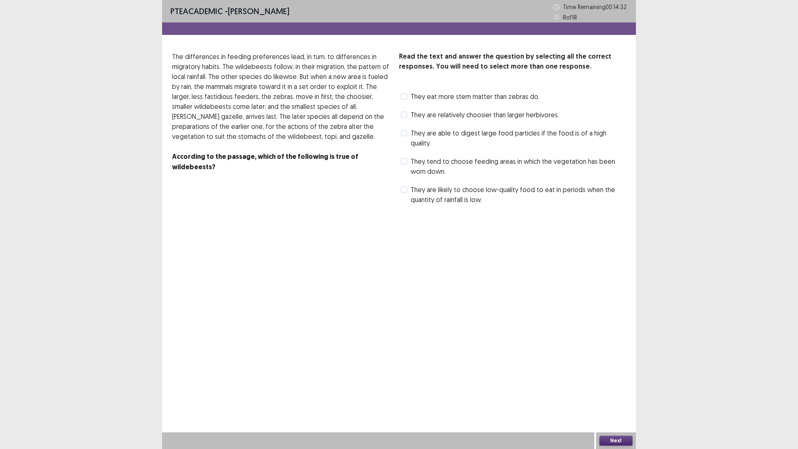
click at [408, 156] on label "They tend to choose feeding areas in which the vegetation has been worn down." at bounding box center [513, 166] width 225 height 20
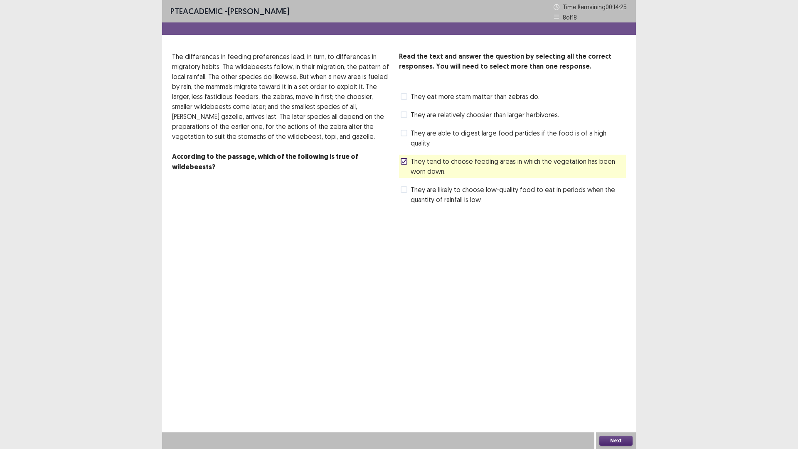
click at [620, 396] on button "Next" at bounding box center [616, 441] width 33 height 10
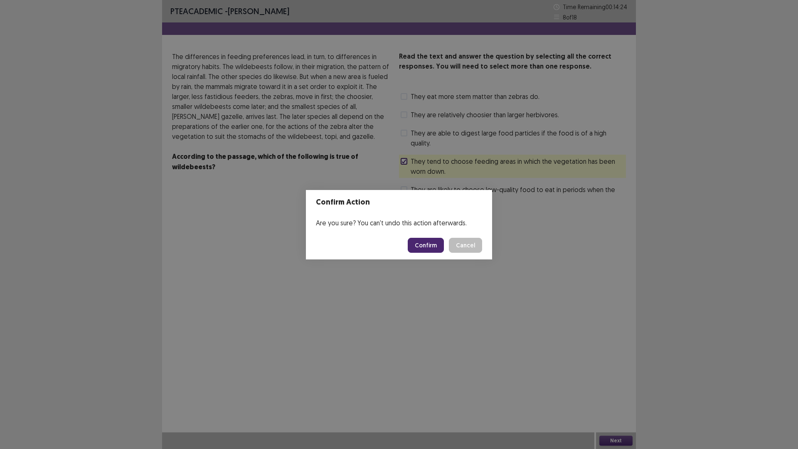
click at [429, 247] on button "Confirm" at bounding box center [426, 245] width 36 height 15
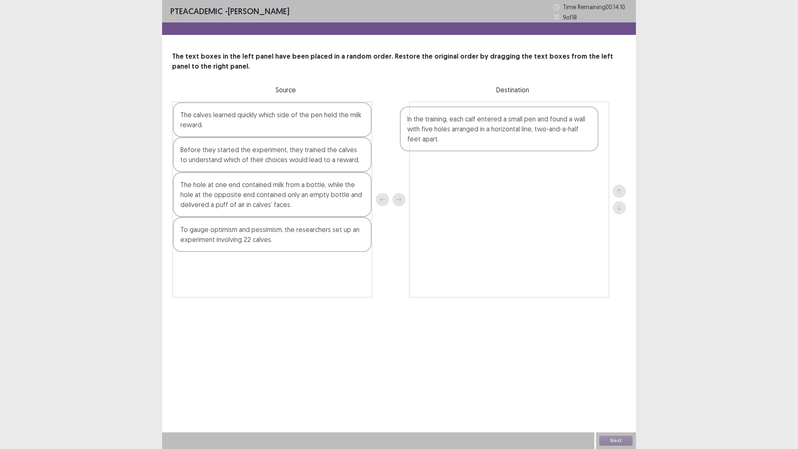
drag, startPoint x: 297, startPoint y: 167, endPoint x: 528, endPoint y: 135, distance: 233.4
click at [528, 135] on div "The calves learned quickly which side of the pen held the milk reward. In the t…" at bounding box center [399, 199] width 454 height 196
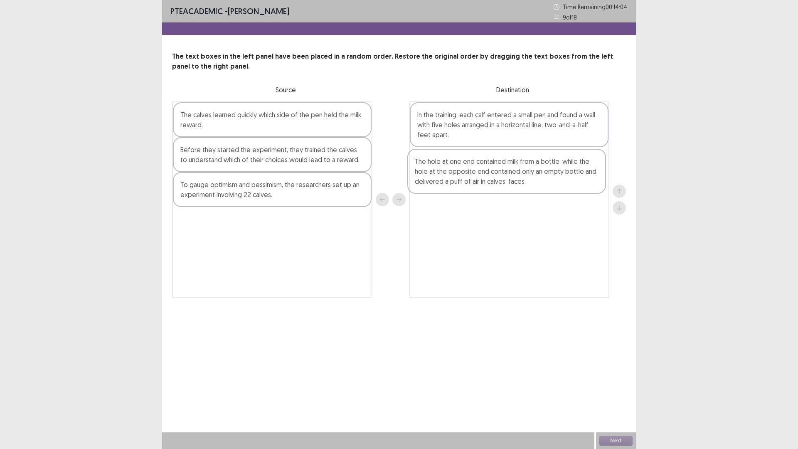
drag, startPoint x: 232, startPoint y: 205, endPoint x: 472, endPoint y: 181, distance: 241.1
click at [472, 181] on div "The calves learned quickly which side of the pen held the milk reward. Before t…" at bounding box center [399, 199] width 454 height 196
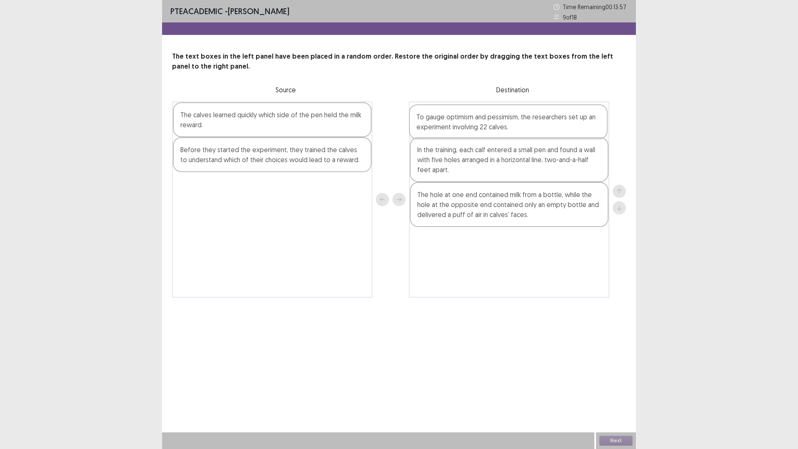
drag, startPoint x: 231, startPoint y: 198, endPoint x: 474, endPoint y: 128, distance: 253.1
click at [474, 128] on div "The calves learned quickly which side of the pen held the milk reward. Before t…" at bounding box center [399, 199] width 454 height 196
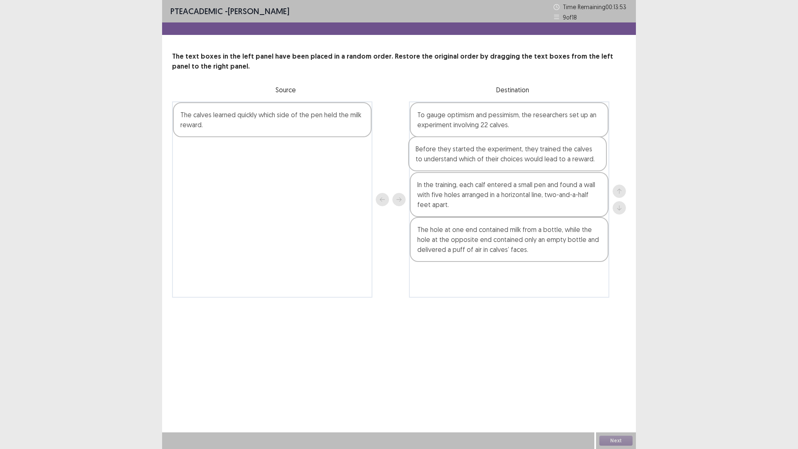
drag, startPoint x: 210, startPoint y: 159, endPoint x: 454, endPoint y: 158, distance: 243.3
click at [454, 158] on div "The calves learned quickly which side of the pen held the milk reward. Before t…" at bounding box center [399, 199] width 454 height 196
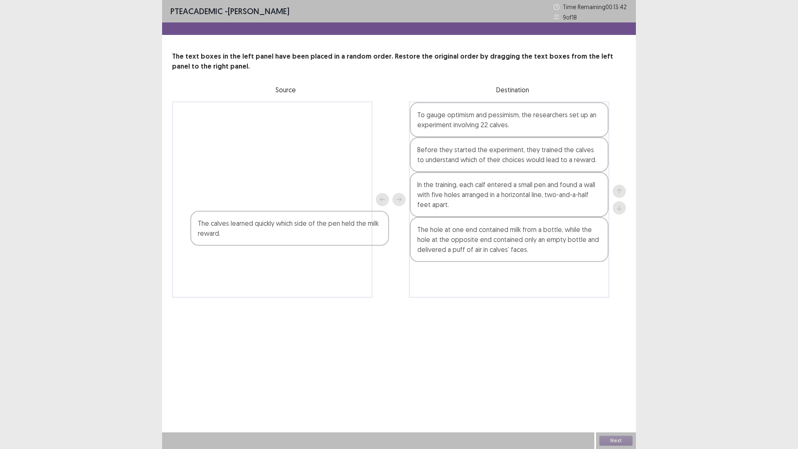
drag, startPoint x: 217, startPoint y: 123, endPoint x: 235, endPoint y: 236, distance: 114.9
click at [235, 236] on div "The calves learned quickly which side of the pen held the milk reward." at bounding box center [272, 199] width 200 height 196
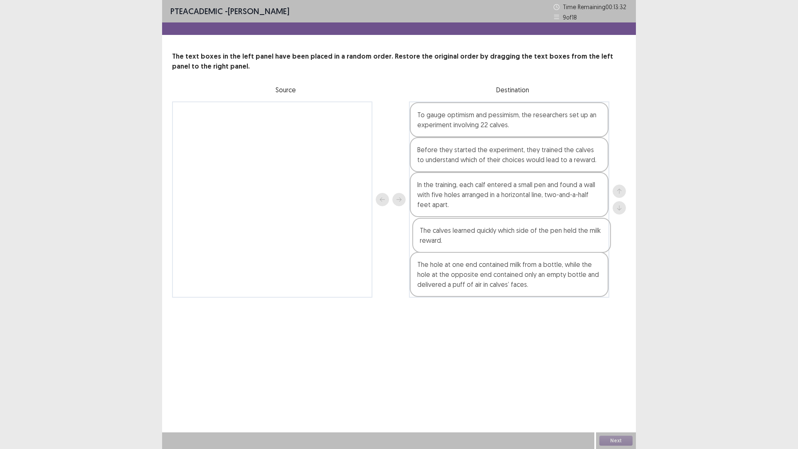
drag, startPoint x: 269, startPoint y: 120, endPoint x: 510, endPoint y: 237, distance: 268.0
click at [510, 237] on div "The calves learned quickly which side of the pen held the milk reward. To gauge…" at bounding box center [399, 199] width 454 height 196
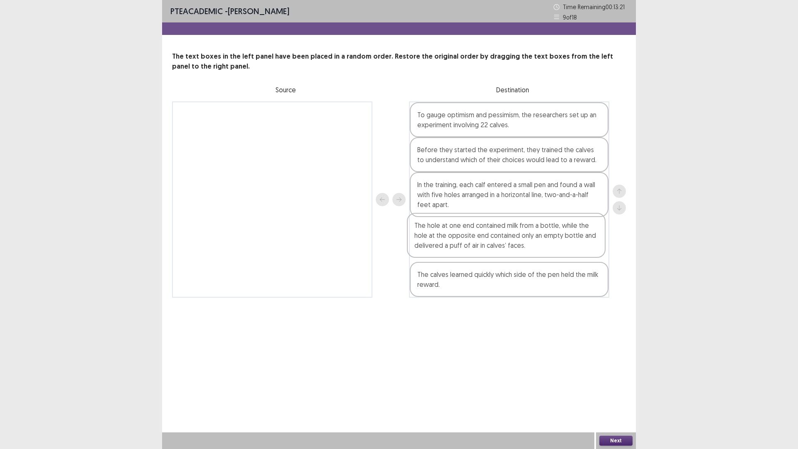
drag, startPoint x: 514, startPoint y: 288, endPoint x: 510, endPoint y: 243, distance: 45.5
click at [510, 243] on div "To gauge optimism and pessimism, the researchers set up an experiment involving…" at bounding box center [509, 199] width 200 height 196
click at [613, 396] on button "Next" at bounding box center [616, 441] width 33 height 10
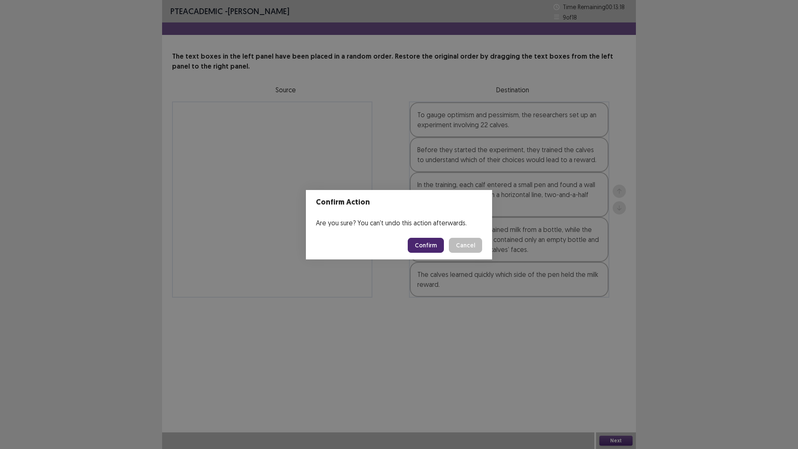
click at [420, 245] on button "Confirm" at bounding box center [426, 245] width 36 height 15
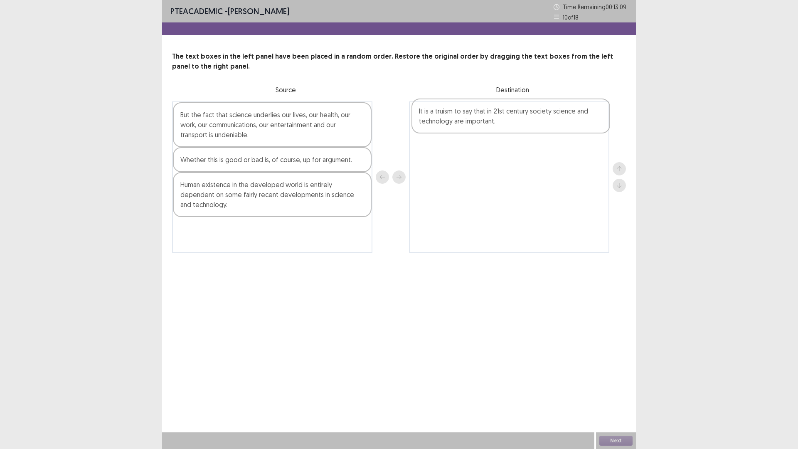
drag, startPoint x: 254, startPoint y: 127, endPoint x: 506, endPoint y: 123, distance: 252.0
click at [506, 123] on div "It is a truism to say that in 21st century society science and technology are i…" at bounding box center [399, 176] width 454 height 151
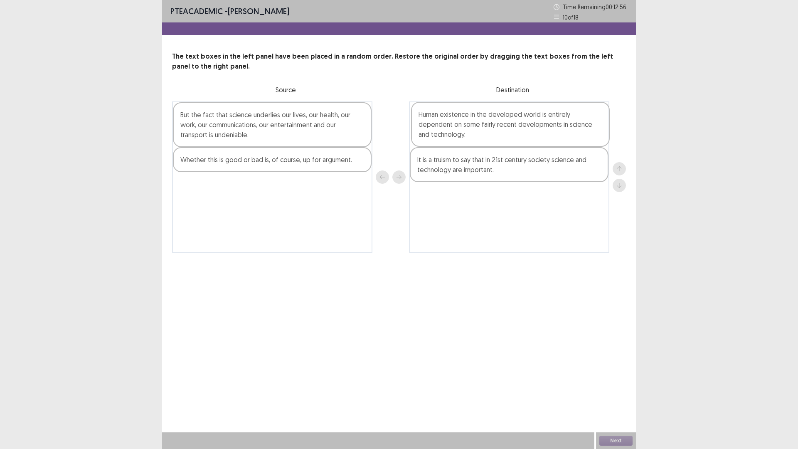
drag, startPoint x: 283, startPoint y: 203, endPoint x: 524, endPoint y: 132, distance: 250.6
click at [524, 132] on div "But the fact that science underlies our lives, our health, our work, our commun…" at bounding box center [399, 176] width 454 height 151
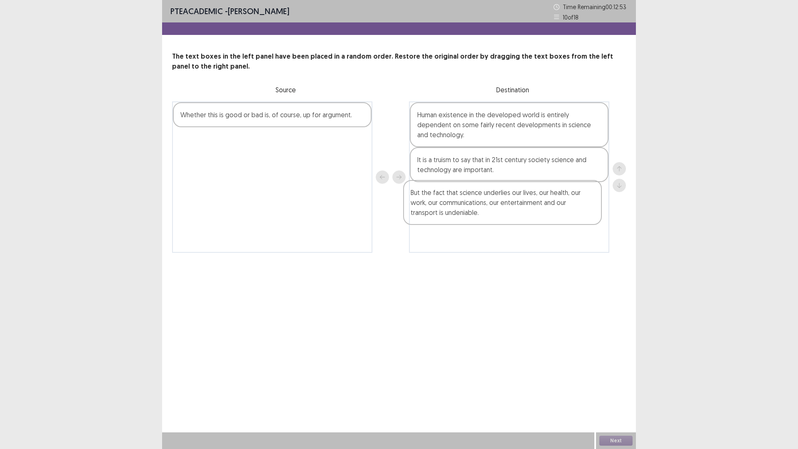
drag, startPoint x: 254, startPoint y: 133, endPoint x: 488, endPoint y: 211, distance: 246.2
click at [488, 211] on div "But the fact that science underlies our lives, our health, our work, our commun…" at bounding box center [399, 176] width 454 height 151
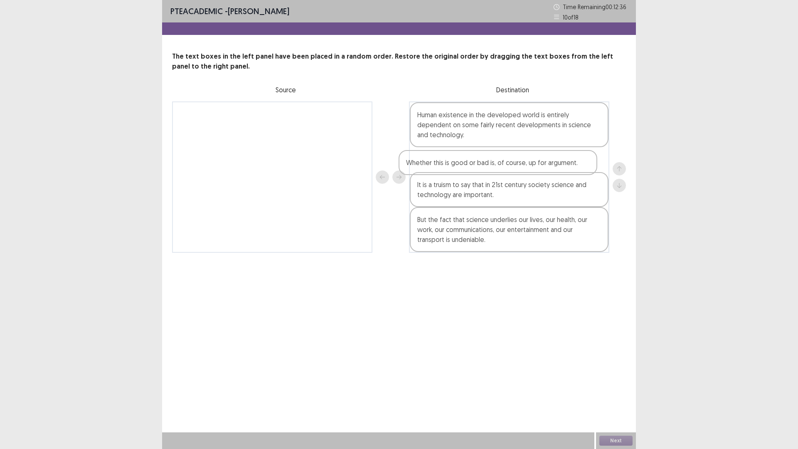
drag, startPoint x: 268, startPoint y: 118, endPoint x: 496, endPoint y: 166, distance: 232.8
click at [496, 166] on div "Whether this is good or bad is, of course, up for argument. Human existence in …" at bounding box center [399, 176] width 454 height 151
click at [618, 396] on button "Next" at bounding box center [616, 441] width 33 height 10
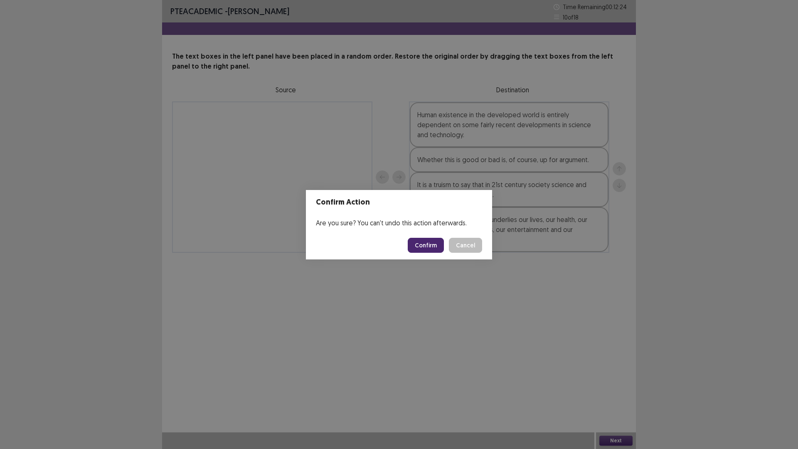
click at [425, 240] on button "Confirm" at bounding box center [426, 245] width 36 height 15
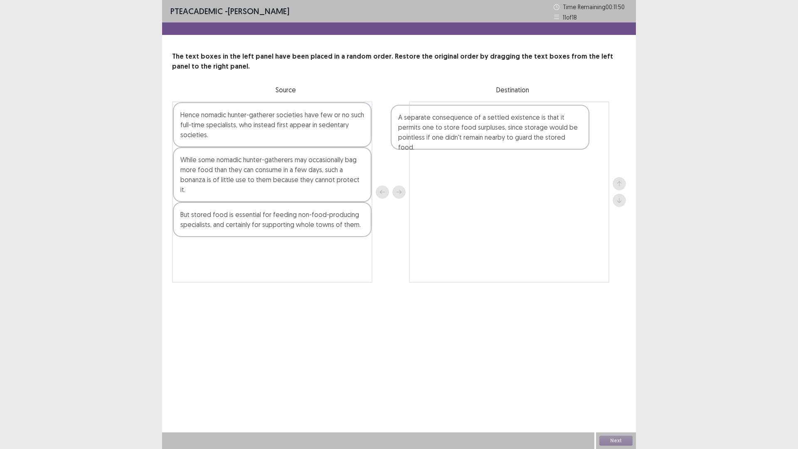
drag, startPoint x: 269, startPoint y: 259, endPoint x: 491, endPoint y: 131, distance: 256.8
click at [491, 131] on div "Hence nomadic hunter-gatherer societies have few or no such full-time specialis…" at bounding box center [399, 191] width 454 height 181
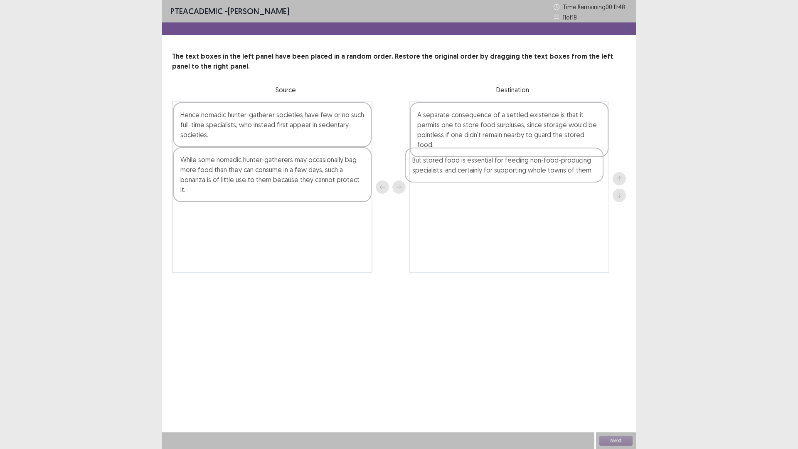
drag, startPoint x: 380, startPoint y: 205, endPoint x: 500, endPoint y: 173, distance: 124.4
click at [500, 173] on div "Hence nomadic hunter-gatherer societies have few or no such full-time specialis…" at bounding box center [399, 186] width 454 height 171
click at [226, 175] on div "While some nomadic hunter-gatherers may occasionally bag more food than they ca…" at bounding box center [272, 174] width 199 height 55
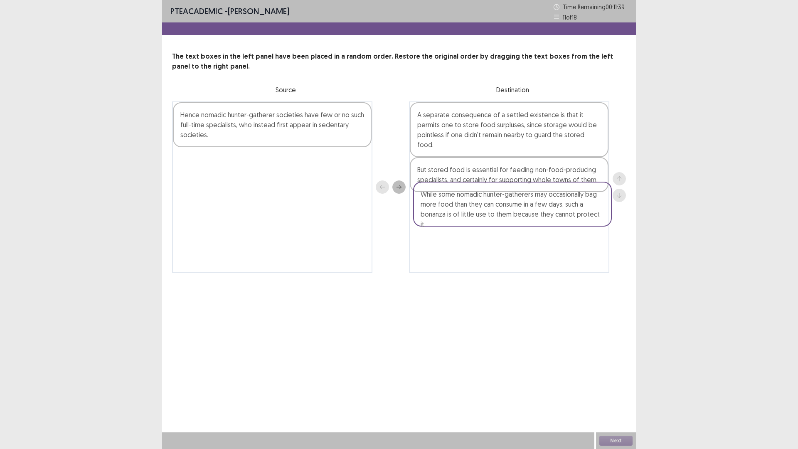
drag, startPoint x: 227, startPoint y: 175, endPoint x: 469, endPoint y: 210, distance: 244.6
click at [469, 210] on div "Hence nomadic hunter-gatherer societies have few or no such full-time specialis…" at bounding box center [399, 186] width 454 height 171
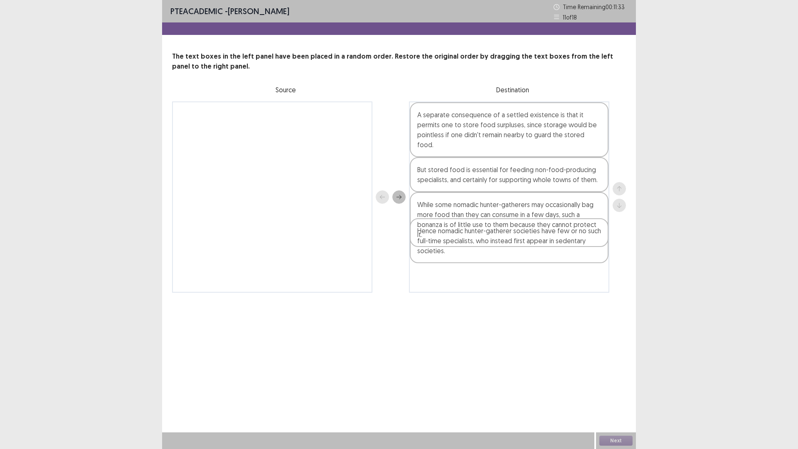
drag, startPoint x: 235, startPoint y: 133, endPoint x: 471, endPoint y: 246, distance: 261.7
click at [471, 246] on div "Hence nomadic hunter-gatherer societies have few or no such full-time specialis…" at bounding box center [399, 196] width 454 height 191
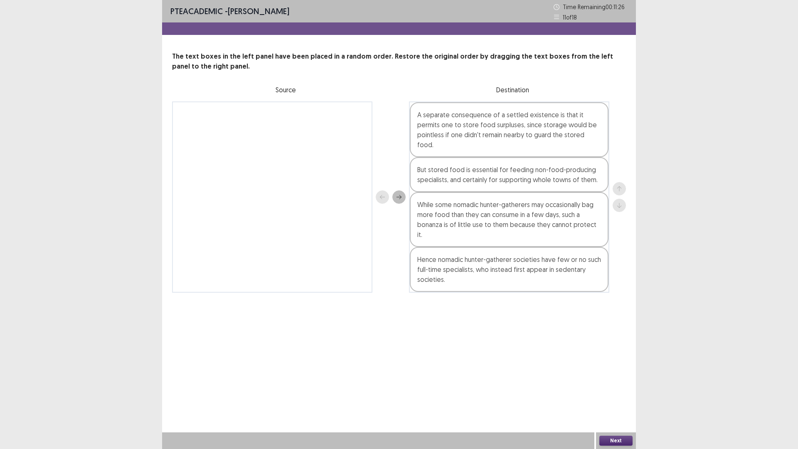
click at [625, 396] on button "Next" at bounding box center [616, 441] width 33 height 10
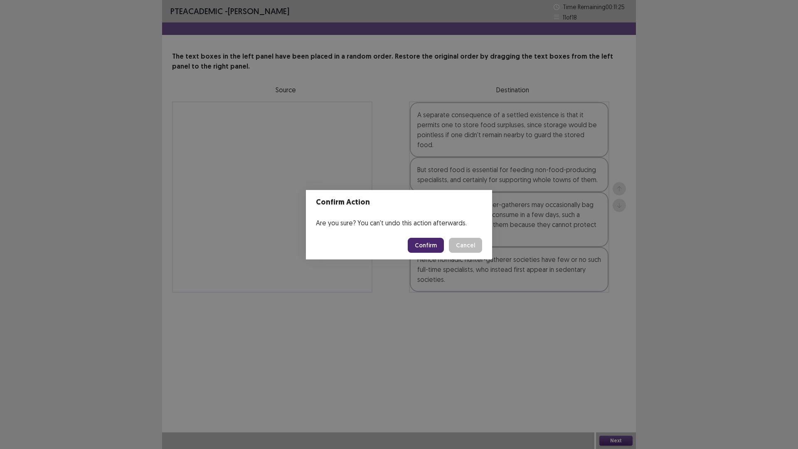
click at [431, 245] on button "Confirm" at bounding box center [426, 245] width 36 height 15
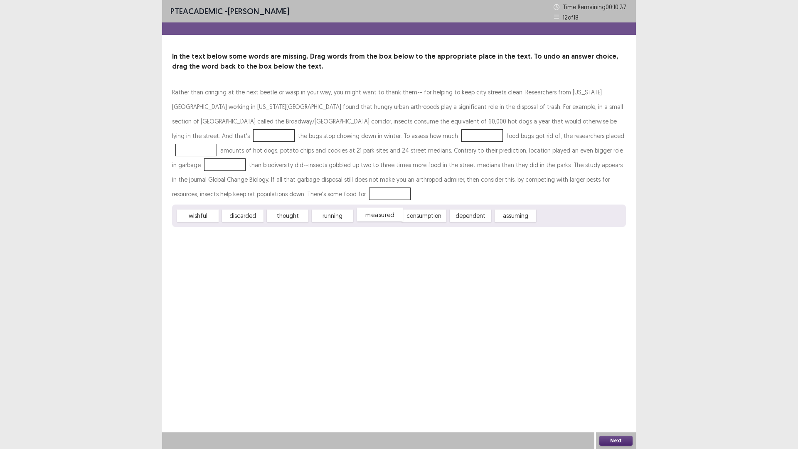
click at [372, 215] on span "measured" at bounding box center [380, 215] width 46 height 14
drag, startPoint x: 372, startPoint y: 215, endPoint x: 550, endPoint y: 116, distance: 203.3
drag, startPoint x: 254, startPoint y: 216, endPoint x: 323, endPoint y: 136, distance: 105.6
drag, startPoint x: 198, startPoint y: 217, endPoint x: 489, endPoint y: 217, distance: 291.5
click at [489, 217] on span "wishful" at bounding box center [490, 217] width 46 height 14
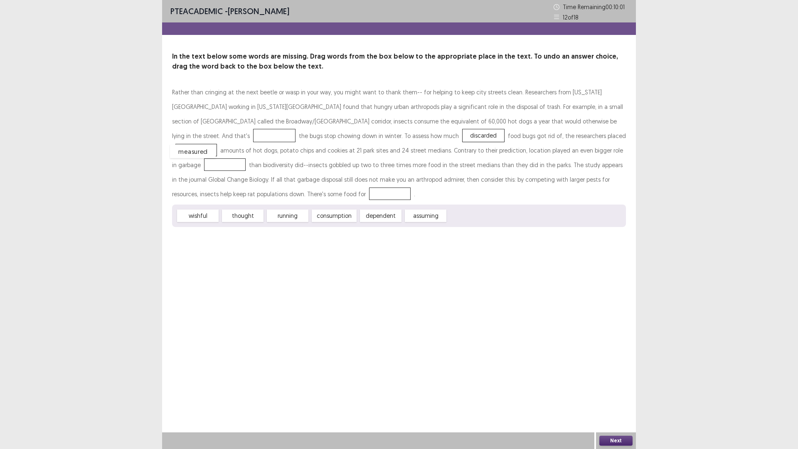
drag, startPoint x: 558, startPoint y: 122, endPoint x: 477, endPoint y: 138, distance: 83.0
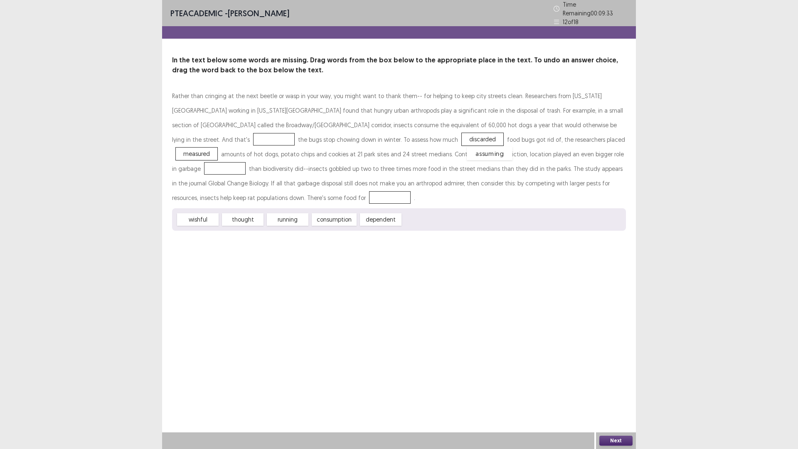
drag, startPoint x: 423, startPoint y: 217, endPoint x: 487, endPoint y: 151, distance: 92.0
drag, startPoint x: 339, startPoint y: 218, endPoint x: 208, endPoint y: 196, distance: 132.8
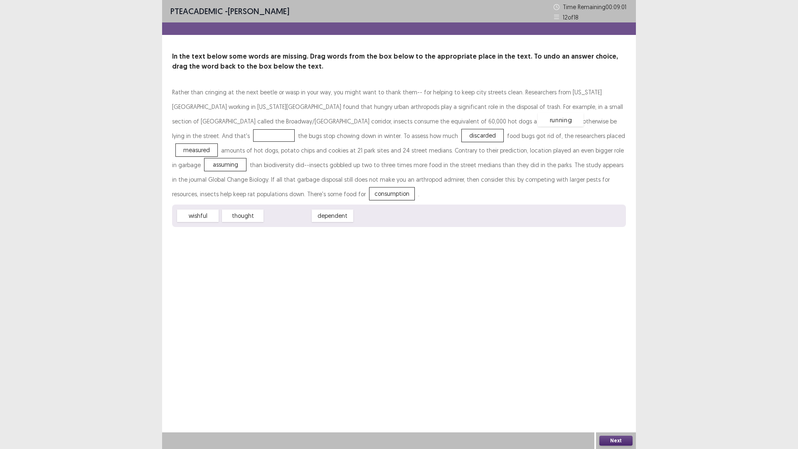
drag, startPoint x: 296, startPoint y: 215, endPoint x: 569, endPoint y: 119, distance: 289.6
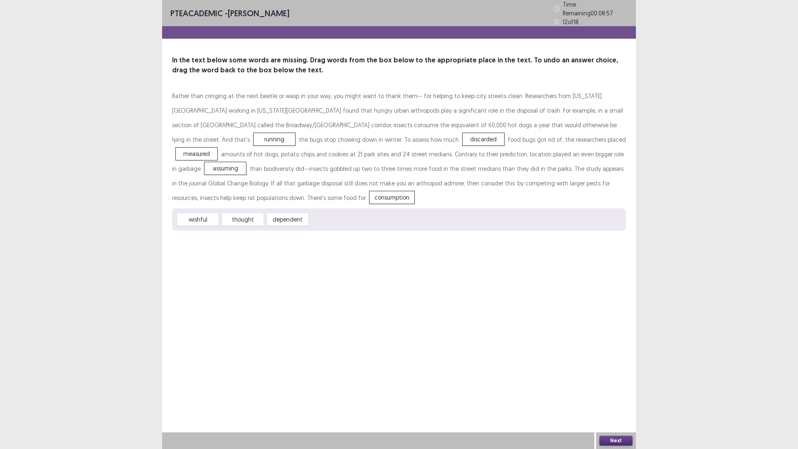
click at [614, 396] on button "Next" at bounding box center [616, 441] width 33 height 10
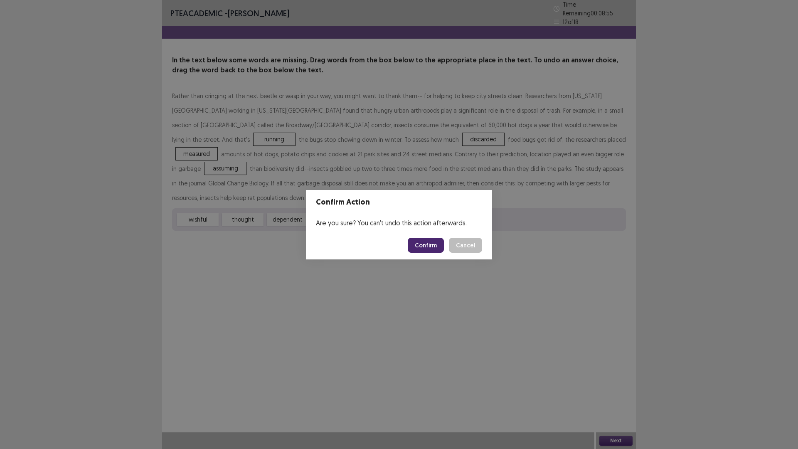
click at [429, 247] on button "Confirm" at bounding box center [426, 245] width 36 height 15
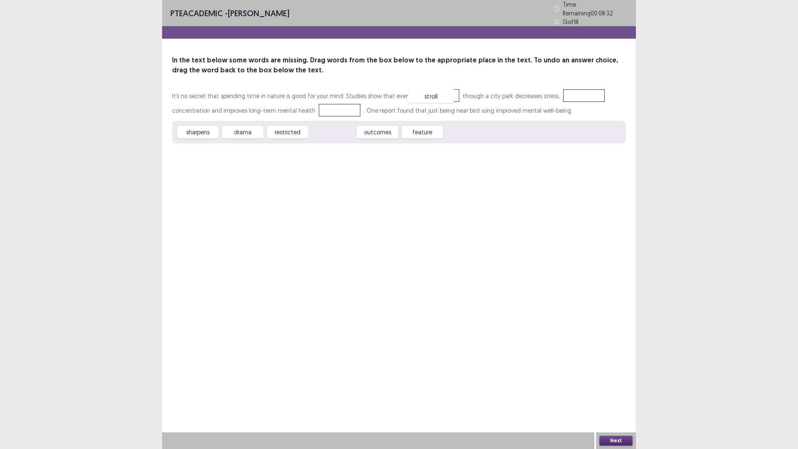
drag, startPoint x: 333, startPoint y: 127, endPoint x: 431, endPoint y: 91, distance: 104.4
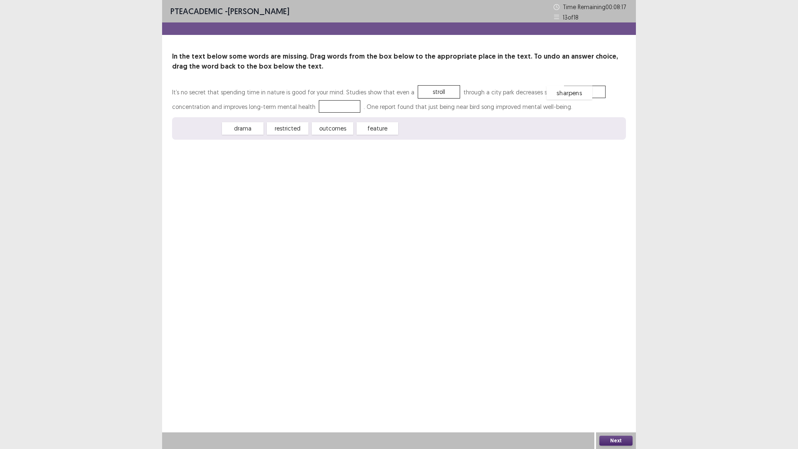
drag, startPoint x: 203, startPoint y: 133, endPoint x: 574, endPoint y: 98, distance: 373.5
drag, startPoint x: 299, startPoint y: 128, endPoint x: 336, endPoint y: 109, distance: 42.0
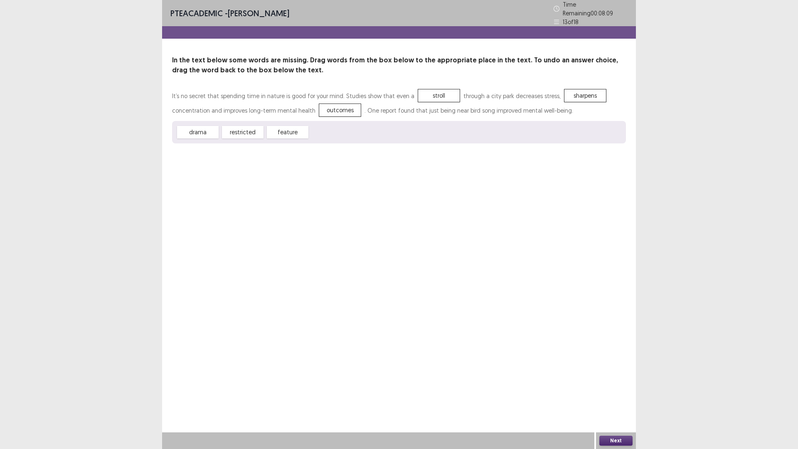
click at [620, 396] on button "Next" at bounding box center [616, 441] width 33 height 10
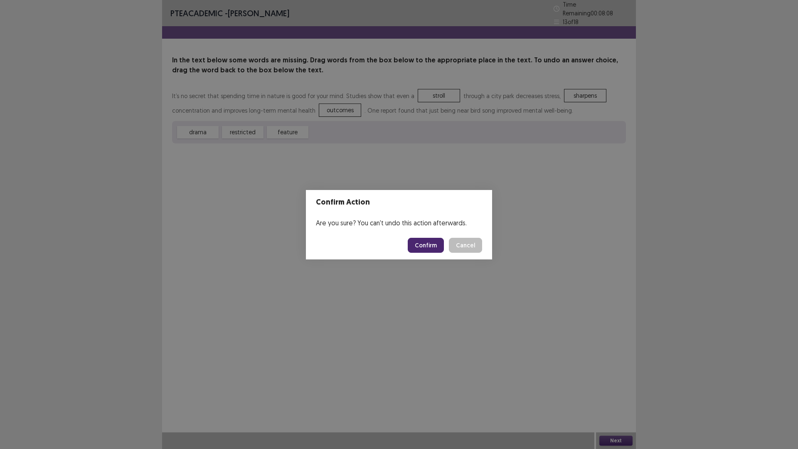
click at [435, 250] on button "Confirm" at bounding box center [426, 245] width 36 height 15
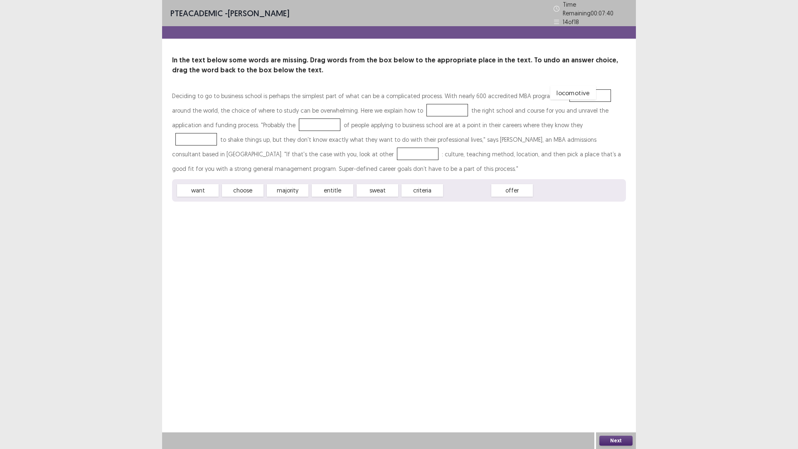
drag, startPoint x: 469, startPoint y: 189, endPoint x: 575, endPoint y: 91, distance: 144.2
drag, startPoint x: 233, startPoint y: 187, endPoint x: 412, endPoint y: 106, distance: 196.5
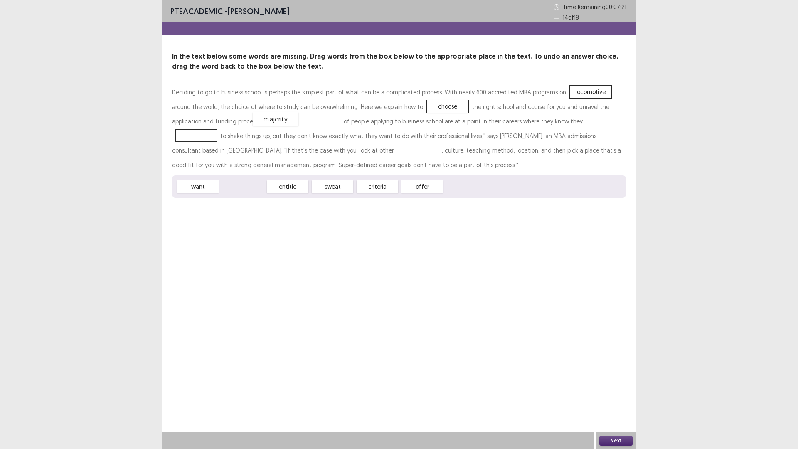
drag, startPoint x: 249, startPoint y: 189, endPoint x: 284, endPoint y: 123, distance: 74.2
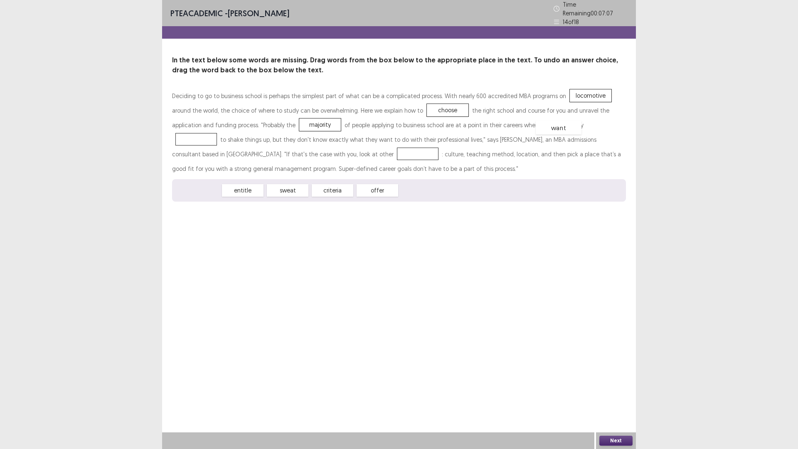
drag, startPoint x: 204, startPoint y: 190, endPoint x: 565, endPoint y: 127, distance: 366.4
drag, startPoint x: 288, startPoint y: 188, endPoint x: 256, endPoint y: 150, distance: 49.9
drag, startPoint x: 252, startPoint y: 152, endPoint x: 343, endPoint y: 193, distance: 99.0
drag, startPoint x: 569, startPoint y: 91, endPoint x: 248, endPoint y: 148, distance: 326.4
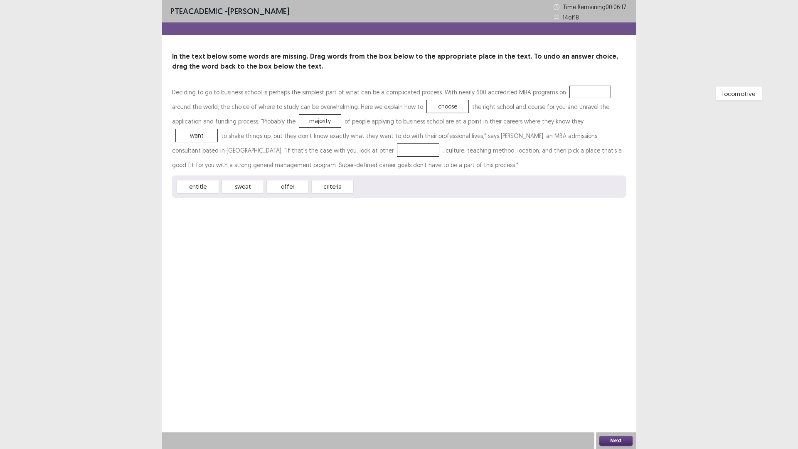
drag, startPoint x: 258, startPoint y: 152, endPoint x: 579, endPoint y: 96, distance: 326.4
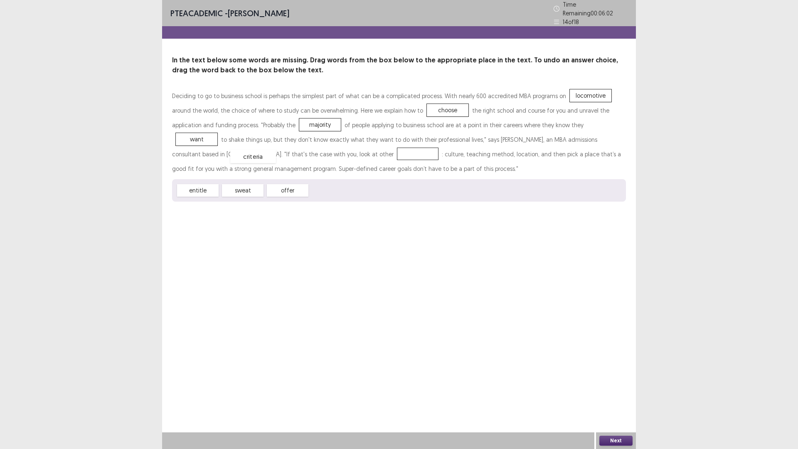
drag, startPoint x: 344, startPoint y: 188, endPoint x: 264, endPoint y: 153, distance: 86.4
click at [617, 396] on button "Next" at bounding box center [616, 441] width 33 height 10
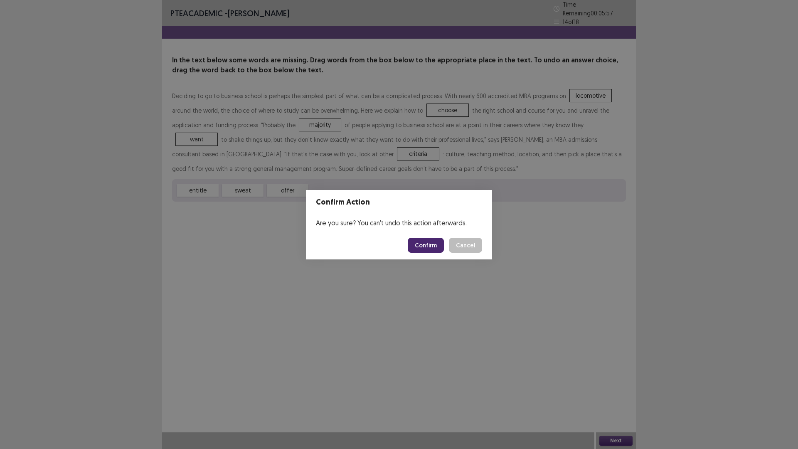
click at [435, 249] on button "Confirm" at bounding box center [426, 245] width 36 height 15
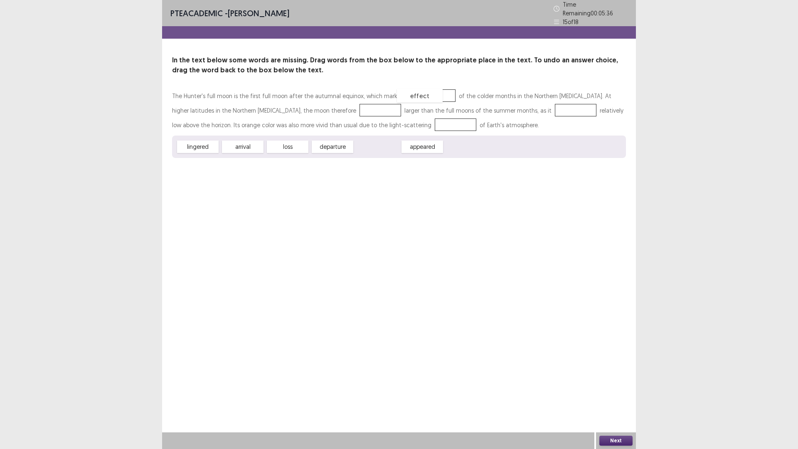
drag, startPoint x: 377, startPoint y: 146, endPoint x: 419, endPoint y: 95, distance: 66.4
drag, startPoint x: 382, startPoint y: 144, endPoint x: 323, endPoint y: 107, distance: 69.5
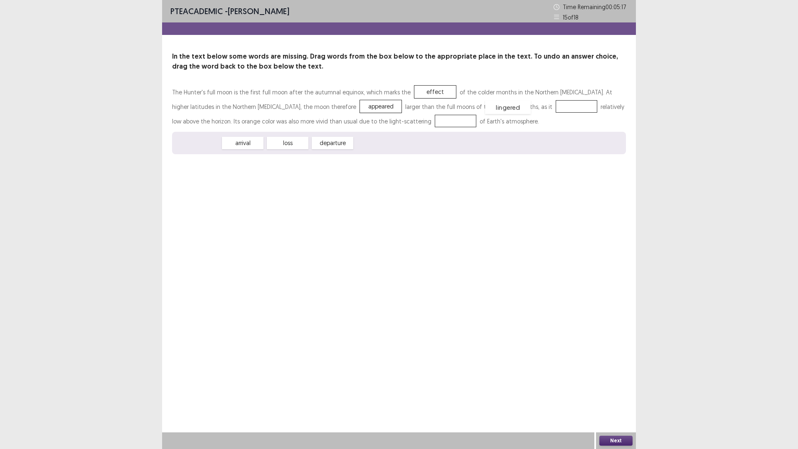
drag, startPoint x: 203, startPoint y: 146, endPoint x: 513, endPoint y: 110, distance: 312.3
drag, startPoint x: 514, startPoint y: 106, endPoint x: 336, endPoint y: 115, distance: 178.2
drag, startPoint x: 330, startPoint y: 108, endPoint x: 518, endPoint y: 112, distance: 188.4
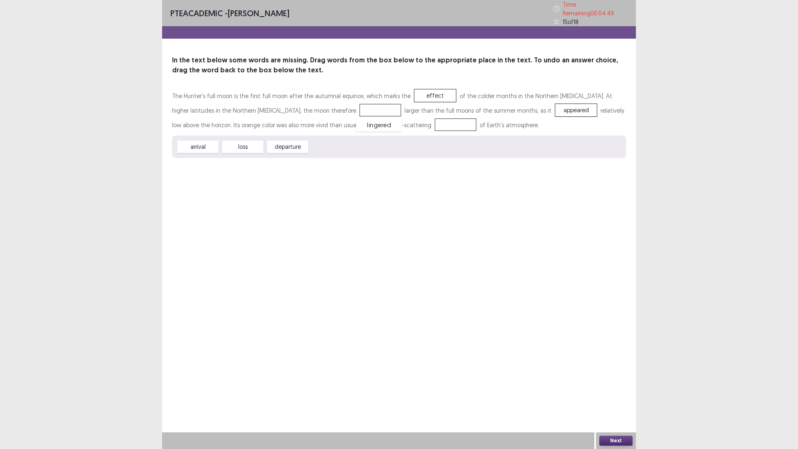
drag, startPoint x: 330, startPoint y: 146, endPoint x: 376, endPoint y: 123, distance: 50.8
drag, startPoint x: 416, startPoint y: 91, endPoint x: 334, endPoint y: 144, distance: 97.6
drag, startPoint x: 291, startPoint y: 143, endPoint x: 427, endPoint y: 90, distance: 145.9
drag, startPoint x: 294, startPoint y: 144, endPoint x: 324, endPoint y: 106, distance: 47.9
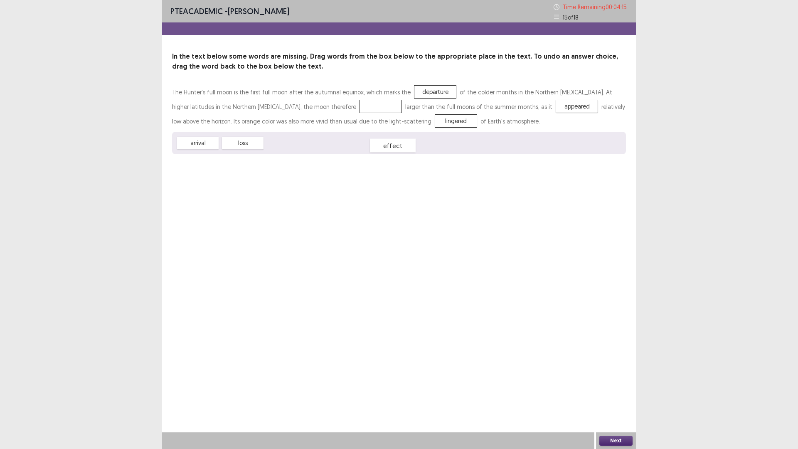
drag, startPoint x: 324, startPoint y: 107, endPoint x: 336, endPoint y: 146, distance: 40.9
drag, startPoint x: 510, startPoint y: 106, endPoint x: 321, endPoint y: 108, distance: 189.6
click at [321, 108] on p "The Hunter's full moon is the first full moon after the autumnal equinox, which…" at bounding box center [399, 107] width 454 height 44
drag, startPoint x: 512, startPoint y: 107, endPoint x: 327, endPoint y: 106, distance: 185.5
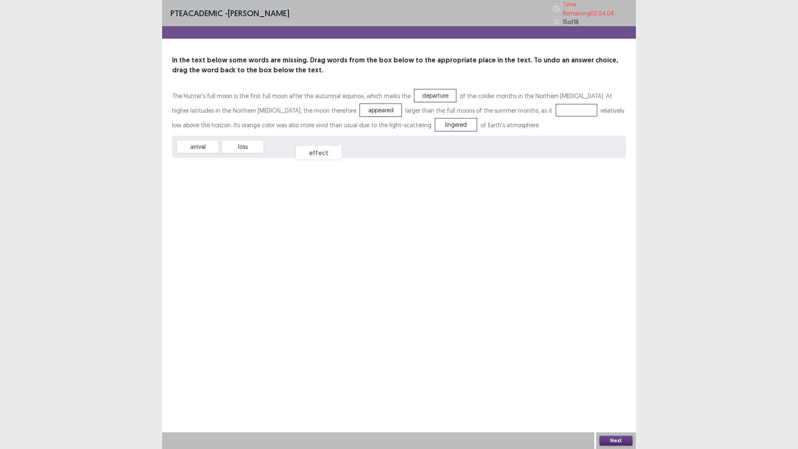
drag, startPoint x: 291, startPoint y: 145, endPoint x: 362, endPoint y: 138, distance: 71.4
click at [323, 150] on span "effect" at bounding box center [319, 153] width 46 height 14
drag, startPoint x: 383, startPoint y: 122, endPoint x: 510, endPoint y: 106, distance: 127.4
drag, startPoint x: 287, startPoint y: 145, endPoint x: 383, endPoint y: 124, distance: 98.7
click at [617, 396] on button "Next" at bounding box center [616, 441] width 33 height 10
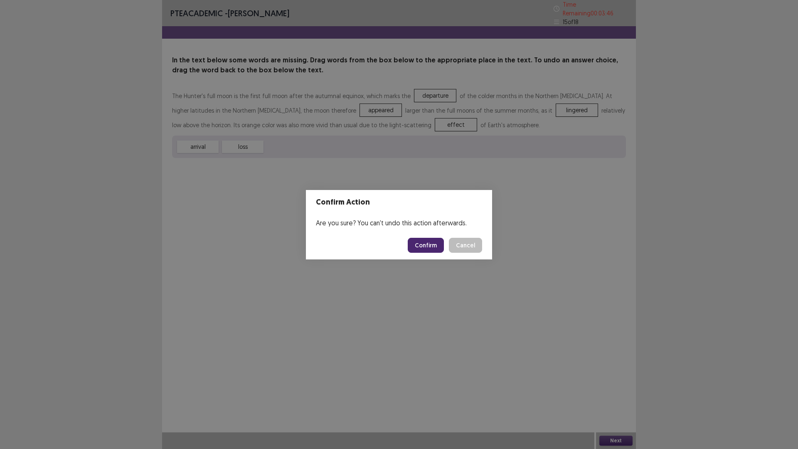
click at [422, 244] on button "Confirm" at bounding box center [426, 245] width 36 height 15
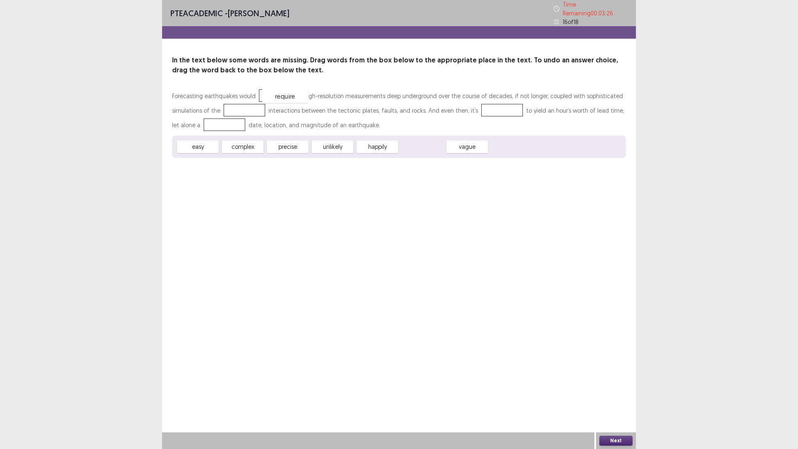
drag, startPoint x: 422, startPoint y: 146, endPoint x: 282, endPoint y: 95, distance: 149.0
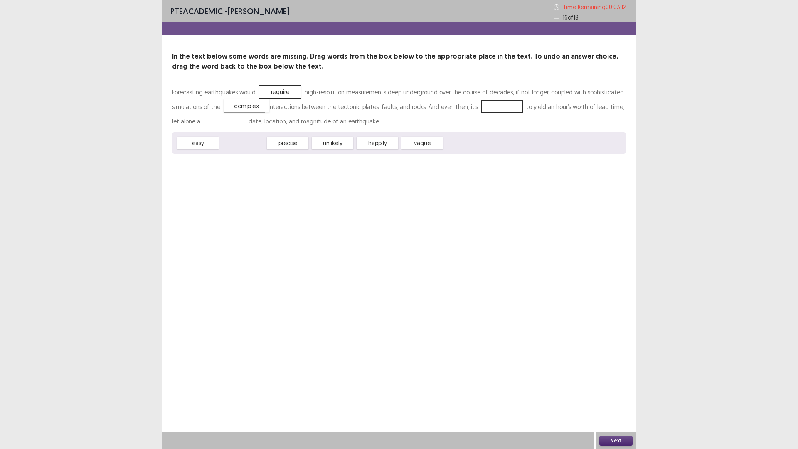
drag, startPoint x: 246, startPoint y: 146, endPoint x: 249, endPoint y: 108, distance: 37.6
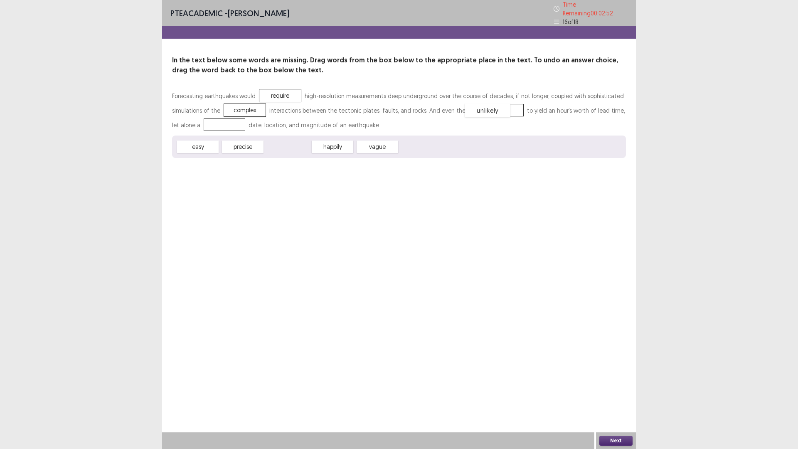
drag, startPoint x: 285, startPoint y: 143, endPoint x: 486, endPoint y: 106, distance: 203.8
drag, startPoint x: 254, startPoint y: 145, endPoint x: 222, endPoint y: 126, distance: 37.3
click at [609, 396] on button "Next" at bounding box center [616, 441] width 33 height 10
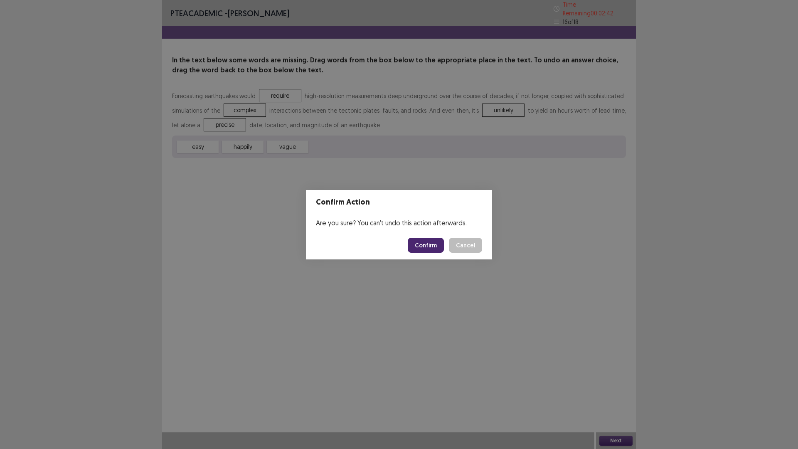
click at [431, 247] on button "Confirm" at bounding box center [426, 245] width 36 height 15
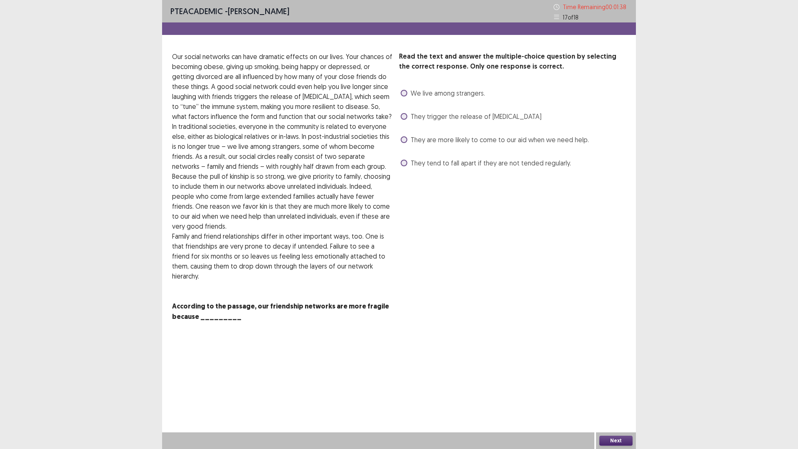
click at [401, 117] on span at bounding box center [404, 116] width 7 height 7
click at [616, 396] on button "Next" at bounding box center [616, 441] width 33 height 10
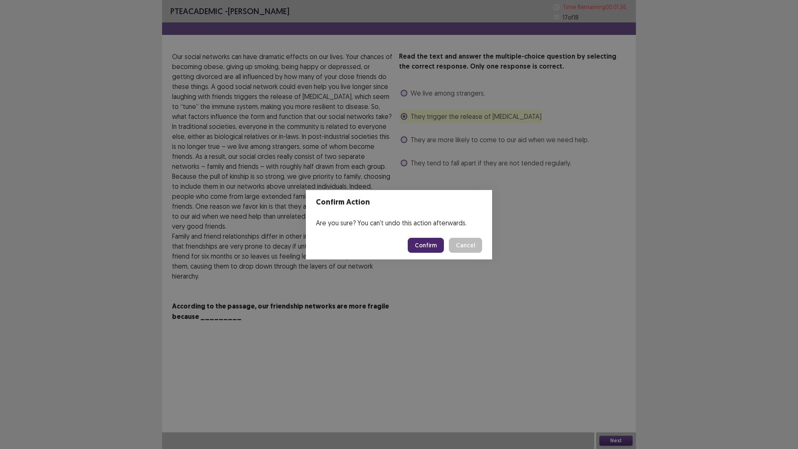
click at [419, 247] on button "Confirm" at bounding box center [426, 245] width 36 height 15
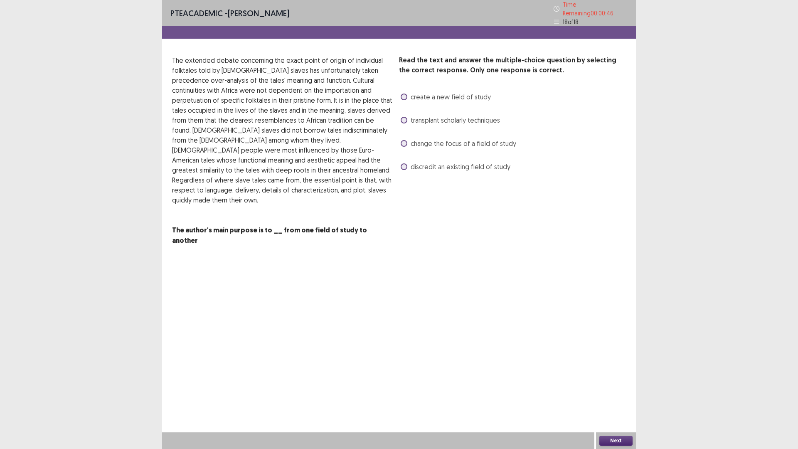
click at [405, 94] on span at bounding box center [404, 97] width 7 height 7
click at [401, 140] on span at bounding box center [404, 143] width 7 height 7
click at [626, 396] on button "Next" at bounding box center [616, 441] width 33 height 10
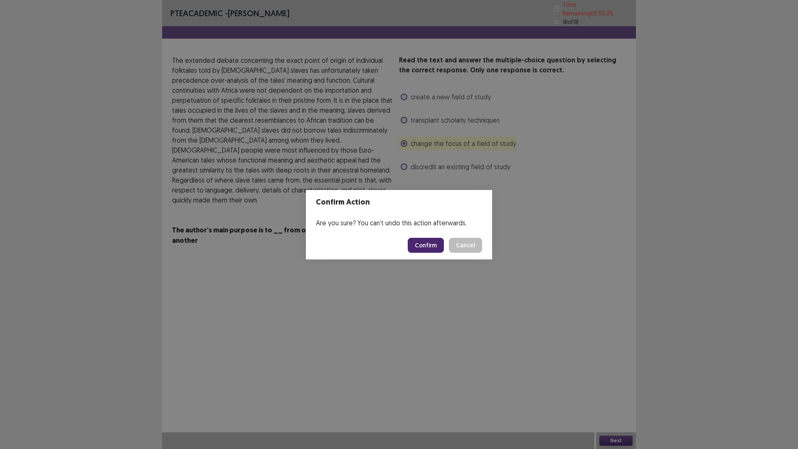
click at [425, 243] on button "Confirm" at bounding box center [426, 245] width 36 height 15
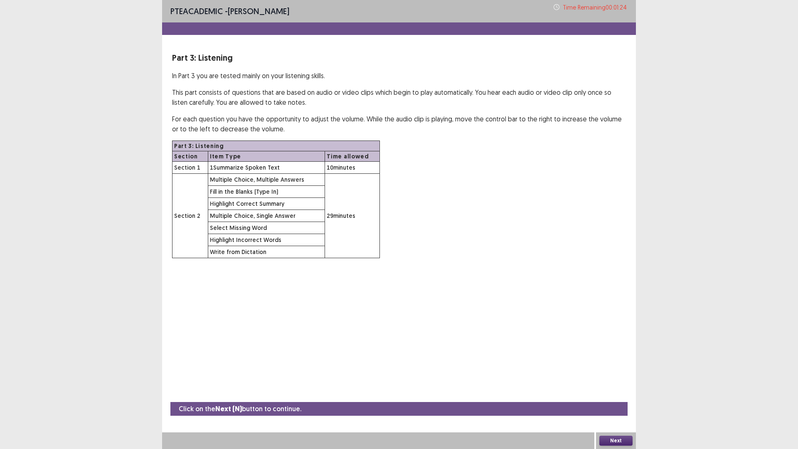
click at [625, 396] on button "Next" at bounding box center [616, 441] width 33 height 10
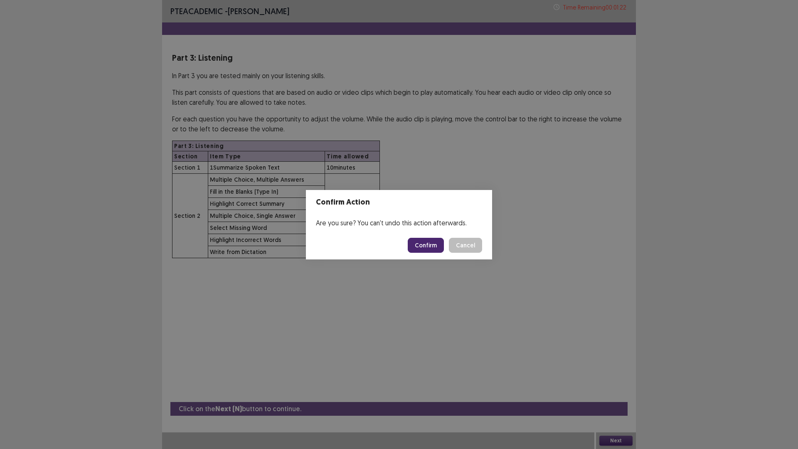
click at [428, 248] on button "Confirm" at bounding box center [426, 245] width 36 height 15
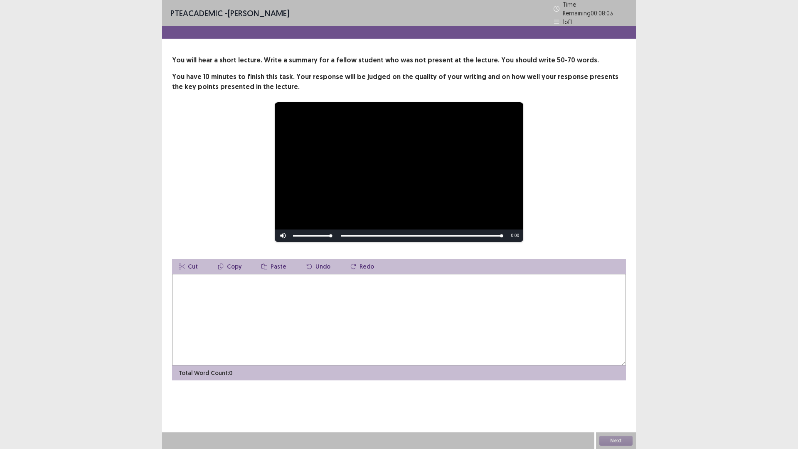
click at [289, 313] on textarea at bounding box center [399, 319] width 454 height 91
click at [204, 279] on textarea "**********" at bounding box center [399, 319] width 454 height 91
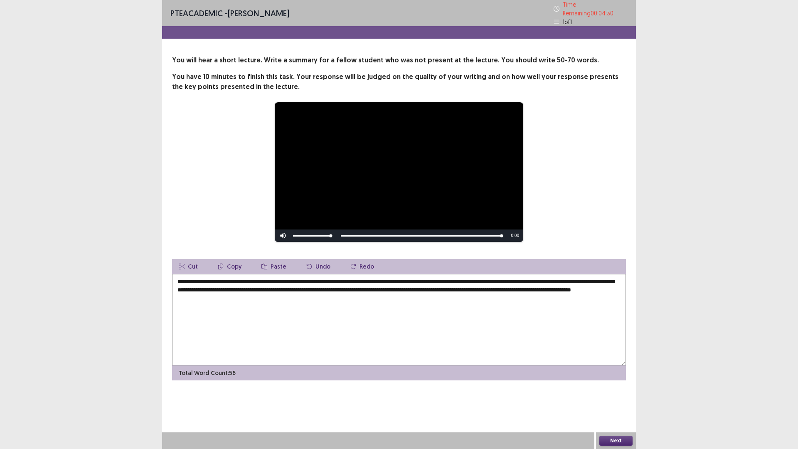
drag, startPoint x: 267, startPoint y: 296, endPoint x: 179, endPoint y: 291, distance: 87.9
click at [179, 291] on textarea "**********" at bounding box center [399, 319] width 454 height 91
click at [185, 296] on textarea "**********" at bounding box center [399, 319] width 454 height 91
type textarea "**********"
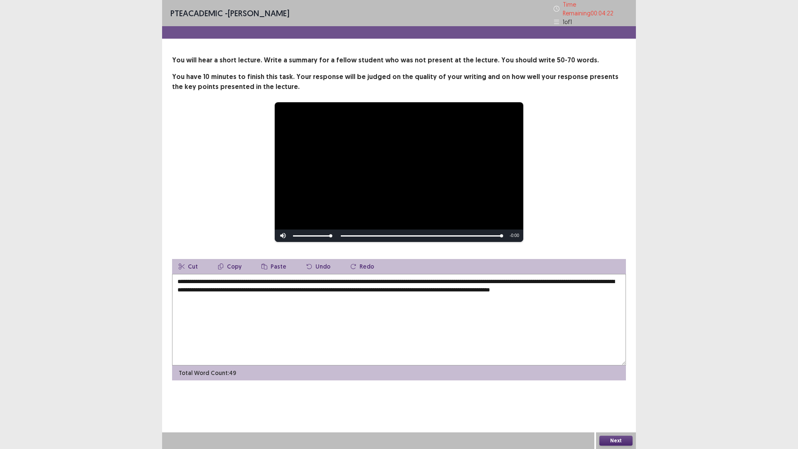
click at [625, 396] on button "Next" at bounding box center [616, 441] width 33 height 10
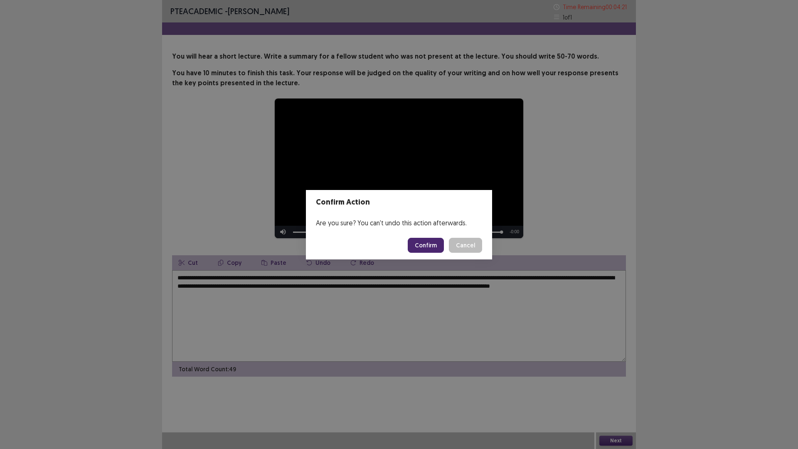
click at [431, 244] on button "Confirm" at bounding box center [426, 245] width 36 height 15
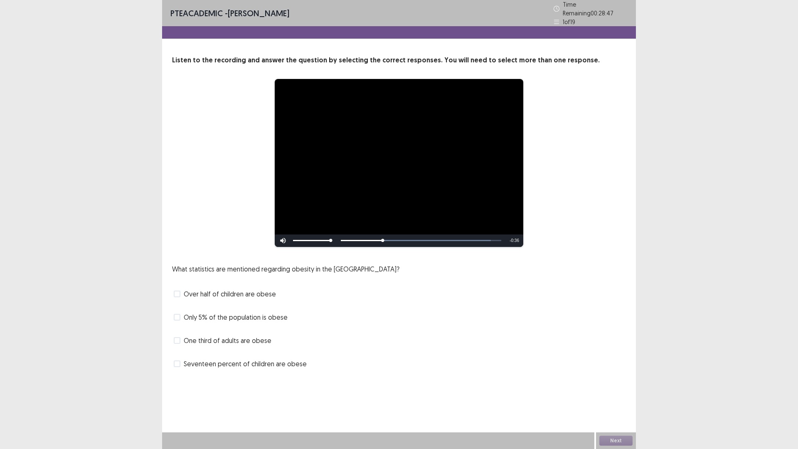
click at [178, 337] on span at bounding box center [177, 340] width 7 height 7
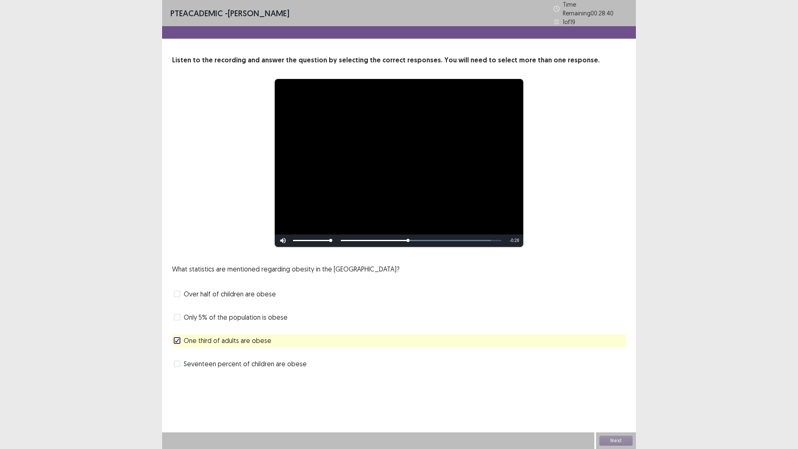
click at [178, 361] on span at bounding box center [177, 364] width 7 height 7
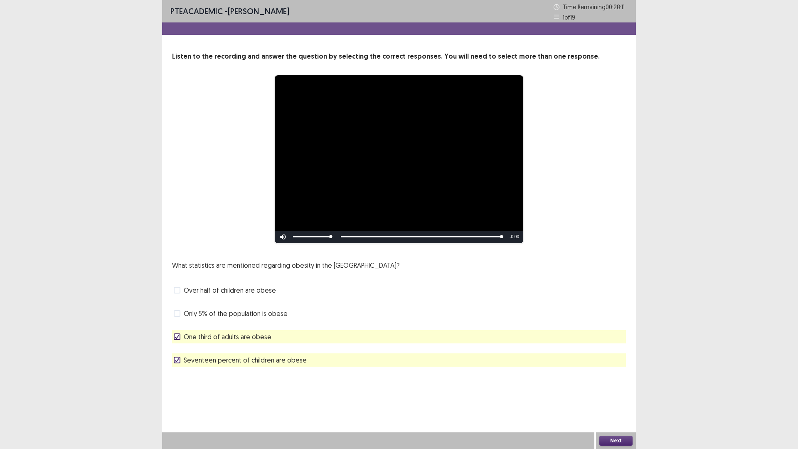
click at [617, 396] on button "Next" at bounding box center [616, 441] width 33 height 10
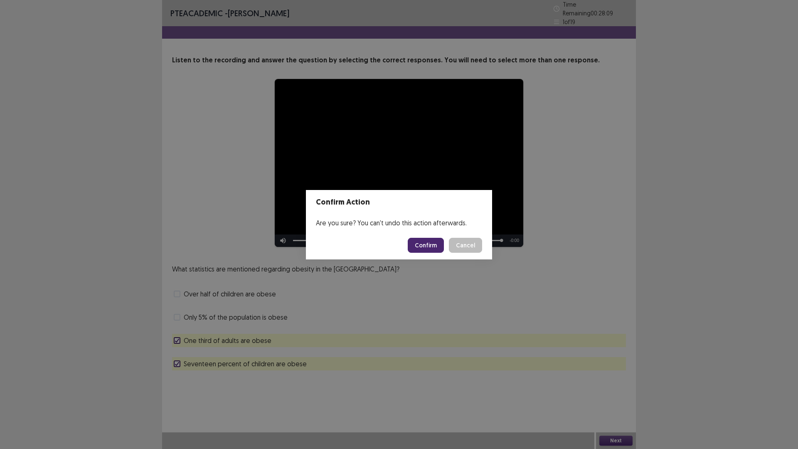
click at [423, 238] on button "Confirm" at bounding box center [426, 245] width 36 height 15
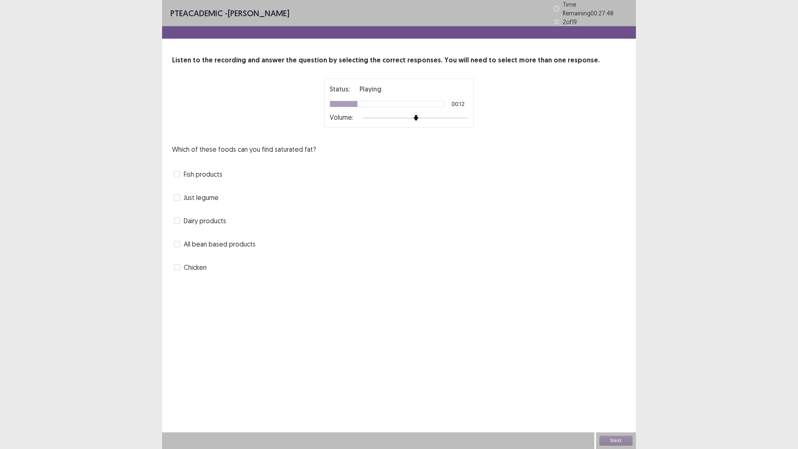
click at [178, 267] on span at bounding box center [177, 267] width 7 height 7
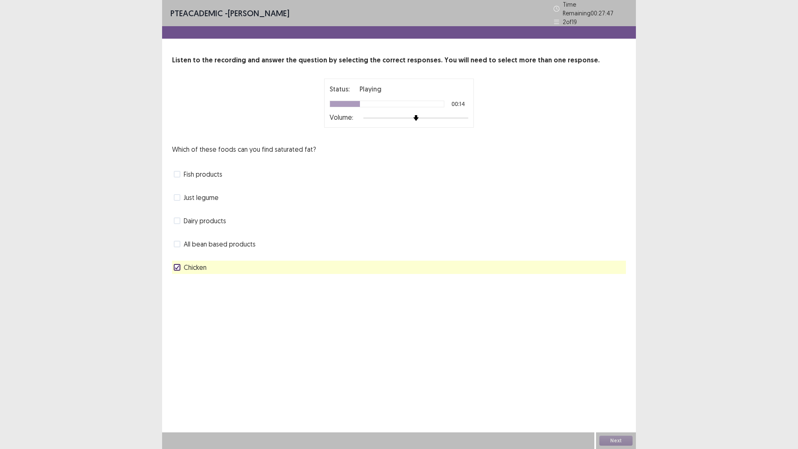
click at [179, 218] on span at bounding box center [177, 220] width 7 height 7
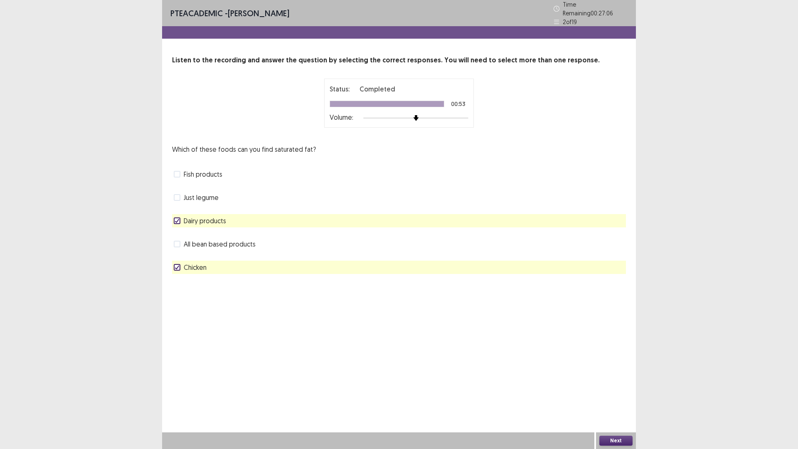
click at [615, 396] on button "Next" at bounding box center [616, 441] width 33 height 10
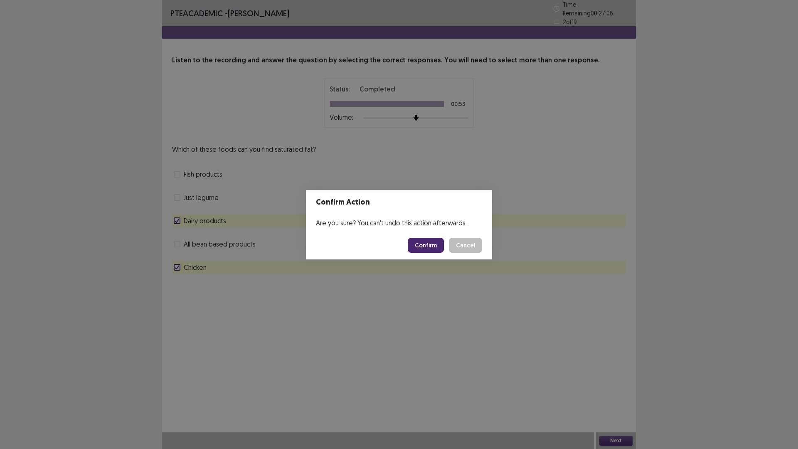
click at [431, 251] on button "Confirm" at bounding box center [426, 245] width 36 height 15
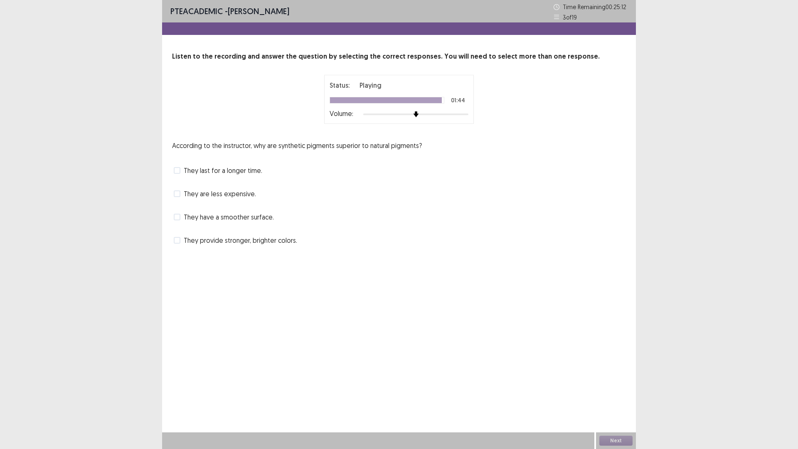
click at [180, 171] on label "They last for a longer time." at bounding box center [218, 170] width 89 height 10
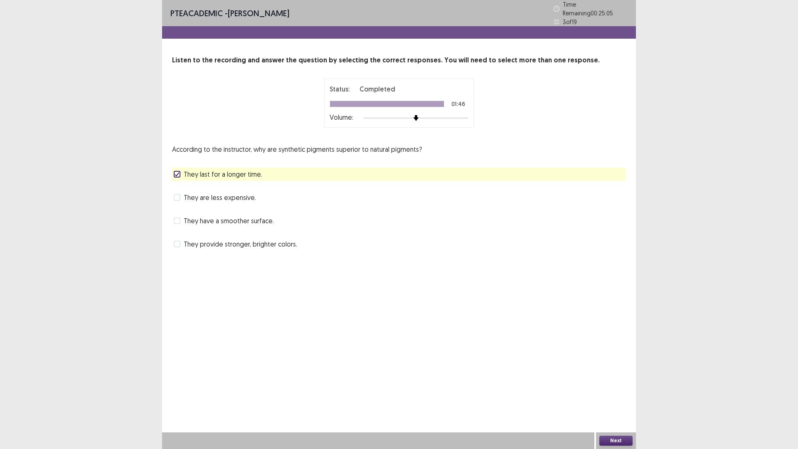
click at [613, 396] on button "Next" at bounding box center [616, 441] width 33 height 10
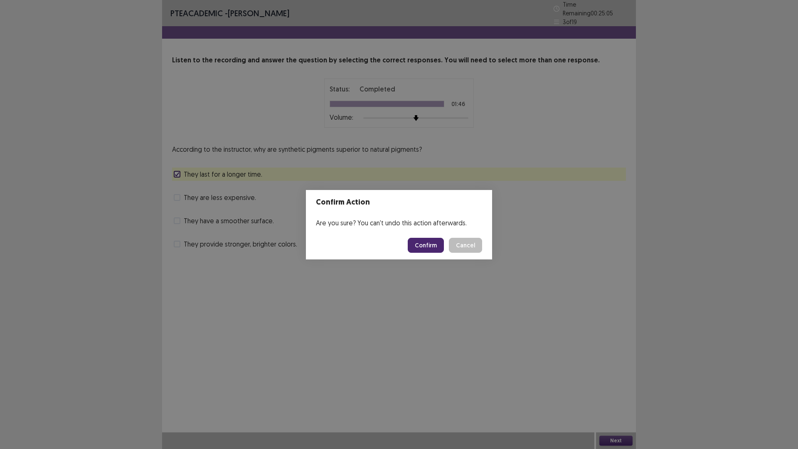
click at [432, 243] on button "Confirm" at bounding box center [426, 245] width 36 height 15
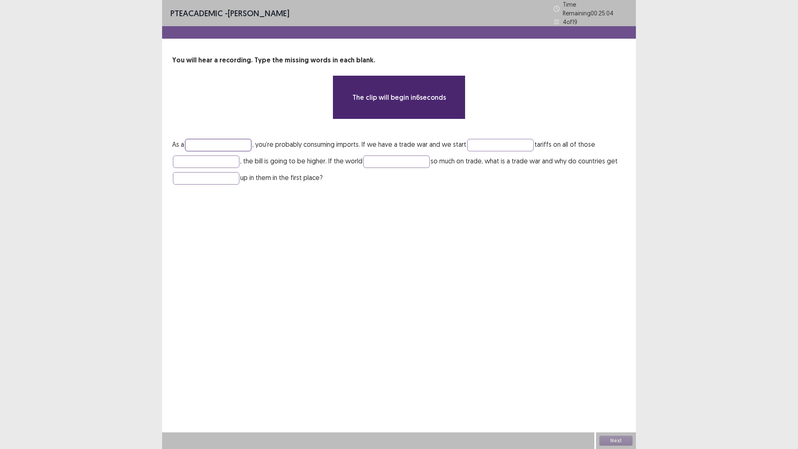
click at [211, 141] on input "text" at bounding box center [218, 145] width 67 height 12
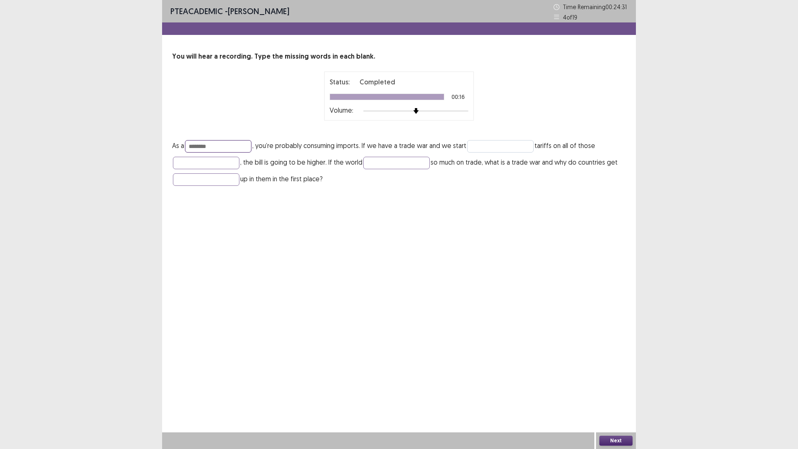
type input "********"
click at [494, 146] on input "text" at bounding box center [500, 146] width 67 height 12
type input "*****"
click at [201, 165] on input "text" at bounding box center [206, 163] width 67 height 12
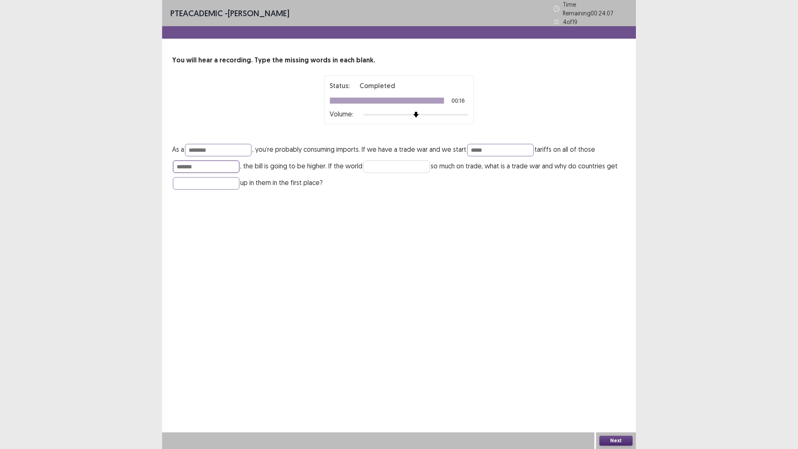
type input "*******"
click at [378, 161] on input "text" at bounding box center [396, 167] width 67 height 12
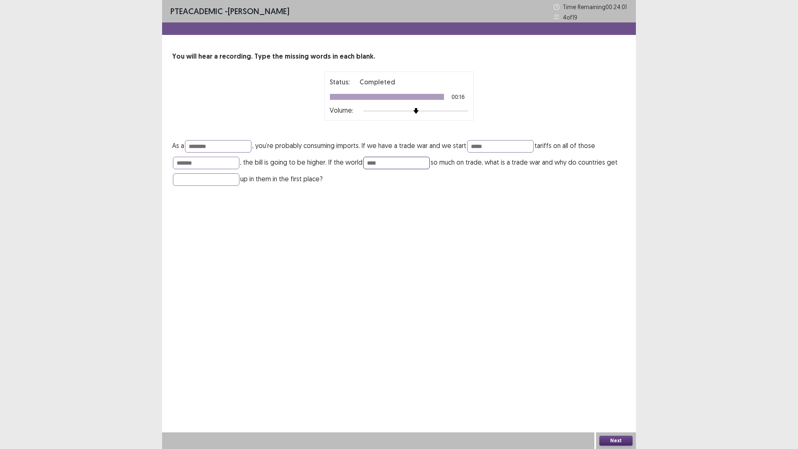
type input "****"
click at [376, 201] on div "PTE academic - [PERSON_NAME] Time Remaining 00 : 24 : 01 4 of 19 You will hear …" at bounding box center [399, 102] width 474 height 204
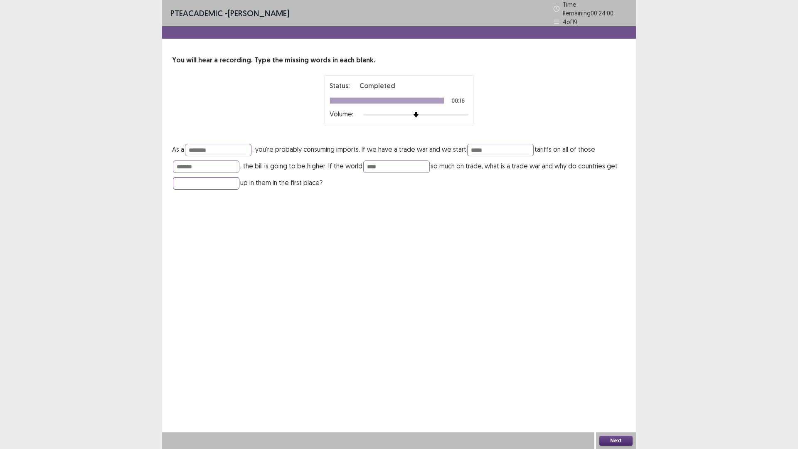
click at [229, 180] on input "text" at bounding box center [206, 183] width 67 height 12
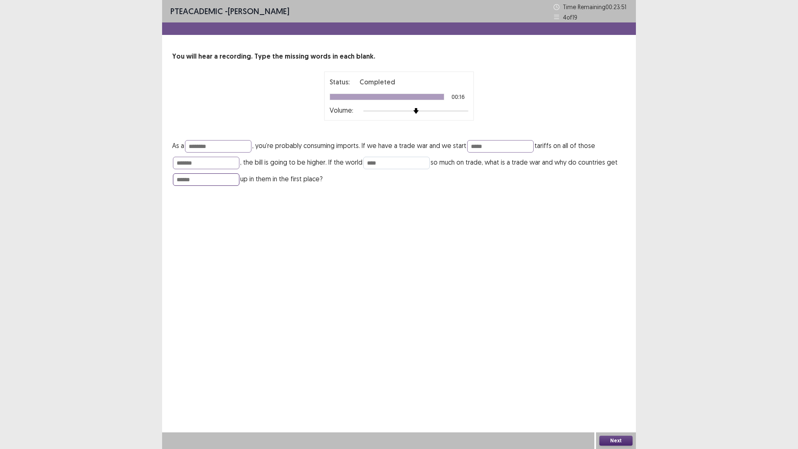
type input "******"
click at [373, 163] on input "****" at bounding box center [396, 163] width 67 height 12
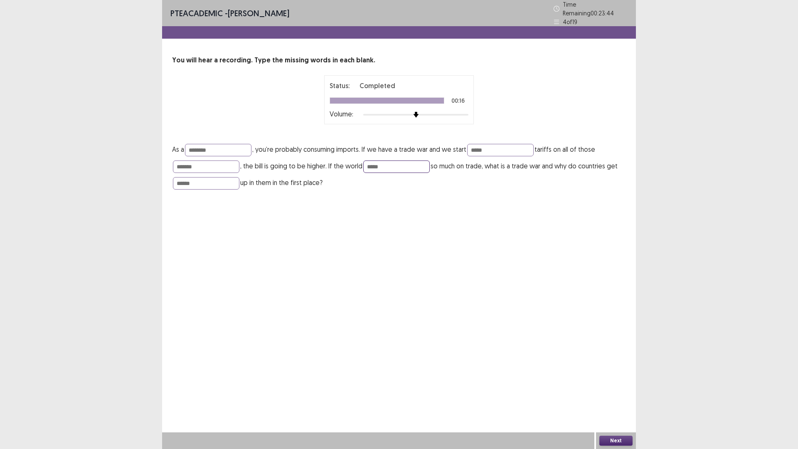
click at [374, 162] on input "*****" at bounding box center [396, 167] width 67 height 12
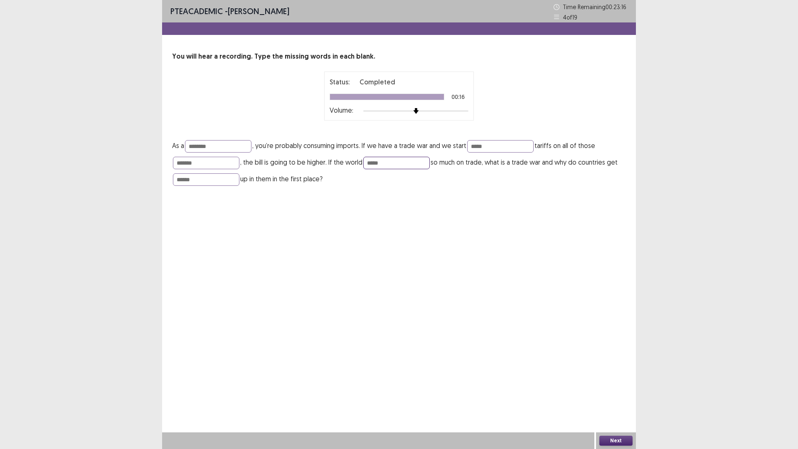
click at [374, 162] on input "*****" at bounding box center [396, 163] width 67 height 12
type input "****"
click at [628, 396] on button "Next" at bounding box center [616, 441] width 33 height 10
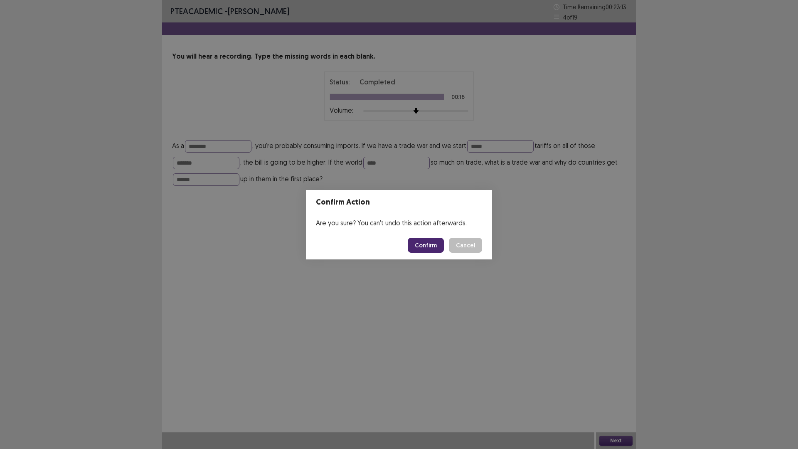
click at [425, 246] on button "Confirm" at bounding box center [426, 245] width 36 height 15
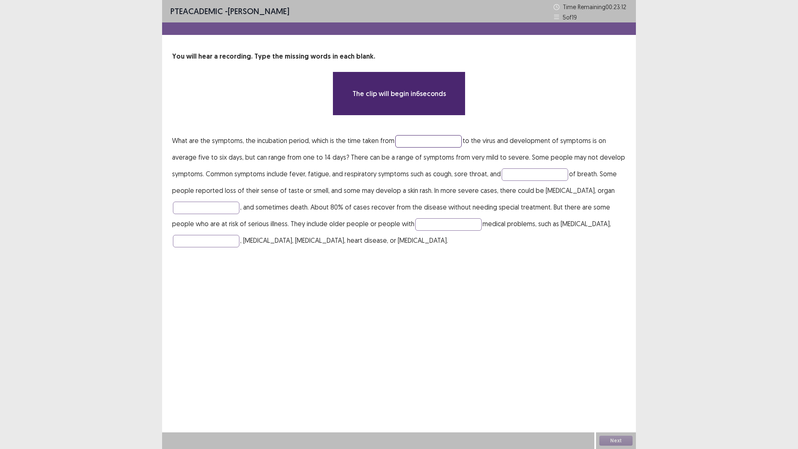
click at [420, 145] on input "text" at bounding box center [428, 141] width 67 height 12
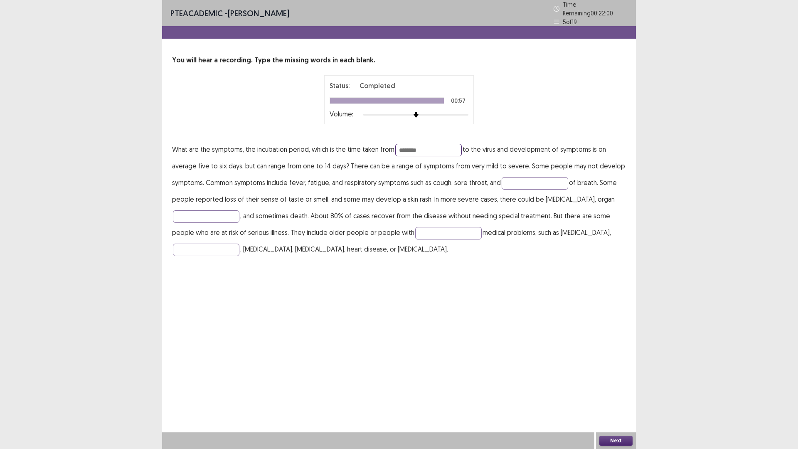
type input "********"
click at [532, 171] on p "What are the symptoms, the incubation period, which is the time taken from ****…" at bounding box center [399, 199] width 454 height 116
click at [533, 178] on input "text" at bounding box center [535, 183] width 67 height 12
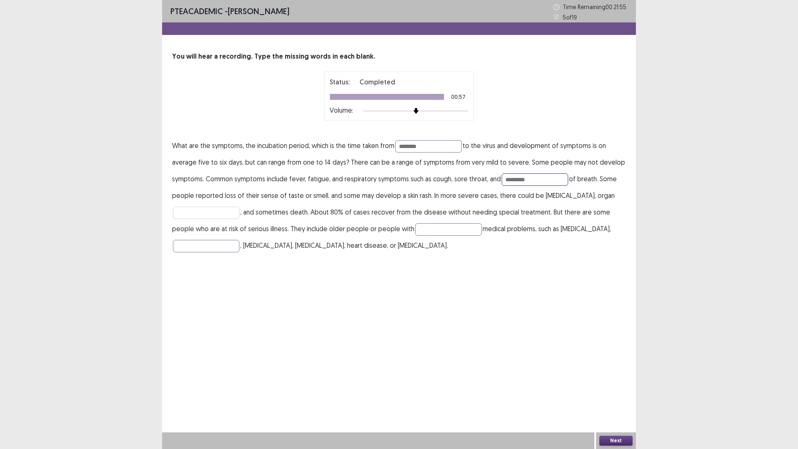
type input "*********"
click at [211, 210] on input "text" at bounding box center [206, 213] width 67 height 12
type input "*******"
click at [424, 225] on input "text" at bounding box center [448, 229] width 67 height 12
type input "*********"
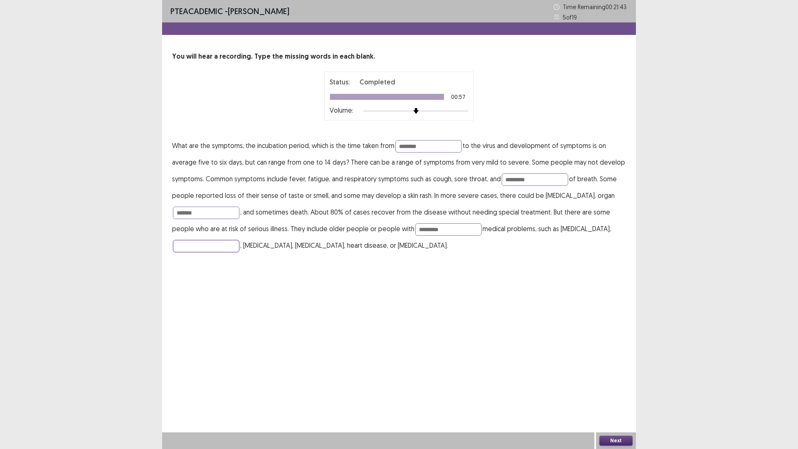
click at [205, 247] on input "text" at bounding box center [206, 246] width 67 height 12
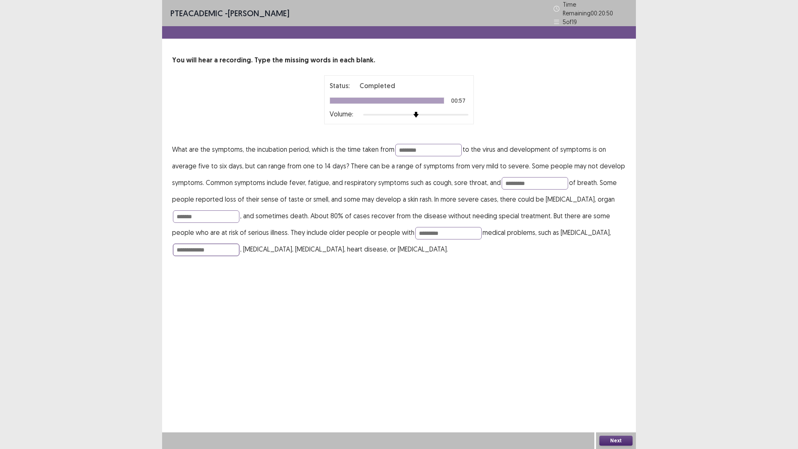
click at [201, 247] on input "**********" at bounding box center [206, 250] width 67 height 12
type input "*********"
click at [610, 396] on button "Next" at bounding box center [616, 441] width 33 height 10
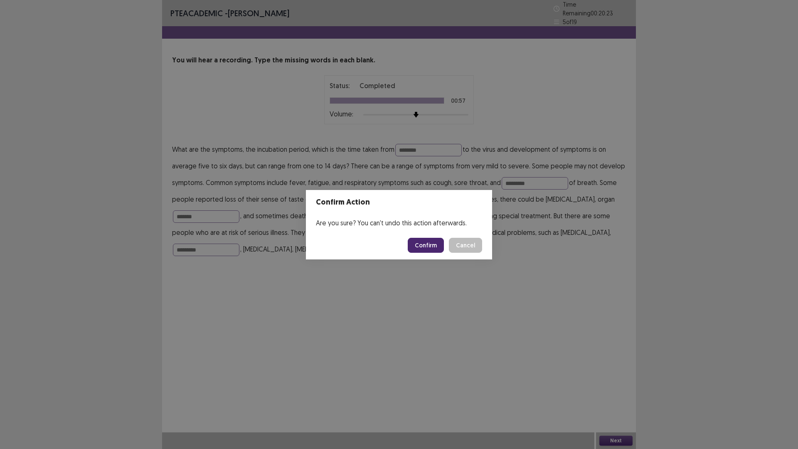
click at [432, 249] on button "Confirm" at bounding box center [426, 245] width 36 height 15
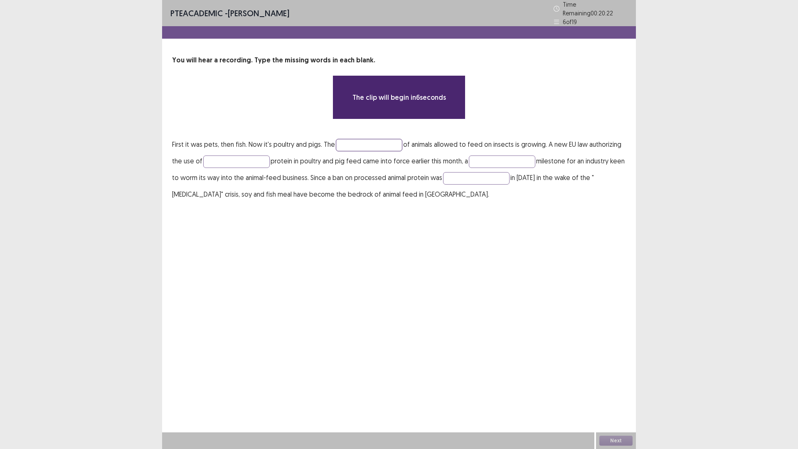
drag, startPoint x: 353, startPoint y: 141, endPoint x: 326, endPoint y: 132, distance: 28.4
click at [353, 141] on input "text" at bounding box center [369, 145] width 67 height 12
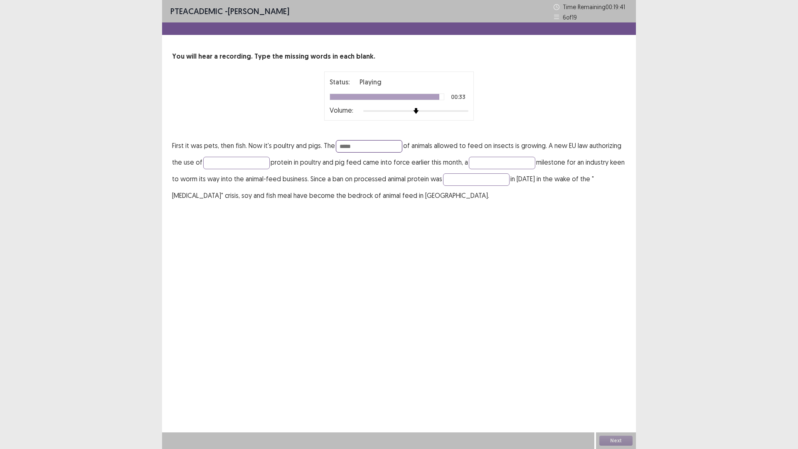
type input "*****"
drag, startPoint x: 410, startPoint y: 142, endPoint x: 531, endPoint y: 215, distance: 140.8
click at [507, 220] on div "PTE academic - [PERSON_NAME] Time Remaining 00 : 19 : 41 6 of 19 You will hear …" at bounding box center [399, 224] width 474 height 449
click at [246, 158] on input "text" at bounding box center [236, 163] width 67 height 12
type input "******"
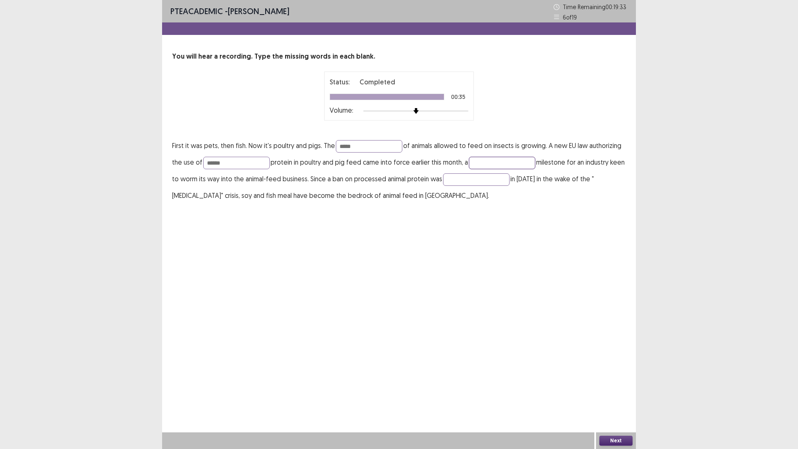
click at [487, 161] on input "text" at bounding box center [502, 163] width 67 height 12
type input "**********"
click at [494, 180] on input "text" at bounding box center [476, 179] width 67 height 12
type input "*******"
click at [622, 396] on button "Next" at bounding box center [616, 441] width 33 height 10
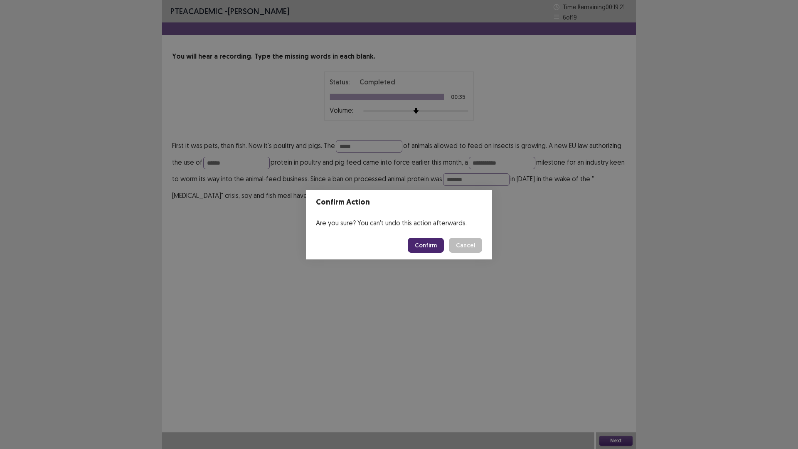
click at [426, 245] on button "Confirm" at bounding box center [426, 245] width 36 height 15
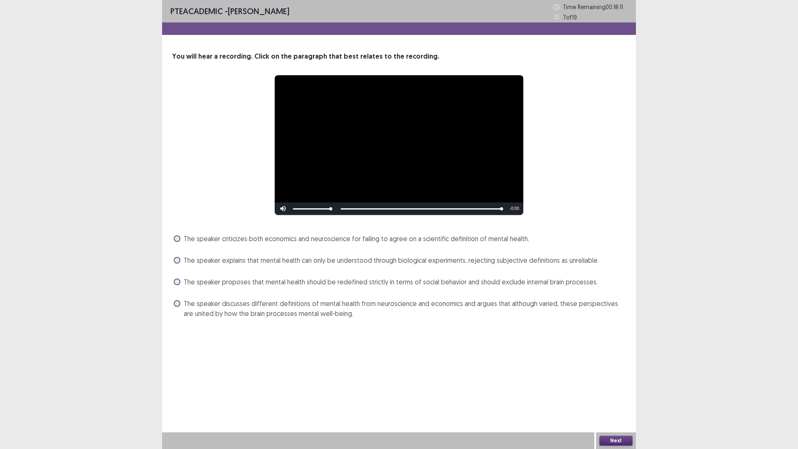
click at [175, 304] on span at bounding box center [177, 303] width 7 height 7
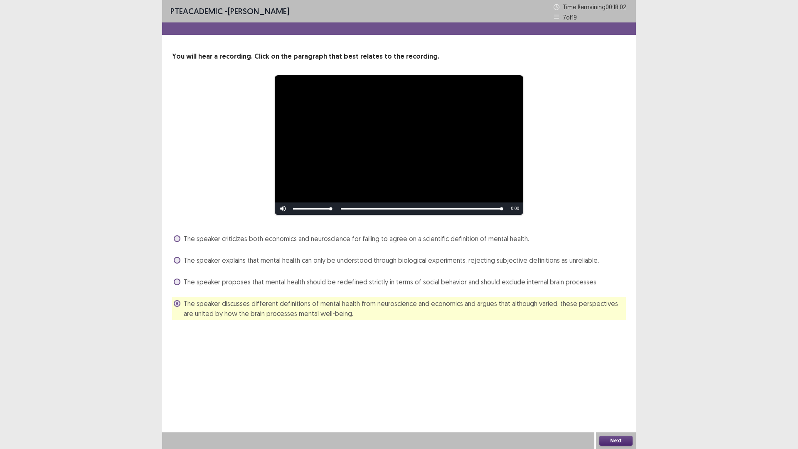
click at [179, 282] on span at bounding box center [177, 282] width 7 height 7
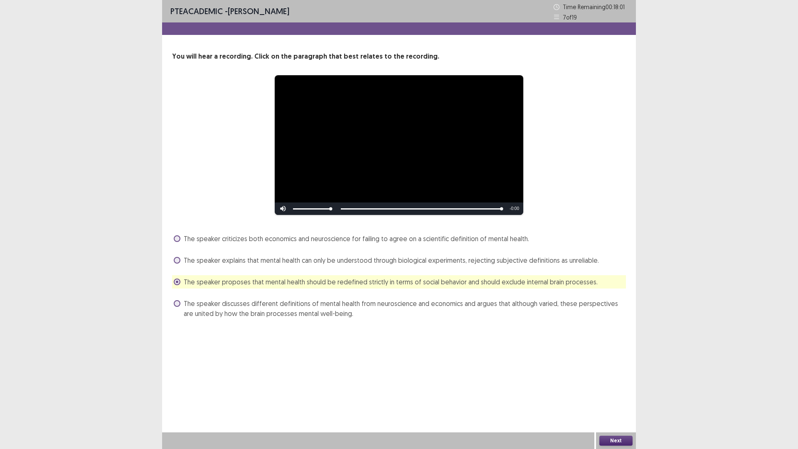
click at [622, 396] on button "Next" at bounding box center [616, 441] width 33 height 10
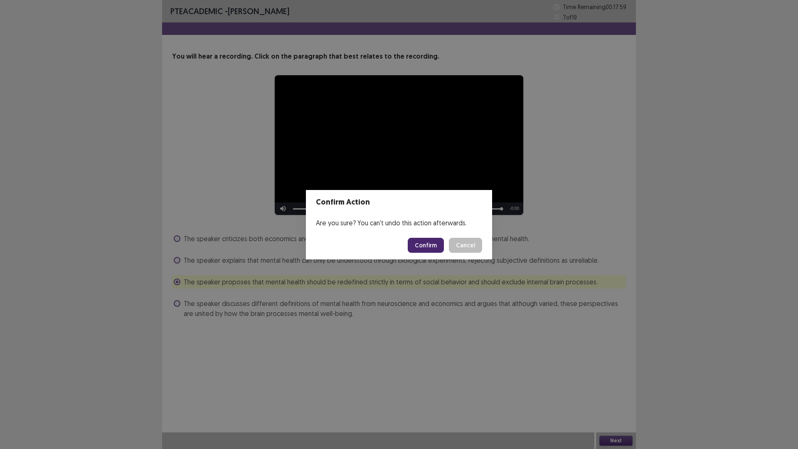
click at [427, 245] on button "Confirm" at bounding box center [426, 245] width 36 height 15
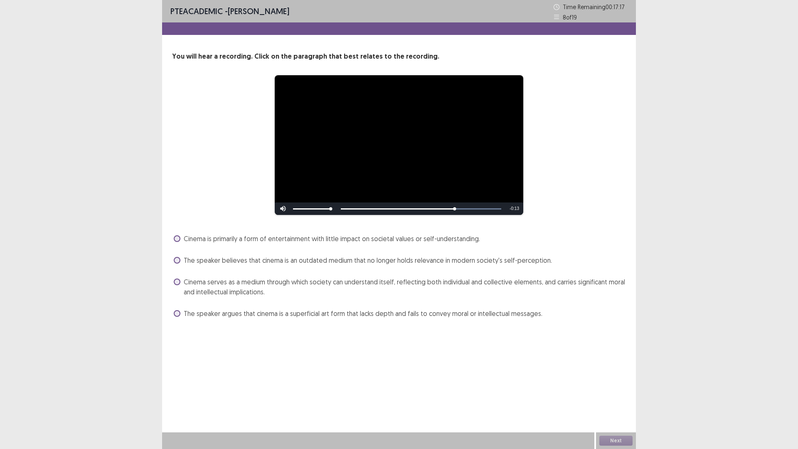
click at [176, 240] on span at bounding box center [177, 238] width 7 height 7
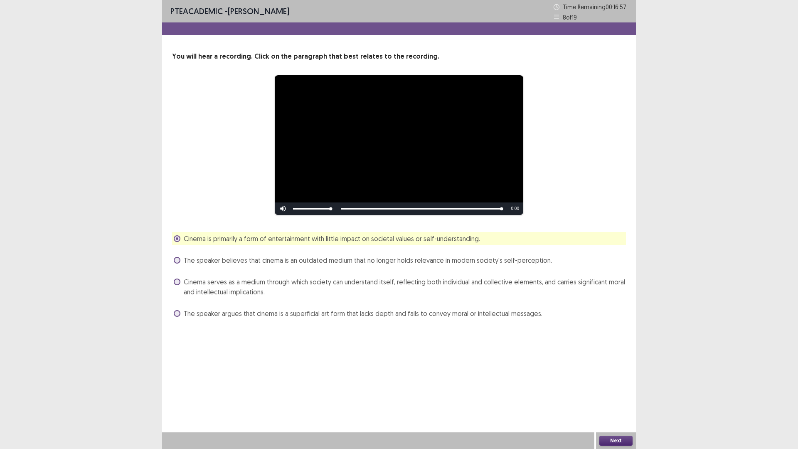
click at [617, 396] on button "Next" at bounding box center [616, 441] width 33 height 10
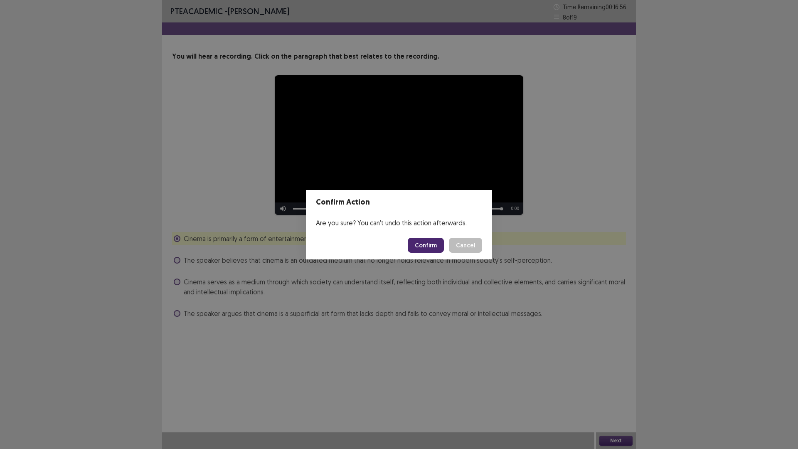
click at [436, 245] on button "Confirm" at bounding box center [426, 245] width 36 height 15
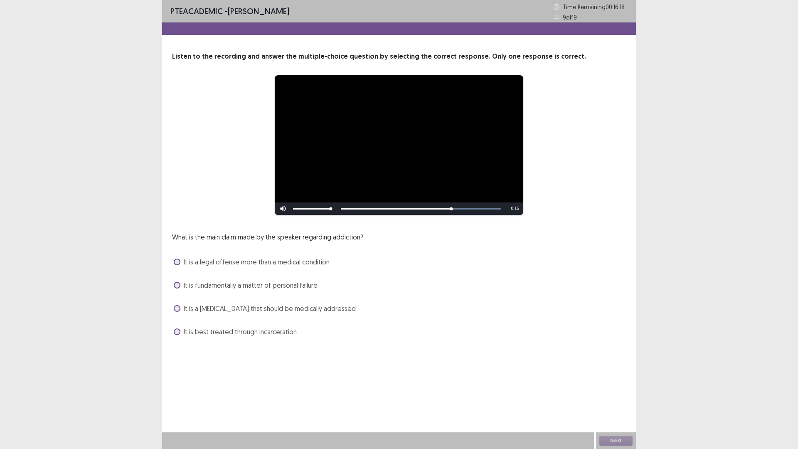
click at [176, 308] on span at bounding box center [177, 308] width 7 height 7
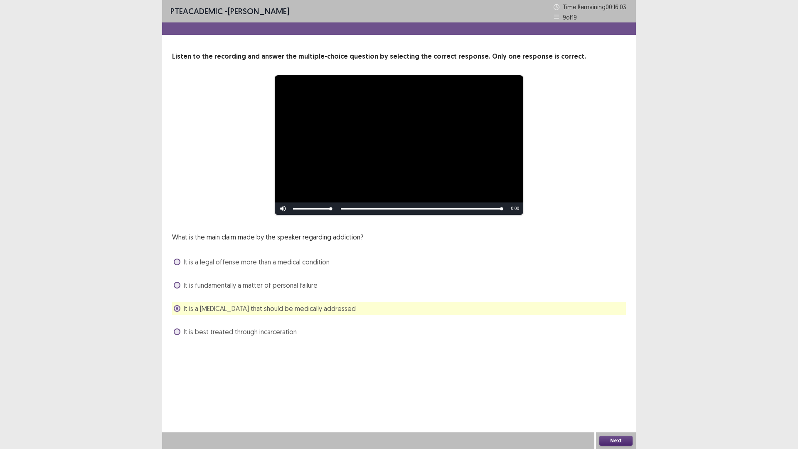
click at [609, 396] on button "Next" at bounding box center [616, 441] width 33 height 10
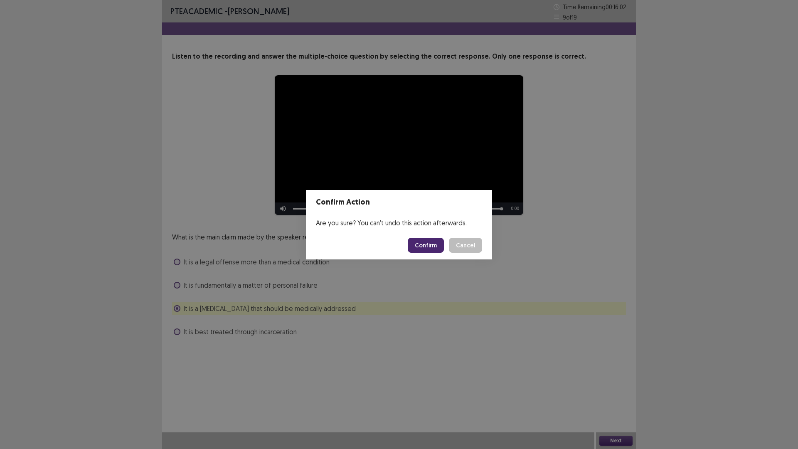
click at [423, 247] on button "Confirm" at bounding box center [426, 245] width 36 height 15
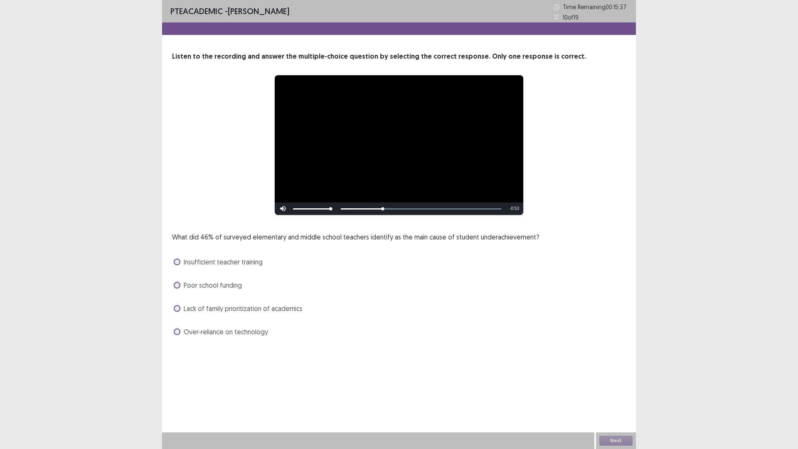
click at [176, 309] on span at bounding box center [177, 308] width 7 height 7
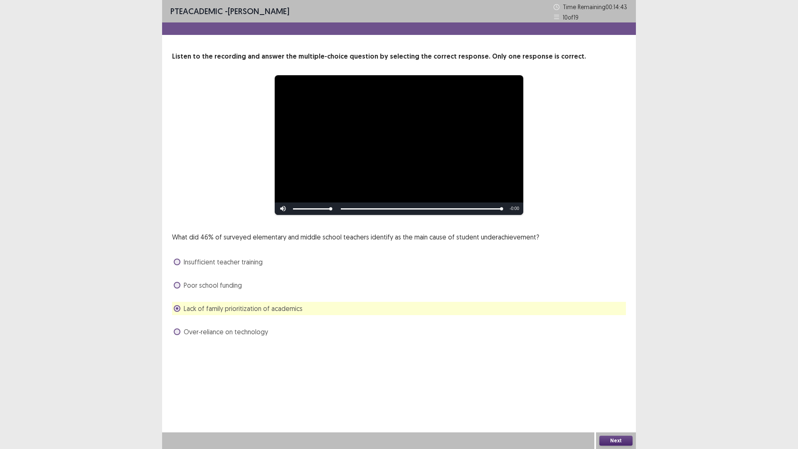
click at [621, 396] on button "Next" at bounding box center [616, 441] width 33 height 10
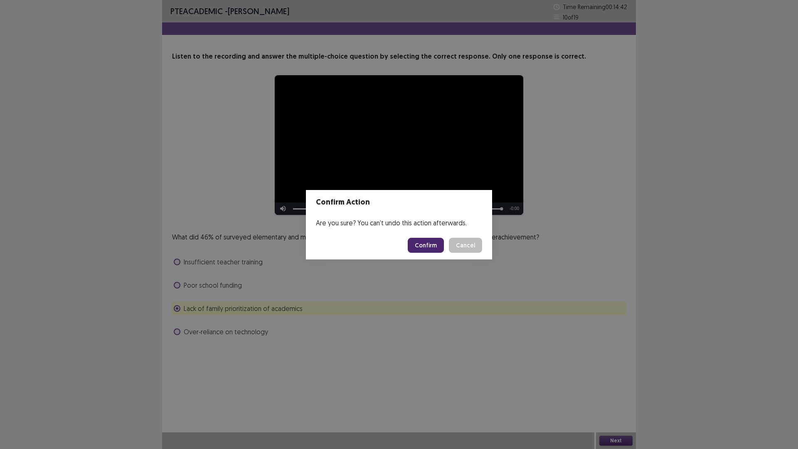
click at [425, 245] on button "Confirm" at bounding box center [426, 245] width 36 height 15
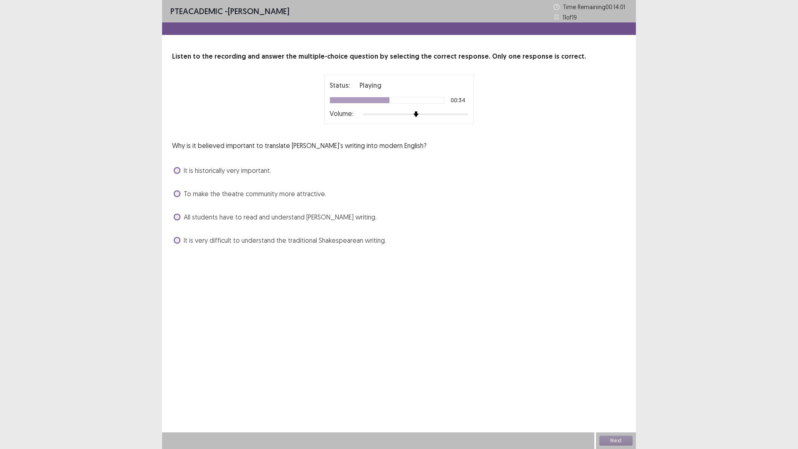
click at [178, 242] on span at bounding box center [177, 240] width 7 height 7
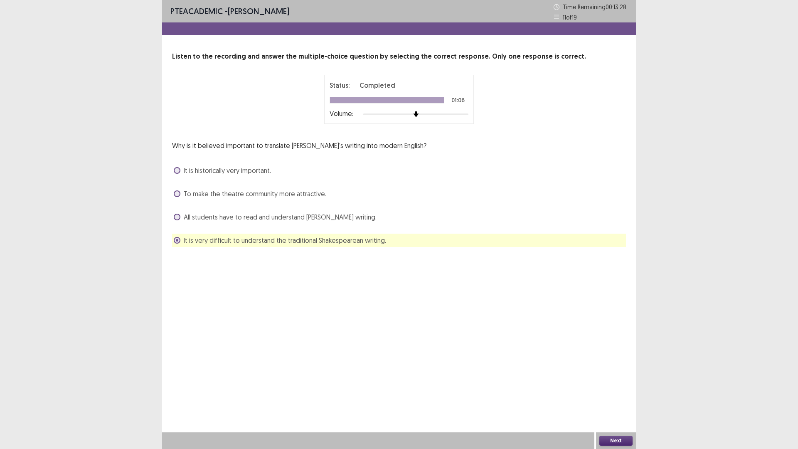
click at [610, 396] on button "Next" at bounding box center [616, 441] width 33 height 10
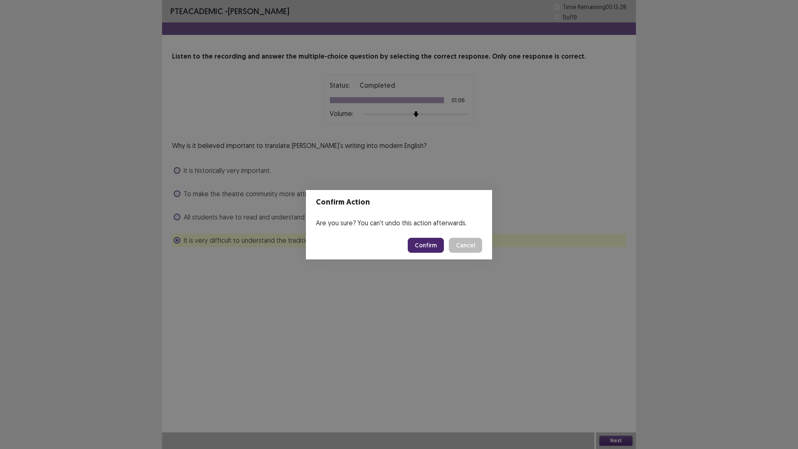
drag, startPoint x: 429, startPoint y: 248, endPoint x: 429, endPoint y: 253, distance: 5.0
click at [430, 248] on button "Confirm" at bounding box center [426, 245] width 36 height 15
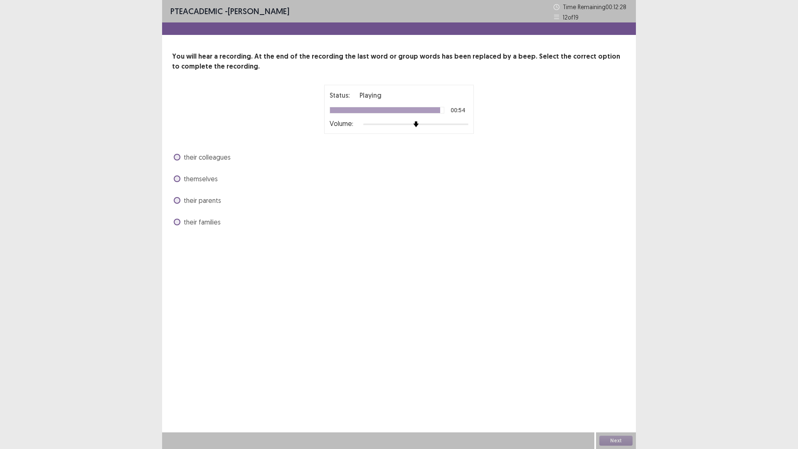
click at [176, 181] on span at bounding box center [177, 178] width 7 height 7
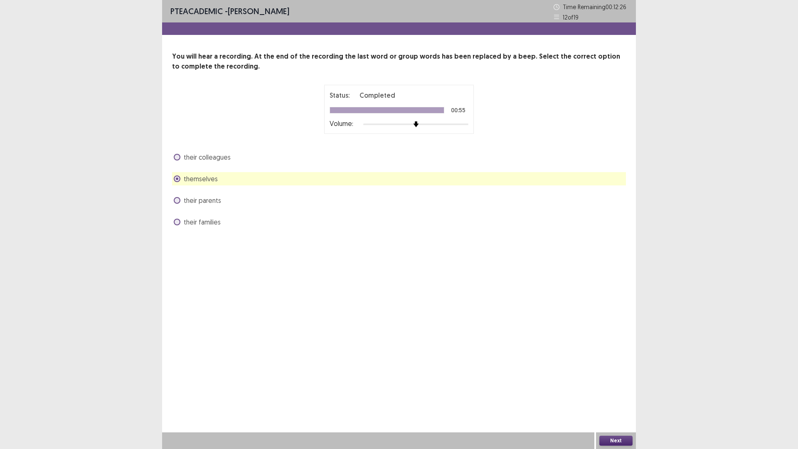
click at [624, 396] on button "Next" at bounding box center [616, 441] width 33 height 10
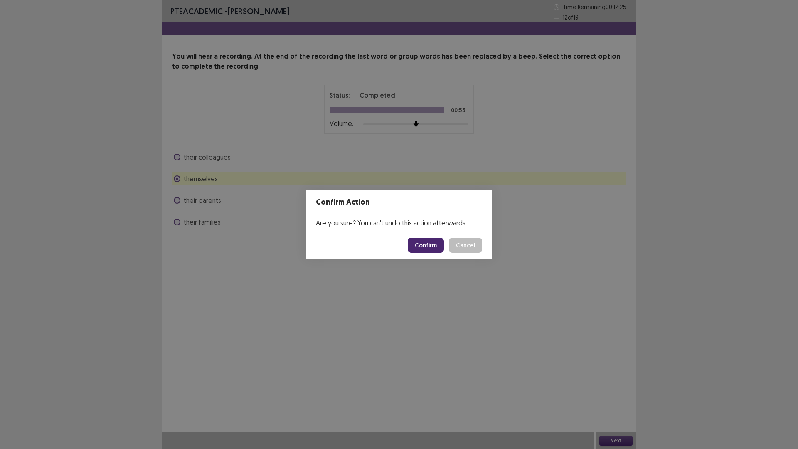
click at [432, 247] on button "Confirm" at bounding box center [426, 245] width 36 height 15
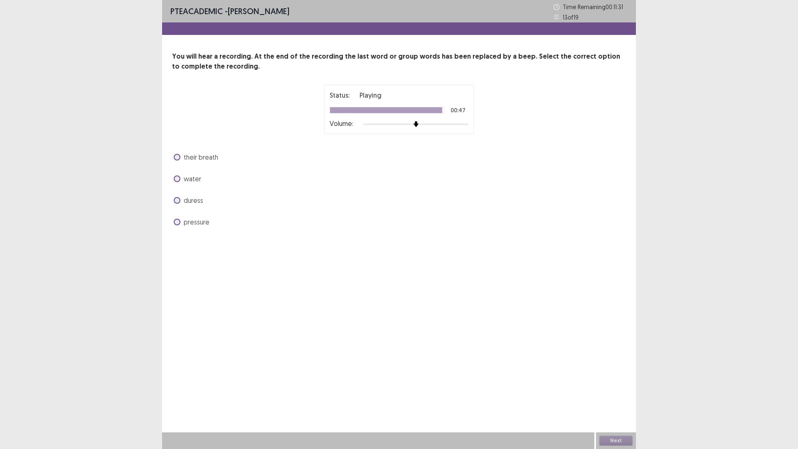
click at [178, 222] on span at bounding box center [177, 222] width 7 height 7
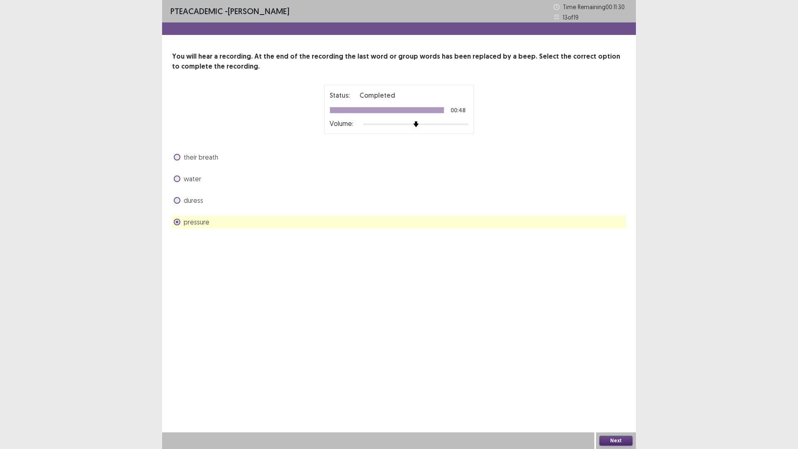
click at [616, 396] on button "Next" at bounding box center [616, 441] width 33 height 10
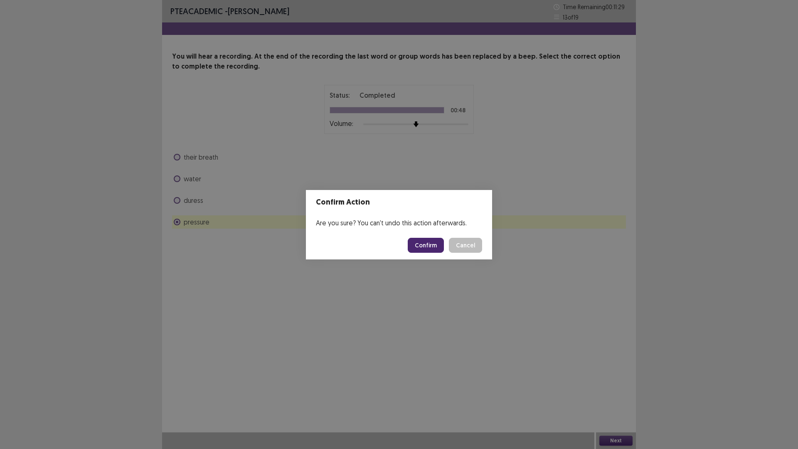
click at [420, 242] on button "Confirm" at bounding box center [426, 245] width 36 height 15
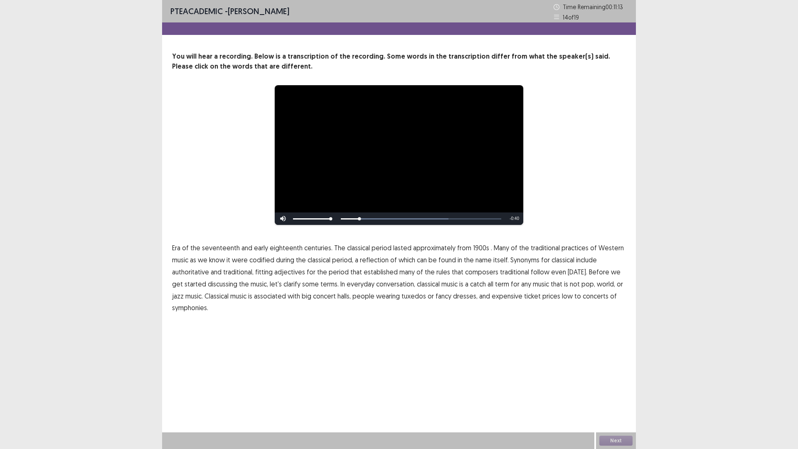
click at [475, 247] on span "1900s" at bounding box center [481, 248] width 16 height 10
click at [562, 296] on span "low" at bounding box center [567, 296] width 11 height 10
click at [610, 396] on button "Next" at bounding box center [616, 441] width 33 height 10
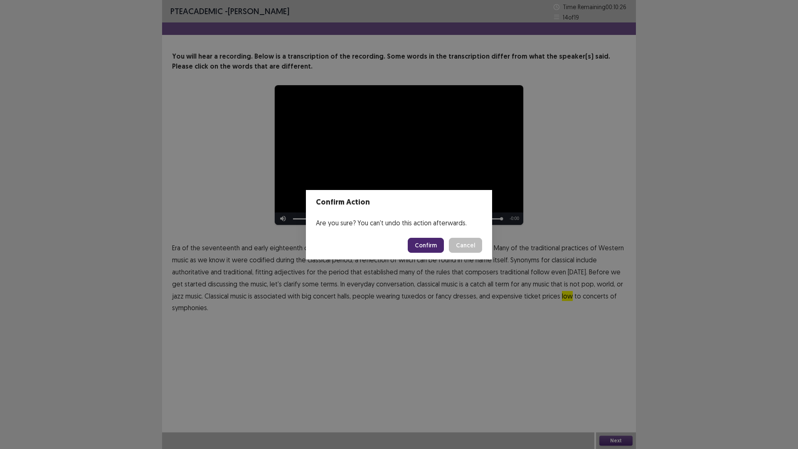
click at [427, 241] on button "Confirm" at bounding box center [426, 245] width 36 height 15
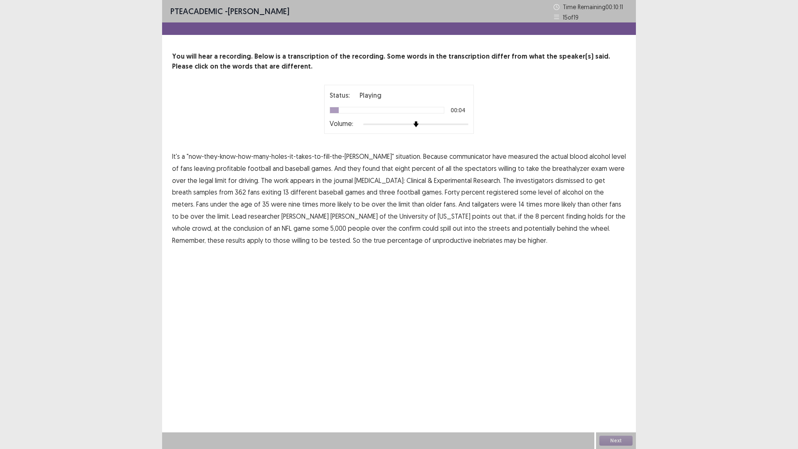
click at [462, 157] on span "communicator" at bounding box center [471, 156] width 42 height 10
click at [217, 168] on span "profitable" at bounding box center [232, 168] width 30 height 10
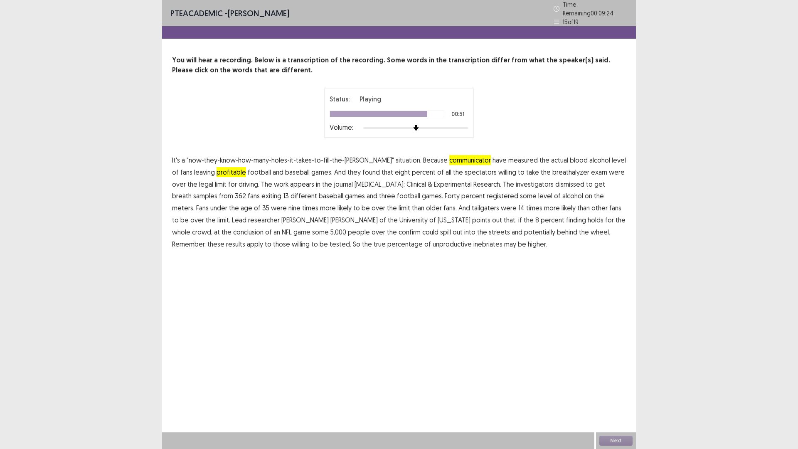
click at [399, 228] on span "confirm" at bounding box center [410, 232] width 22 height 10
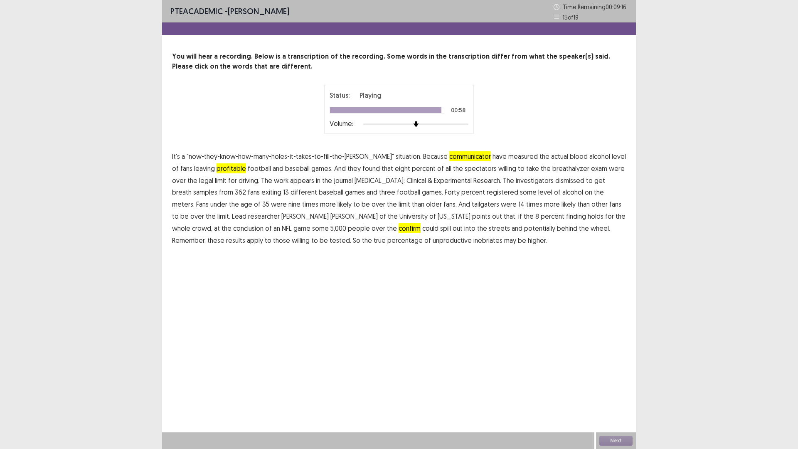
click at [433, 244] on span "unproductive" at bounding box center [452, 240] width 39 height 10
click at [622, 396] on button "Next" at bounding box center [616, 441] width 33 height 10
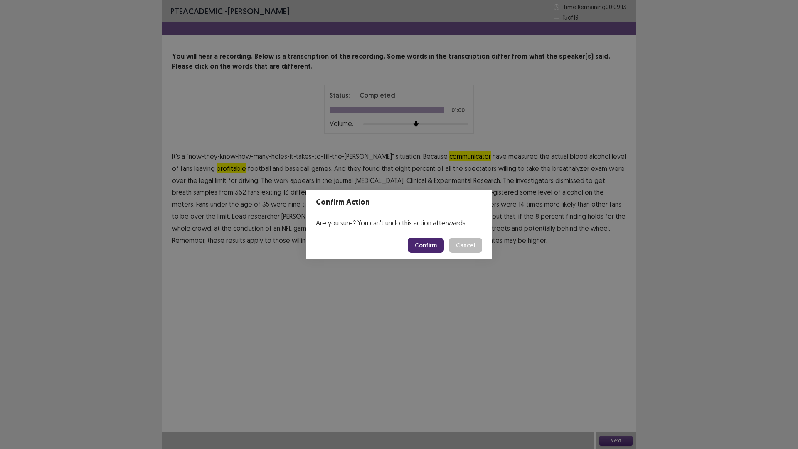
click at [430, 247] on button "Confirm" at bounding box center [426, 245] width 36 height 15
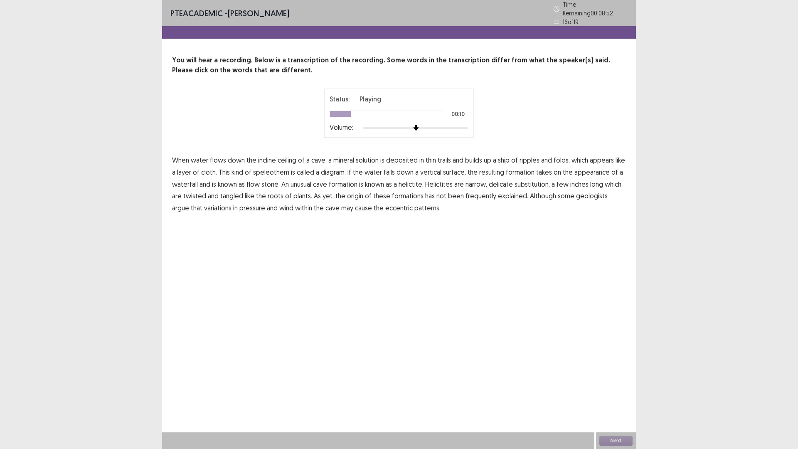
drag, startPoint x: 506, startPoint y: 157, endPoint x: 519, endPoint y: 158, distance: 13.4
click at [507, 157] on span "ship" at bounding box center [504, 160] width 12 height 10
click at [329, 170] on span "diagram." at bounding box center [333, 172] width 25 height 10
click at [525, 182] on span "substitution," at bounding box center [532, 184] width 35 height 10
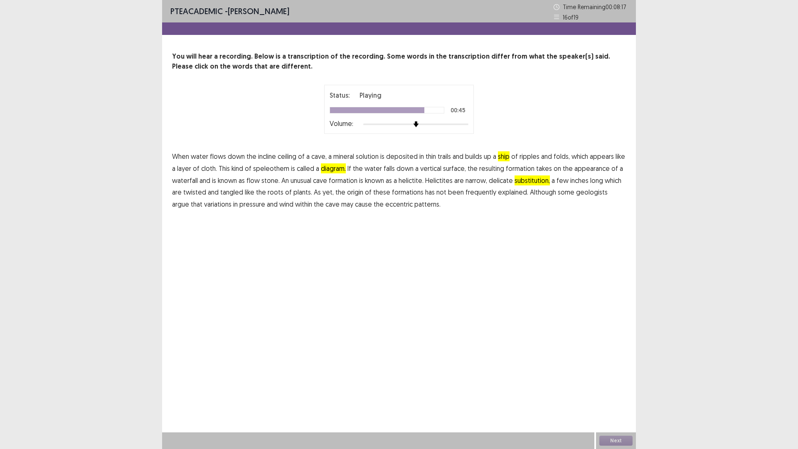
click at [472, 191] on span "frequently" at bounding box center [481, 192] width 31 height 10
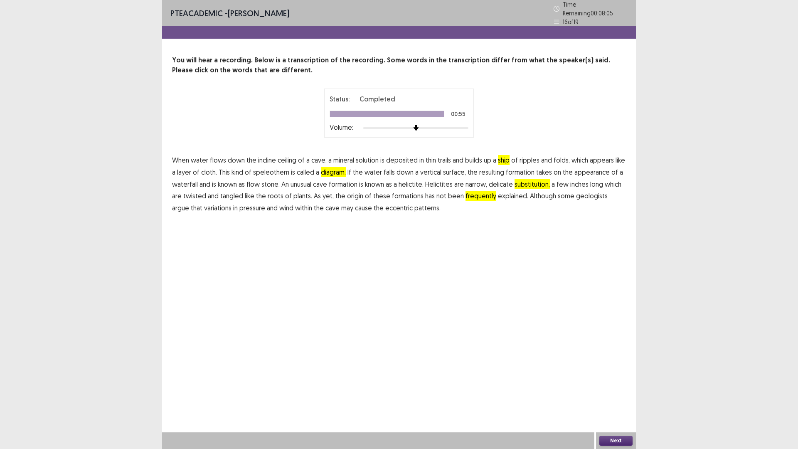
click at [618, 396] on button "Next" at bounding box center [616, 441] width 33 height 10
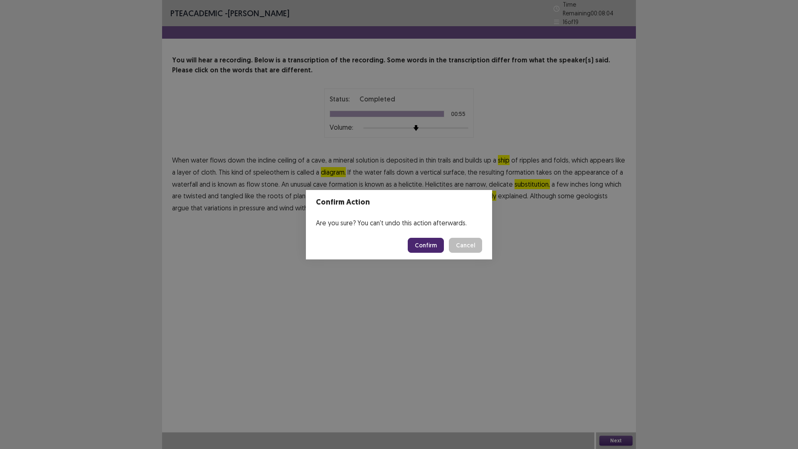
click at [425, 246] on button "Confirm" at bounding box center [426, 245] width 36 height 15
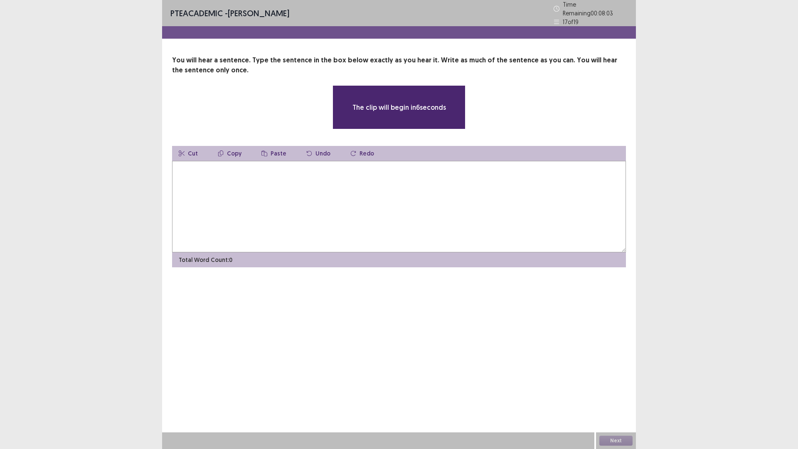
click at [377, 207] on textarea at bounding box center [399, 206] width 454 height 91
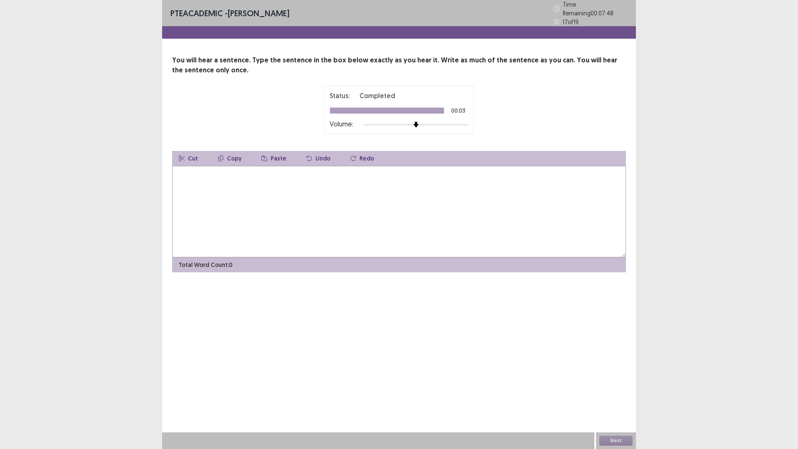
click at [377, 207] on textarea at bounding box center [399, 211] width 454 height 91
type textarea "**********"
click at [619, 396] on button "Next" at bounding box center [616, 441] width 33 height 10
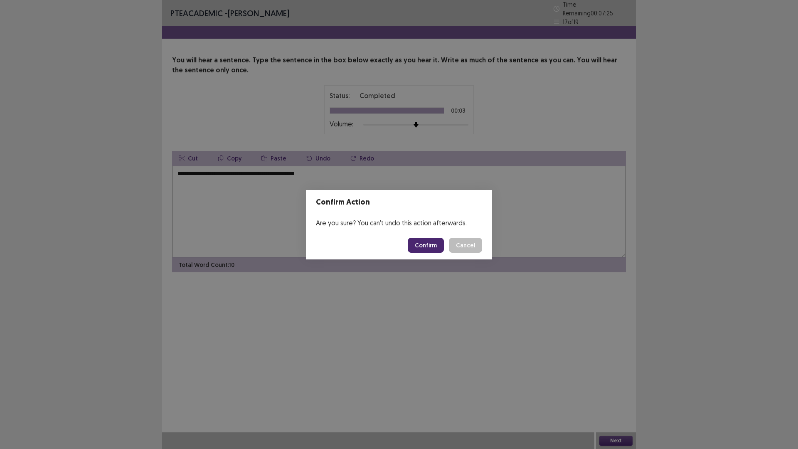
click at [424, 243] on button "Confirm" at bounding box center [426, 245] width 36 height 15
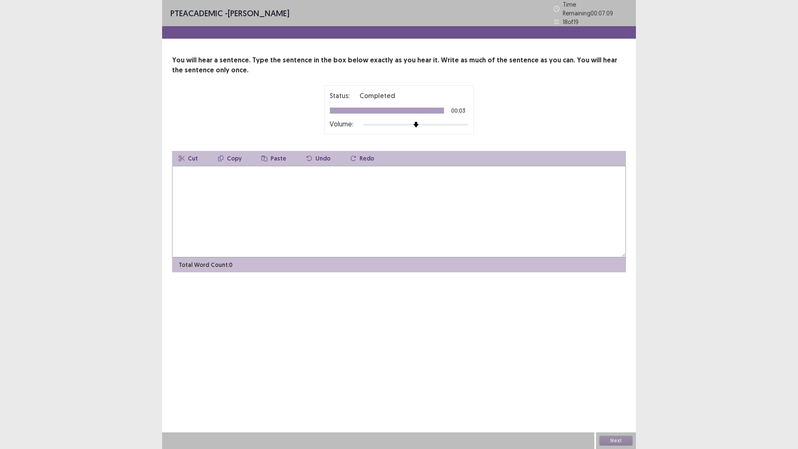
click at [424, 242] on textarea at bounding box center [399, 211] width 454 height 91
click at [275, 170] on textarea "**********" at bounding box center [399, 211] width 454 height 91
click at [253, 171] on textarea "**********" at bounding box center [399, 211] width 454 height 91
type textarea "**********"
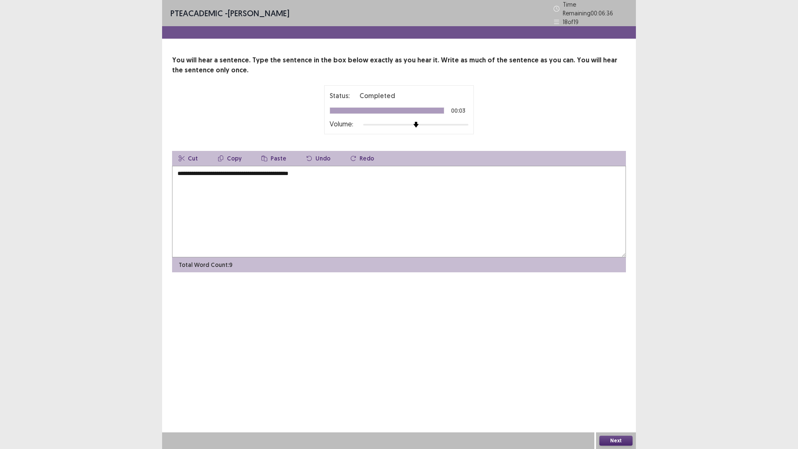
click at [615, 396] on button "Next" at bounding box center [616, 441] width 33 height 10
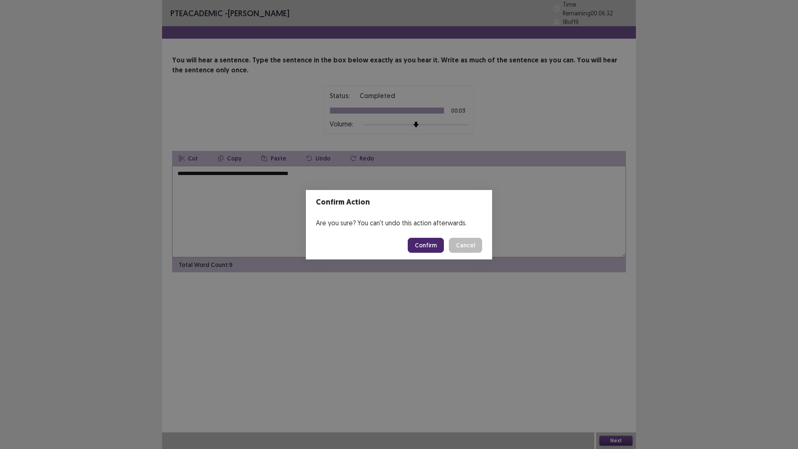
click at [435, 242] on button "Confirm" at bounding box center [426, 245] width 36 height 15
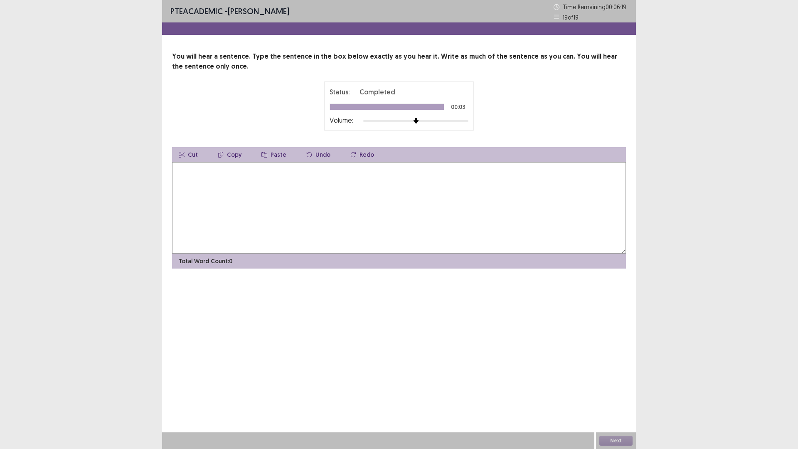
click at [504, 228] on textarea at bounding box center [399, 207] width 454 height 91
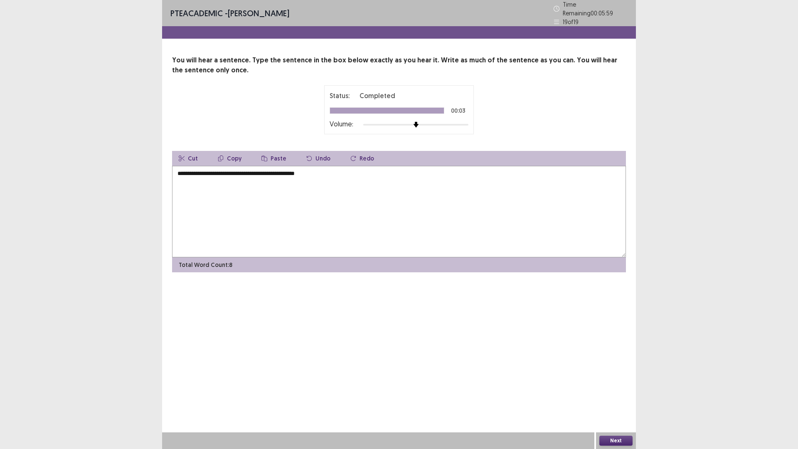
type textarea "**********"
click at [620, 396] on button "Next" at bounding box center [616, 441] width 33 height 10
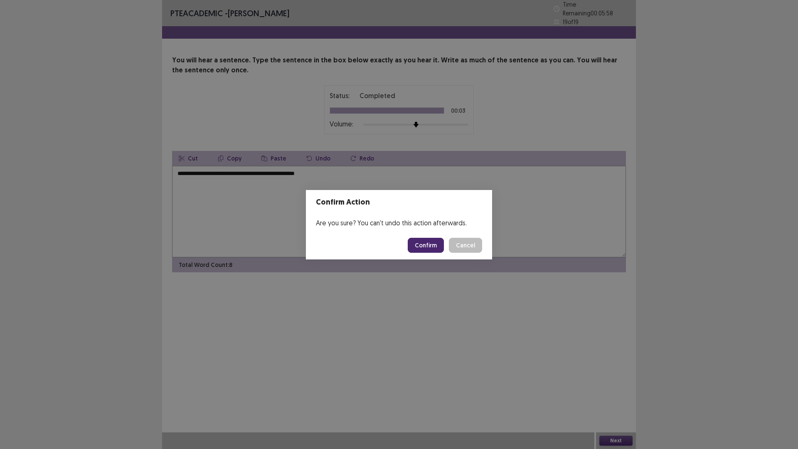
click at [425, 242] on button "Confirm" at bounding box center [426, 245] width 36 height 15
